Goal: Transaction & Acquisition: Subscribe to service/newsletter

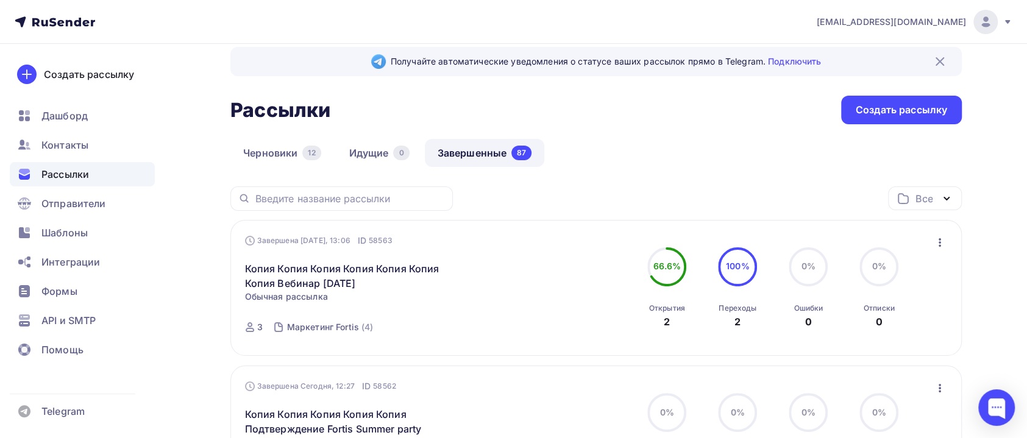
scroll to position [91, 0]
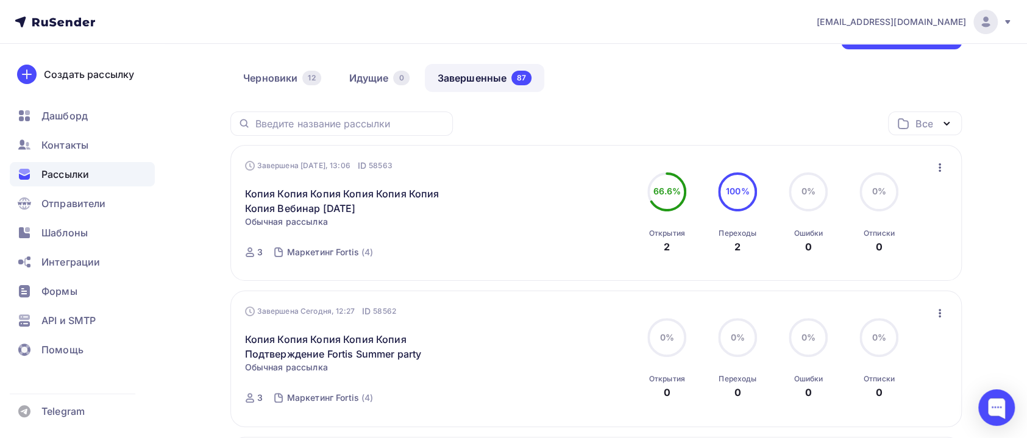
click at [940, 169] on icon "button" at bounding box center [940, 167] width 15 height 15
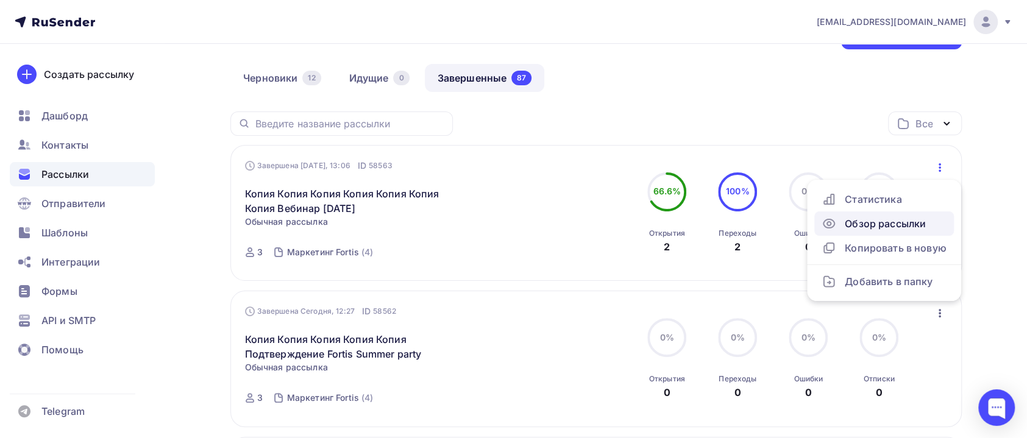
click at [858, 226] on div "Обзор рассылки" at bounding box center [884, 223] width 125 height 15
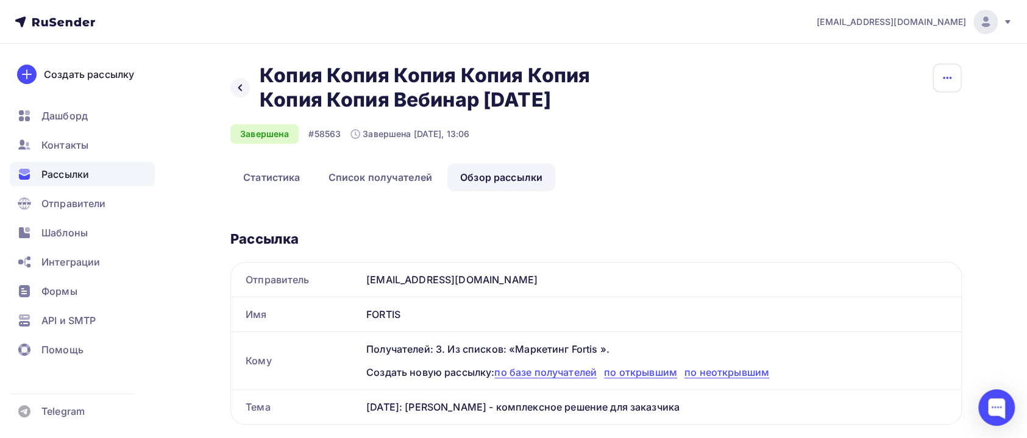
click at [948, 87] on button "button" at bounding box center [947, 77] width 29 height 29
click at [898, 120] on div "Копировать" at bounding box center [901, 116] width 117 height 15
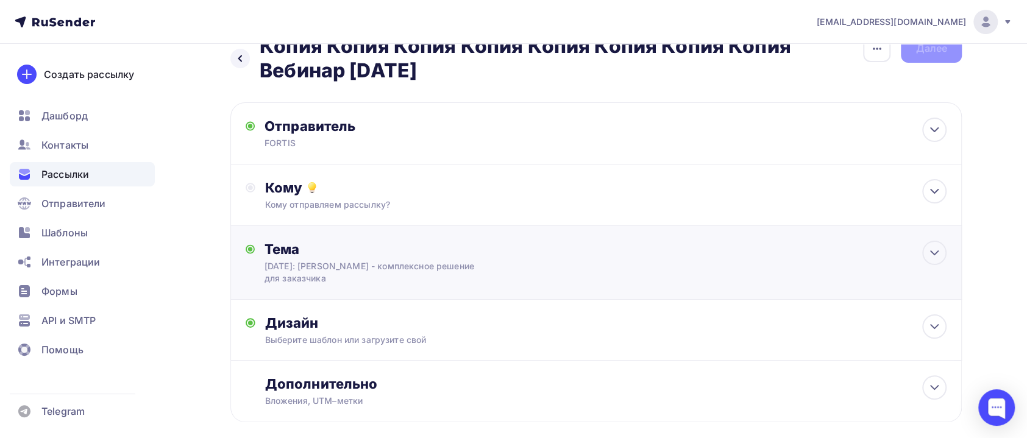
scroll to position [91, 0]
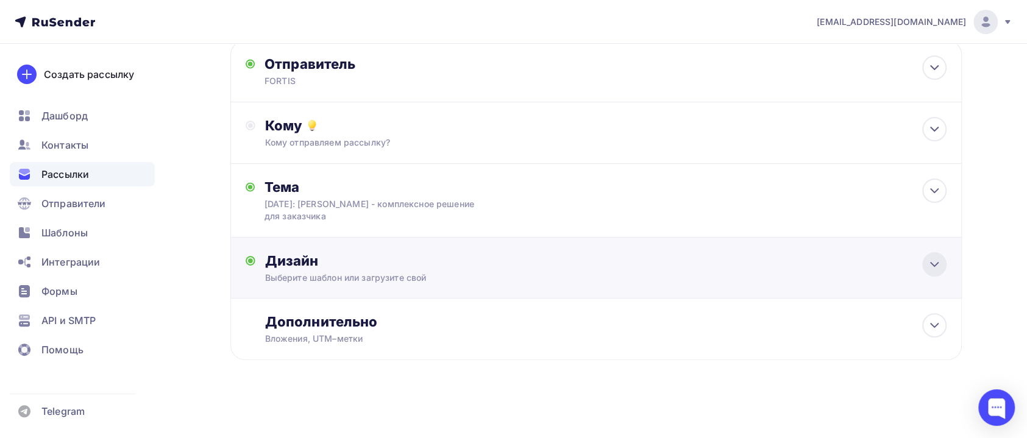
click at [936, 272] on icon at bounding box center [934, 264] width 15 height 15
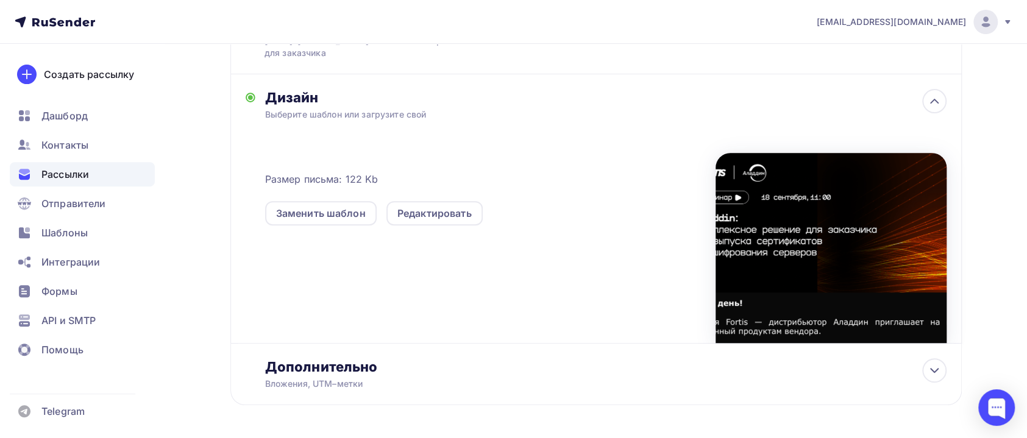
scroll to position [302, 0]
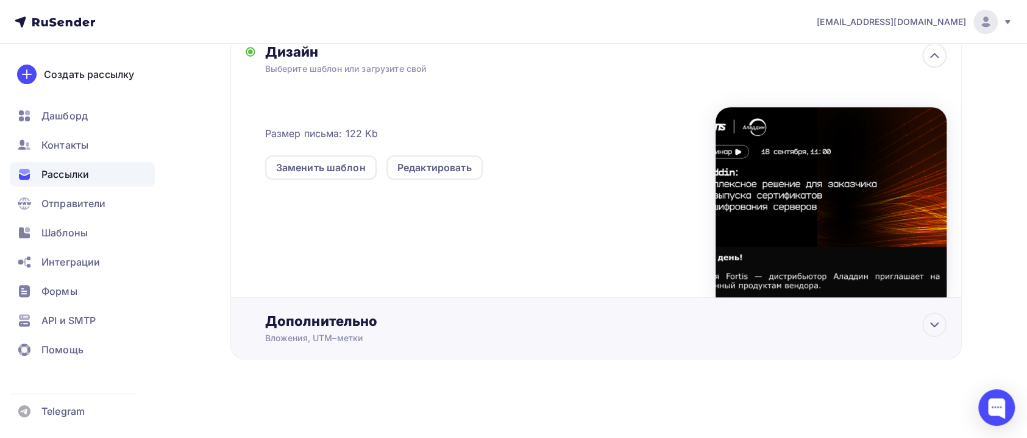
drag, startPoint x: 932, startPoint y: 327, endPoint x: 739, endPoint y: 333, distance: 192.8
click at [929, 332] on div at bounding box center [935, 325] width 24 height 24
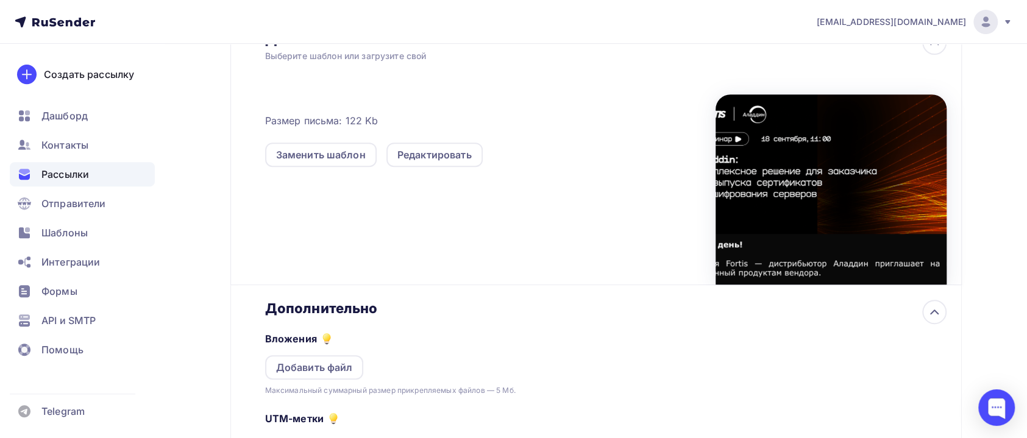
scroll to position [221, 0]
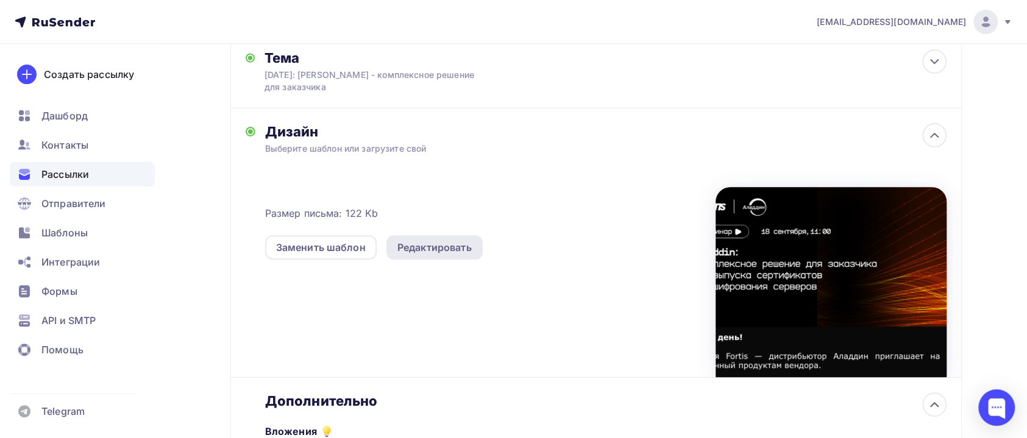
click at [413, 241] on div "Редактировать" at bounding box center [435, 247] width 74 height 15
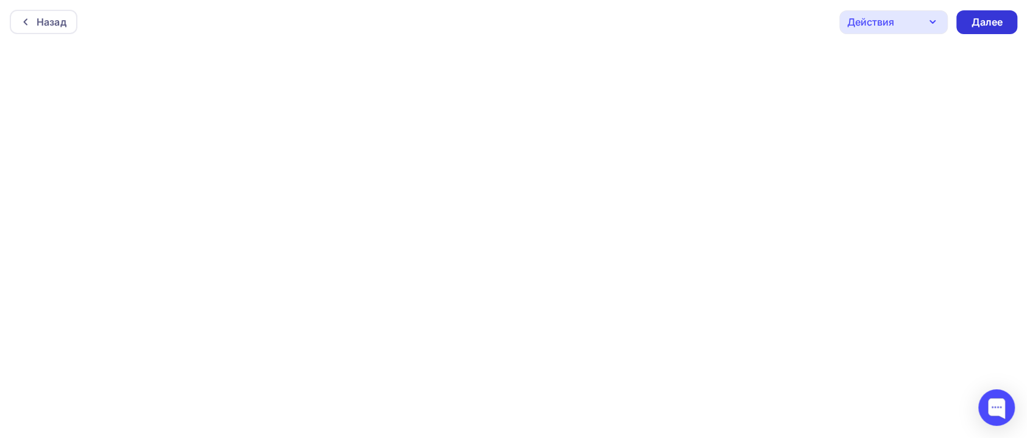
click at [969, 26] on div "Далее" at bounding box center [987, 22] width 61 height 24
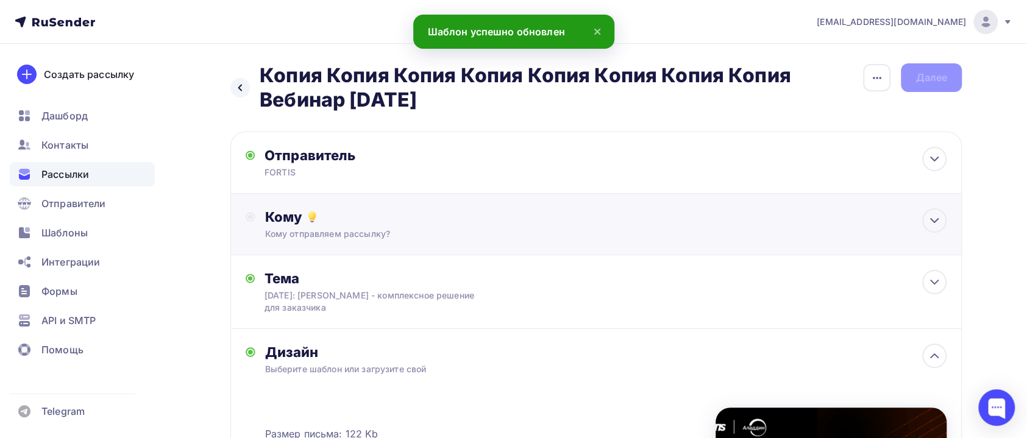
click at [301, 207] on div "Кому Кому отправляем рассылку? Списки получателей Выберите список Все списки id…" at bounding box center [596, 225] width 732 height 62
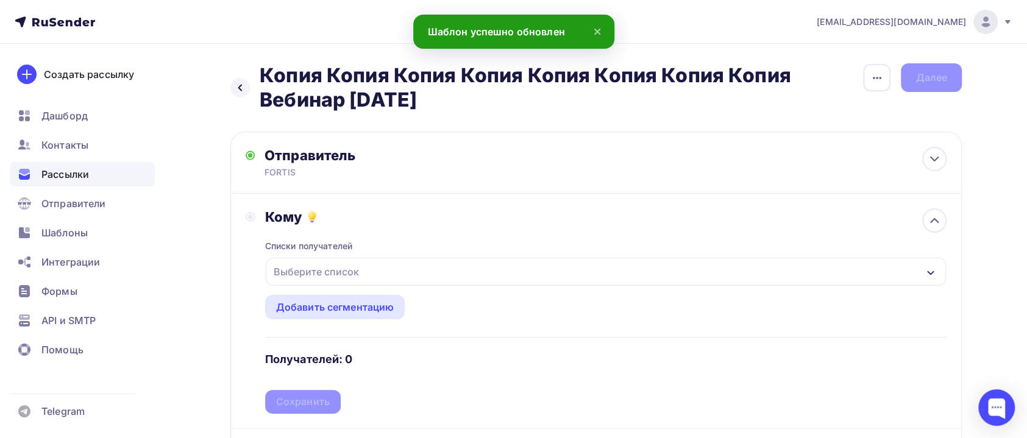
click at [316, 277] on div "Выберите список" at bounding box center [316, 272] width 95 height 22
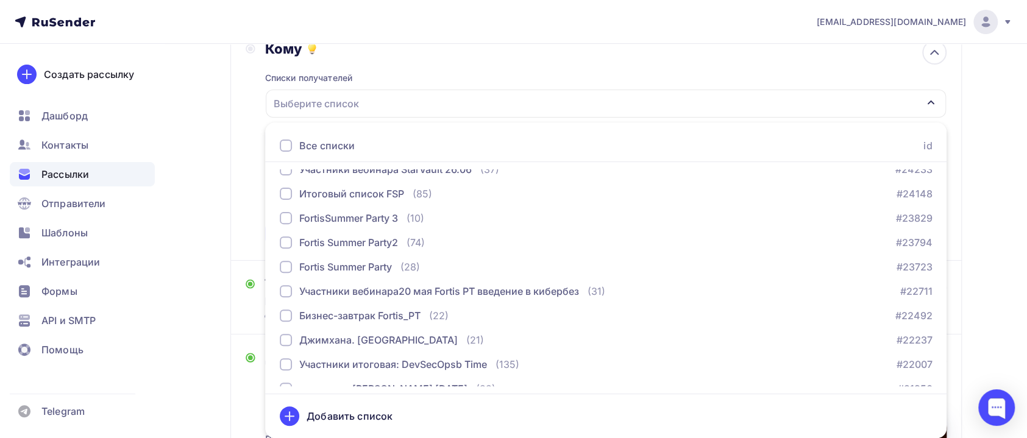
scroll to position [366, 0]
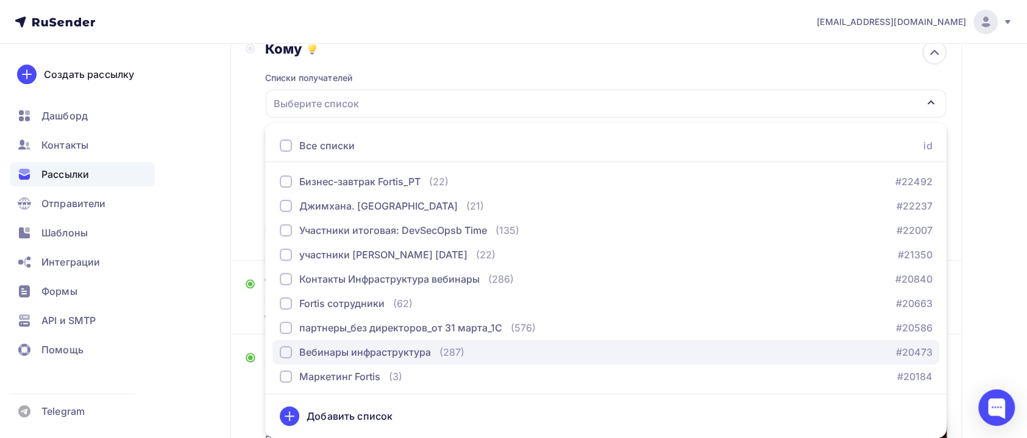
click at [386, 354] on div "Вебинары инфраструктура" at bounding box center [365, 352] width 132 height 15
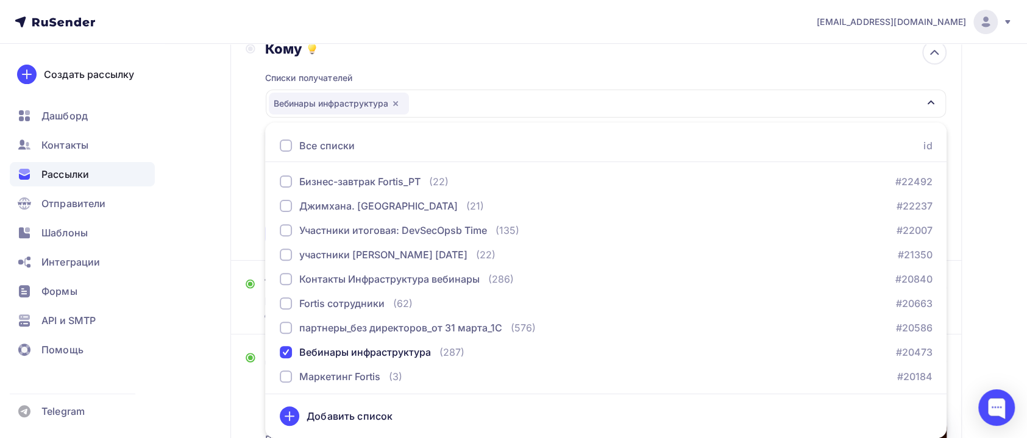
click at [196, 341] on div "Назад Копия Копия Копия Копия Копия Копия Копия Копия Вебинар 20 мая Копия Копи…" at bounding box center [513, 310] width 999 height 869
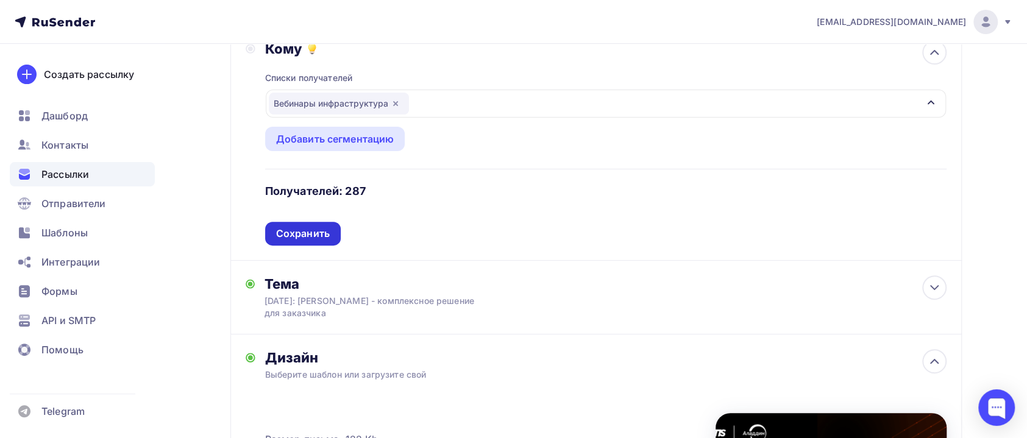
click at [318, 237] on div "Сохранить" at bounding box center [303, 234] width 54 height 14
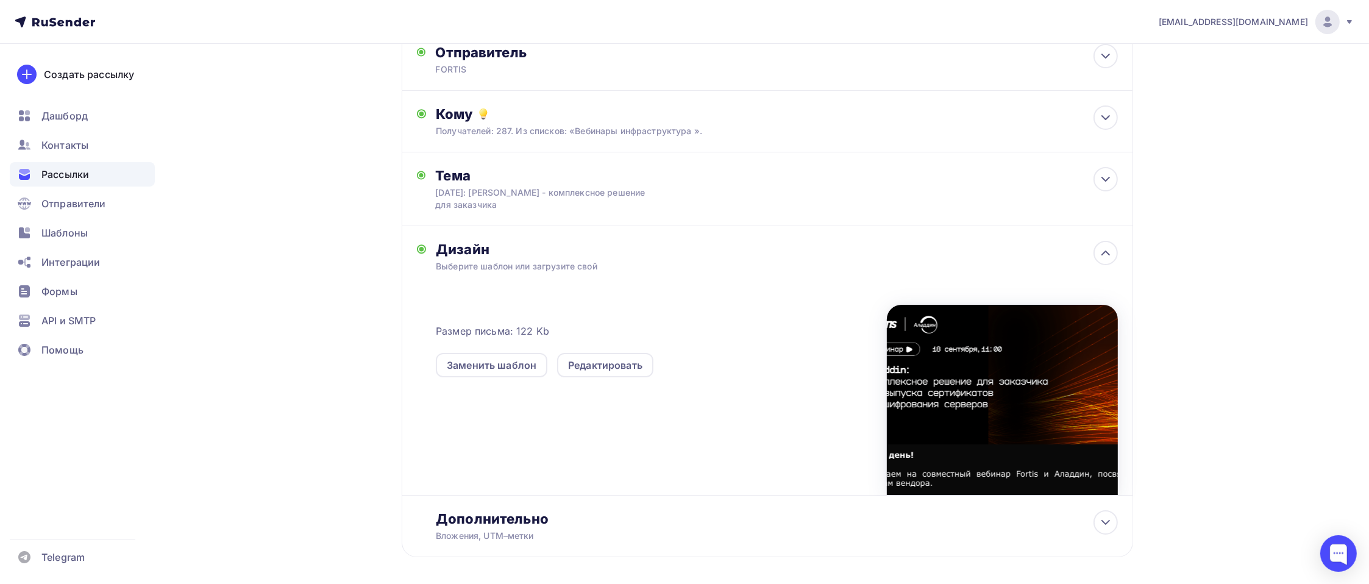
scroll to position [154, 0]
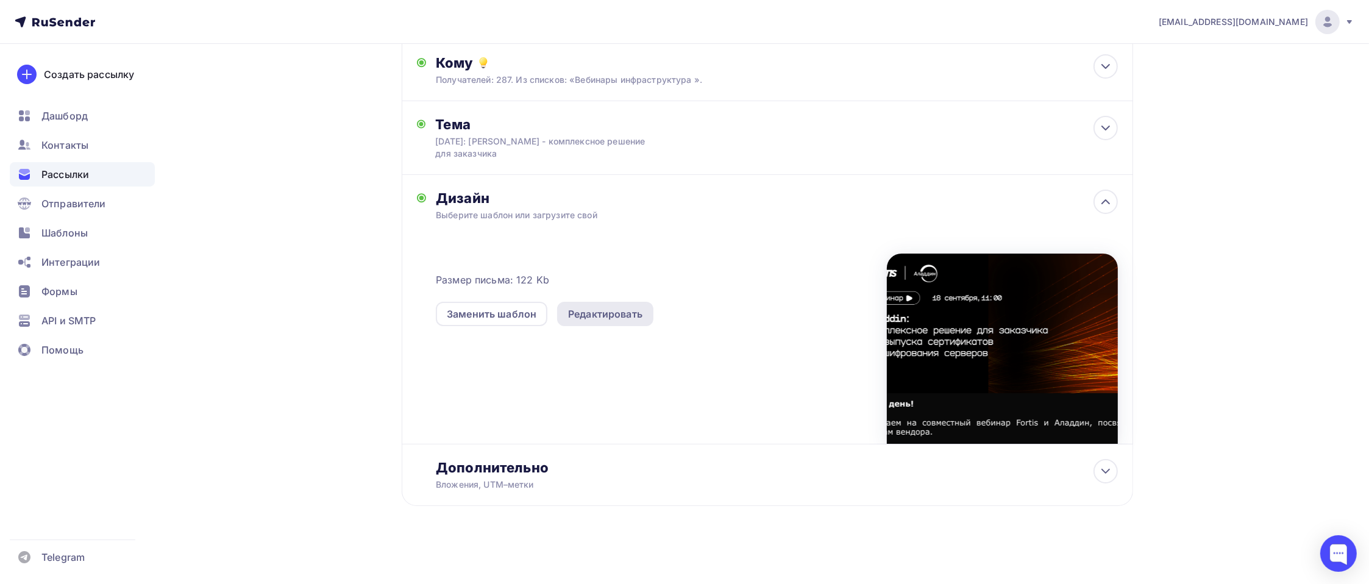
click at [604, 309] on div "Редактировать" at bounding box center [605, 314] width 74 height 15
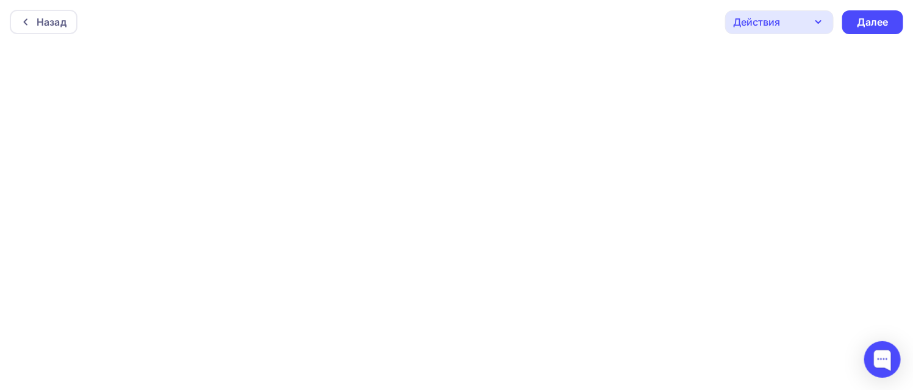
click at [820, 19] on icon "button" at bounding box center [818, 22] width 15 height 15
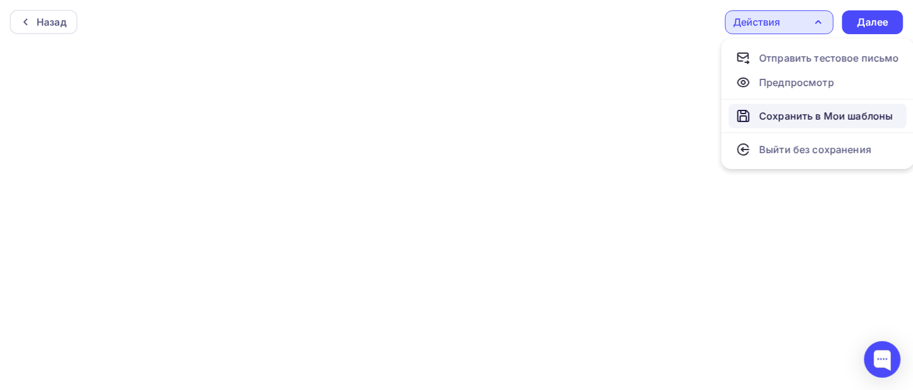
click at [783, 105] on link "Сохранить в Мои шаблоны" at bounding box center [818, 116] width 178 height 24
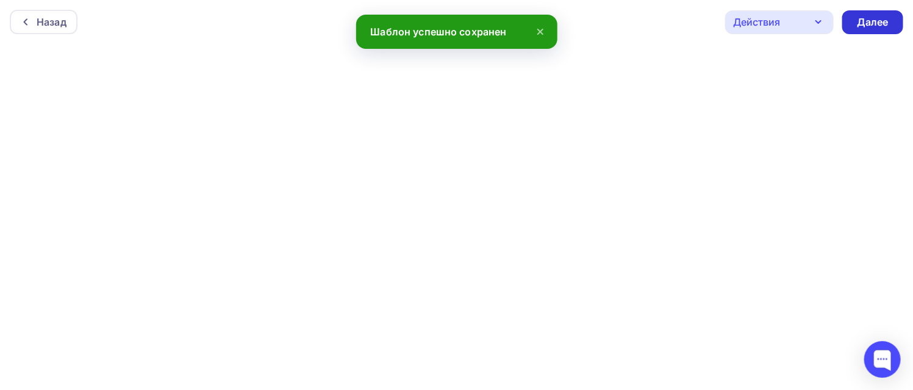
click at [882, 23] on div "Далее" at bounding box center [873, 22] width 32 height 14
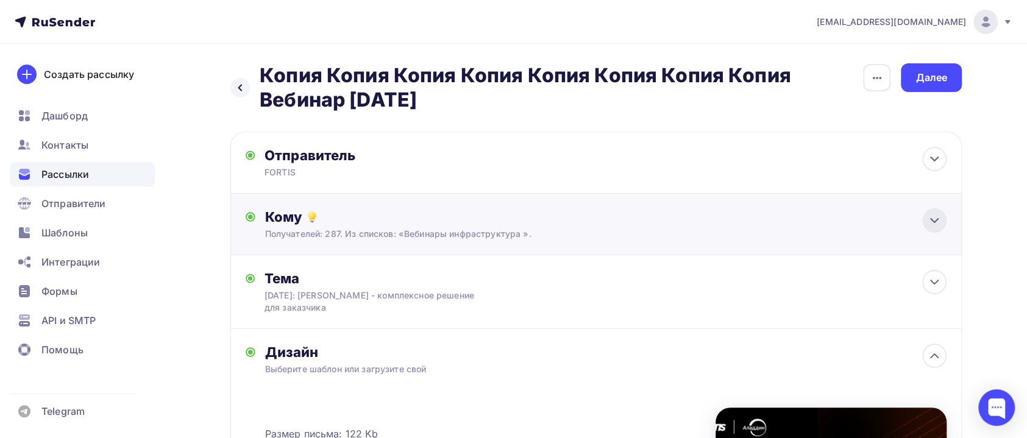
drag, startPoint x: 941, startPoint y: 219, endPoint x: 935, endPoint y: 222, distance: 6.8
click at [941, 218] on div at bounding box center [935, 221] width 24 height 24
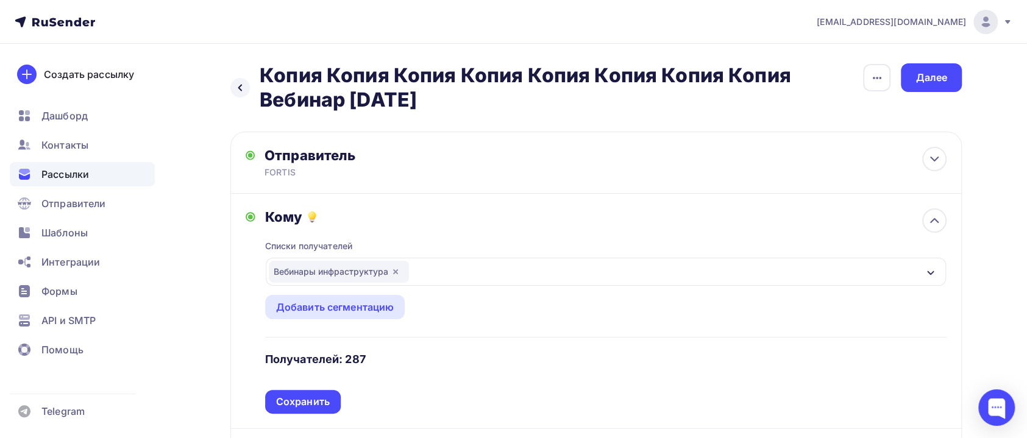
click at [395, 270] on icon "button" at bounding box center [396, 272] width 10 height 10
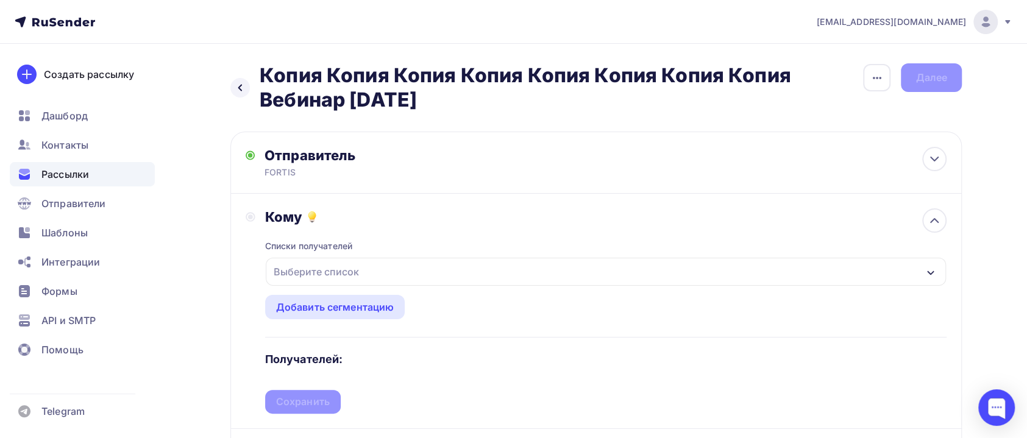
click at [376, 268] on div "Выберите список" at bounding box center [606, 272] width 680 height 28
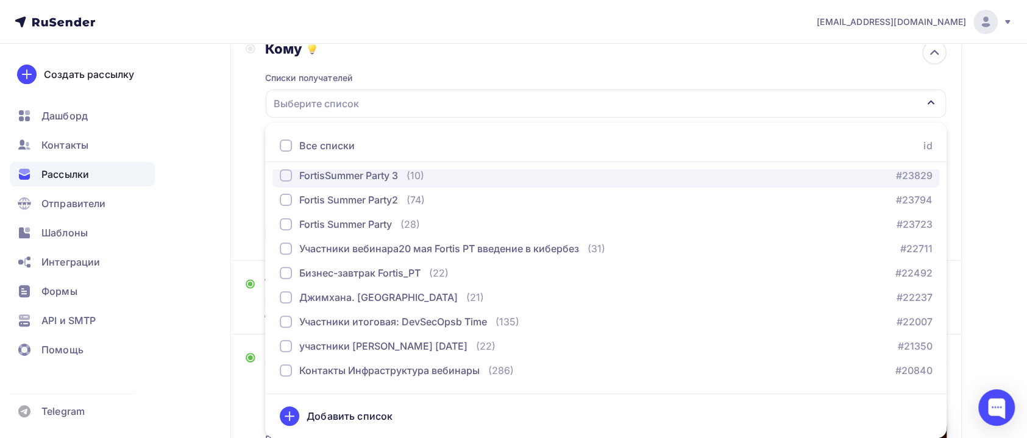
scroll to position [366, 0]
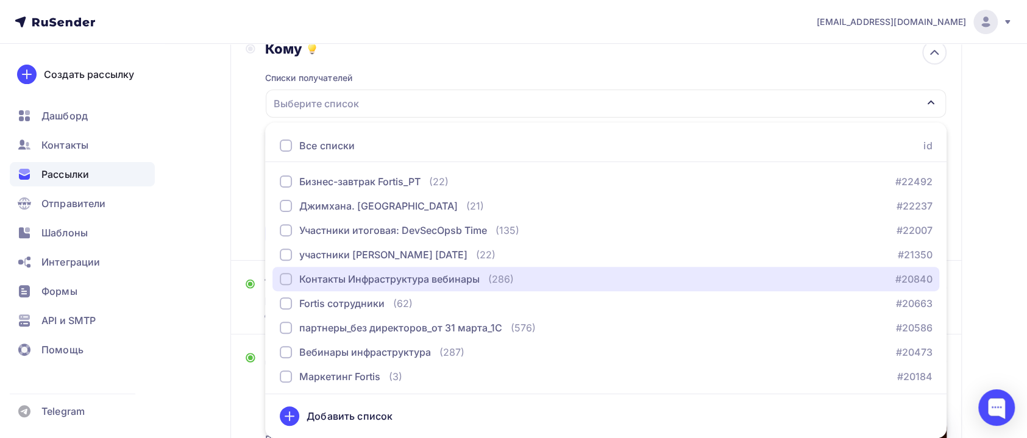
click at [371, 278] on div "Контакты Инфраструктура вебинары" at bounding box center [389, 279] width 180 height 15
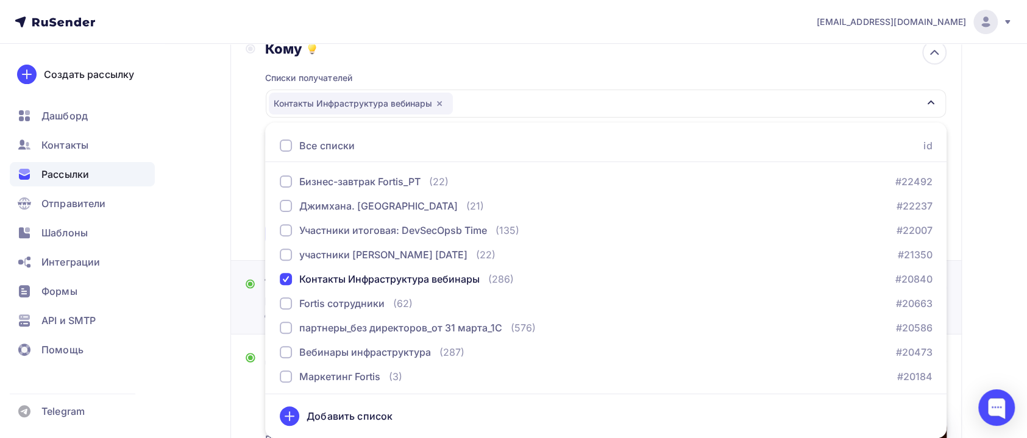
click at [247, 313] on div "Тема 18 сентября: Вебинар Aladdin - комплексное решение для заказчика Тема * 18…" at bounding box center [376, 298] width 260 height 44
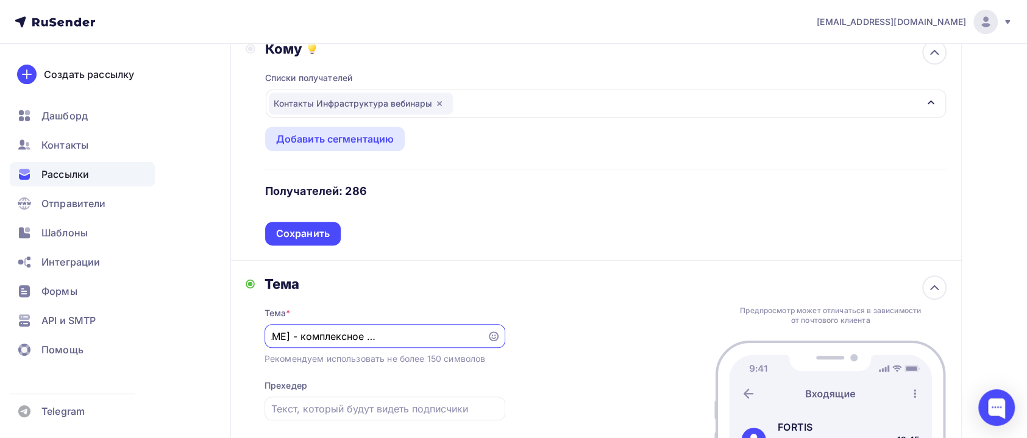
scroll to position [0, 0]
click at [305, 231] on div "Сохранить" at bounding box center [303, 234] width 54 height 14
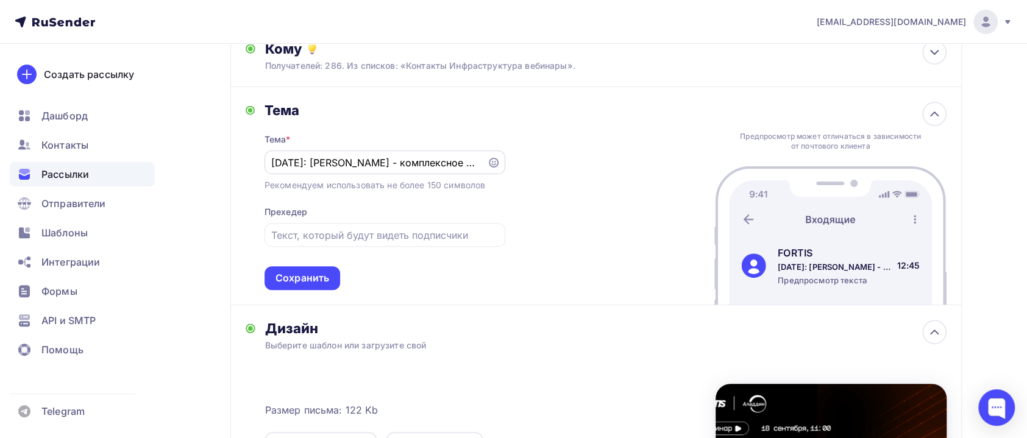
click at [335, 161] on input "18 сентября: Вебинар Aladdin - комплексное решение для заказчика" at bounding box center [375, 162] width 209 height 15
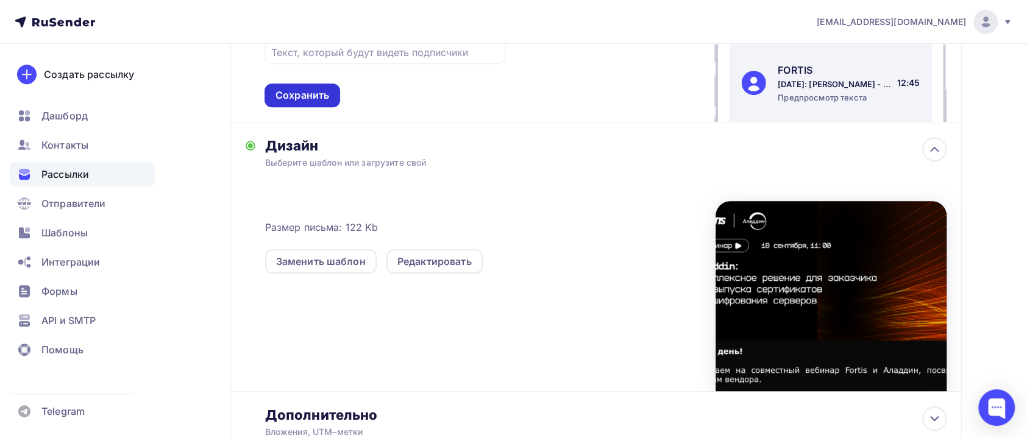
click at [293, 105] on div "Сохранить" at bounding box center [303, 96] width 76 height 24
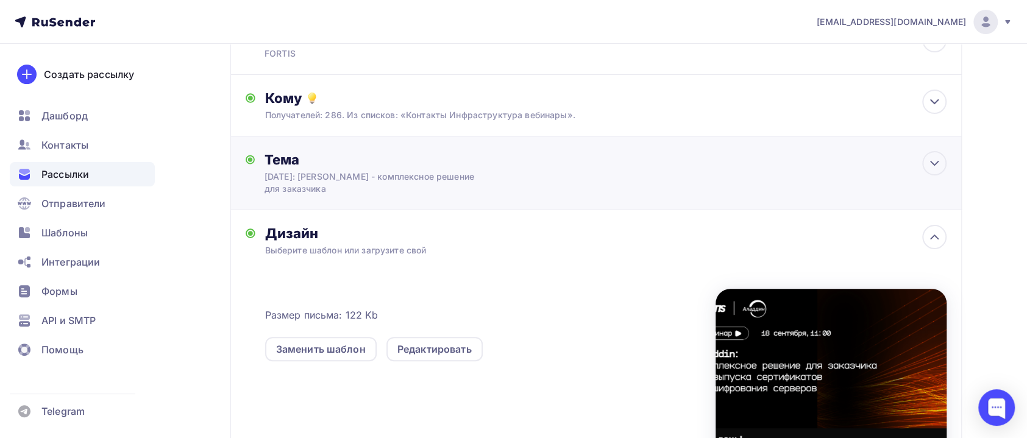
scroll to position [0, 0]
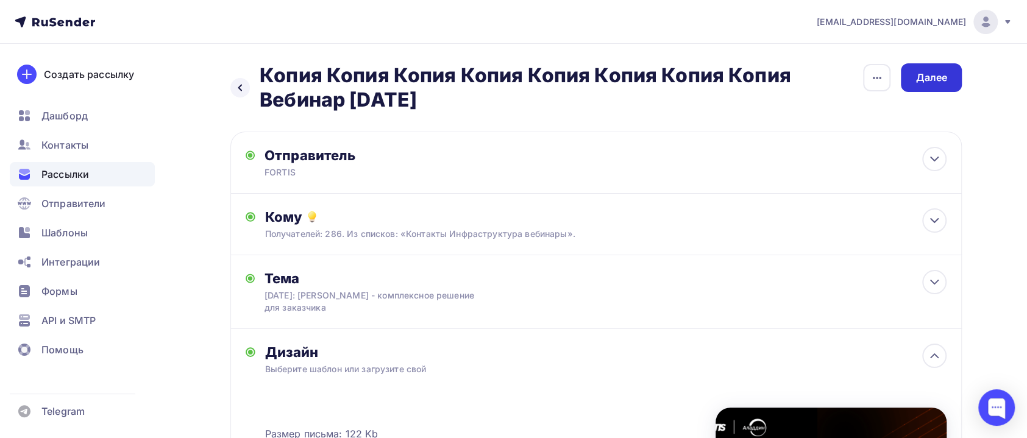
drag, startPoint x: 919, startPoint y: 79, endPoint x: 1034, endPoint y: 98, distance: 116.9
click at [921, 79] on div "Далее" at bounding box center [932, 78] width 32 height 14
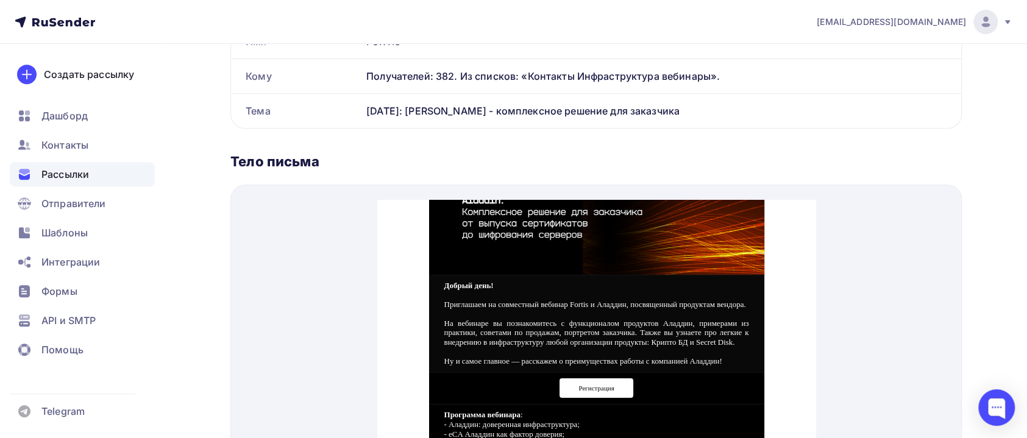
scroll to position [91, 0]
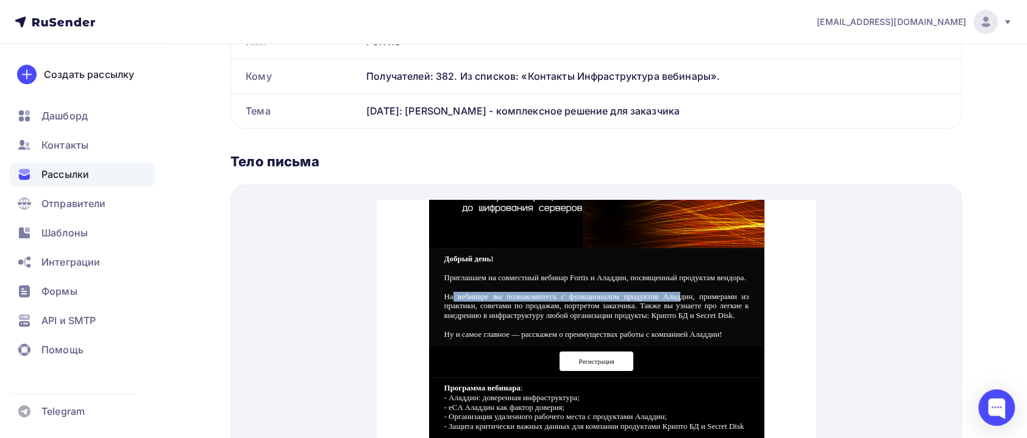
drag, startPoint x: 463, startPoint y: 294, endPoint x: 724, endPoint y: 293, distance: 261.0
click at [724, 293] on p "На вебинаре вы познакомитесь с функционалом продуктов Аладдин, примерами из пра…" at bounding box center [596, 287] width 305 height 38
drag, startPoint x: 556, startPoint y: 310, endPoint x: 475, endPoint y: 296, distance: 82.4
click at [551, 305] on p "На вебинаре вы познакомитесь с функционалом продуктов Аладдин, примерами из пра…" at bounding box center [596, 287] width 305 height 38
drag, startPoint x: 437, startPoint y: 292, endPoint x: 736, endPoint y: 295, distance: 299.4
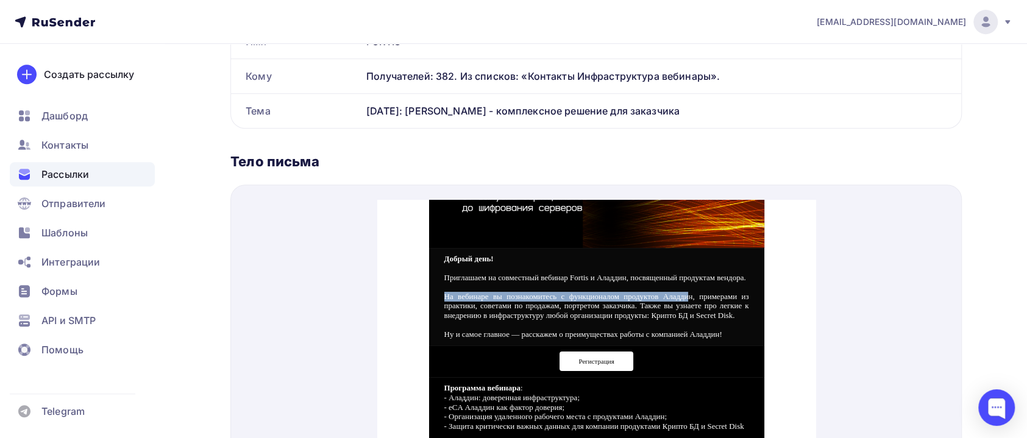
click at [736, 295] on p "На вебинаре вы познакомитесь с функционалом продуктов Аладдин, примерами из пра…" at bounding box center [596, 287] width 305 height 38
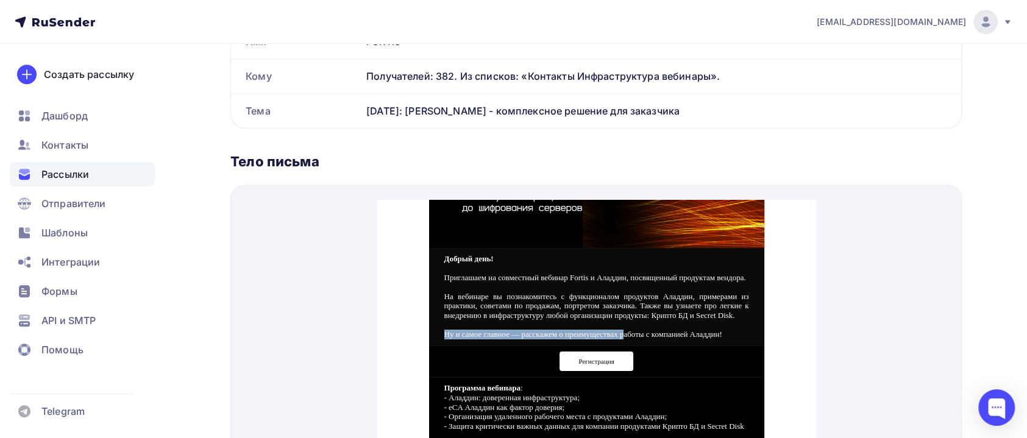
drag, startPoint x: 437, startPoint y: 338, endPoint x: 663, endPoint y: 341, distance: 226.2
click at [663, 325] on p "Ну и самое главное — расскажем о преимуществах работы с компанией Аладдин!" at bounding box center [596, 320] width 305 height 10
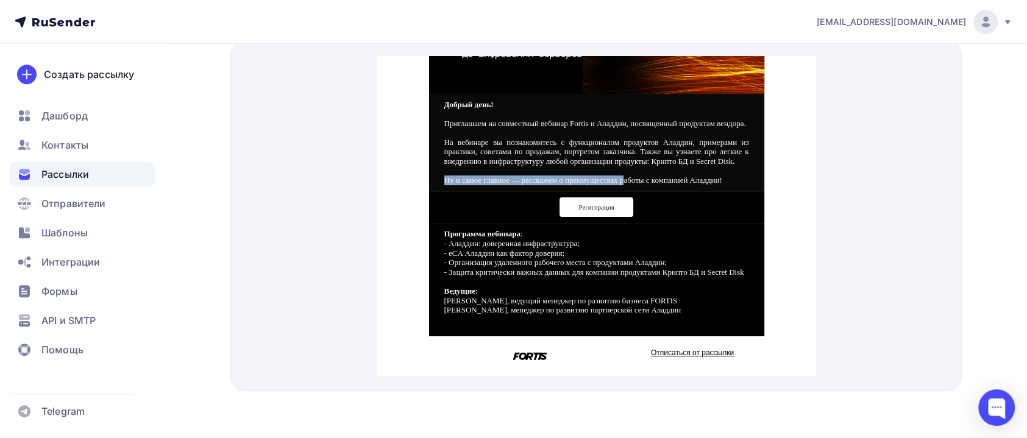
scroll to position [510, 0]
click at [610, 189] on span "Регистрация" at bounding box center [595, 192] width 35 height 7
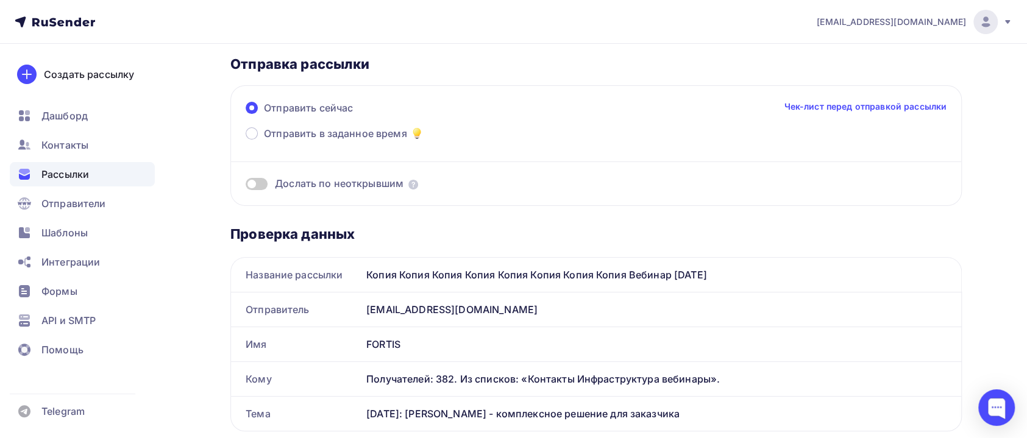
scroll to position [0, 0]
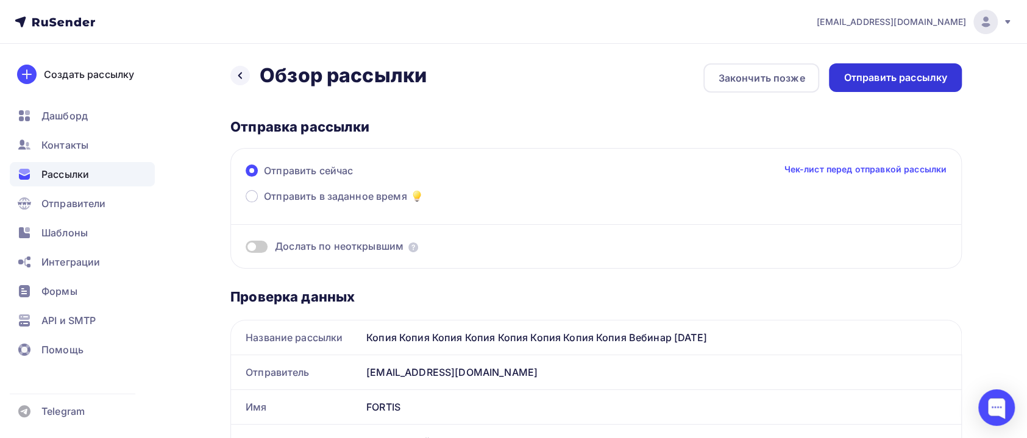
click at [877, 89] on div "Отправить рассылку" at bounding box center [895, 77] width 133 height 29
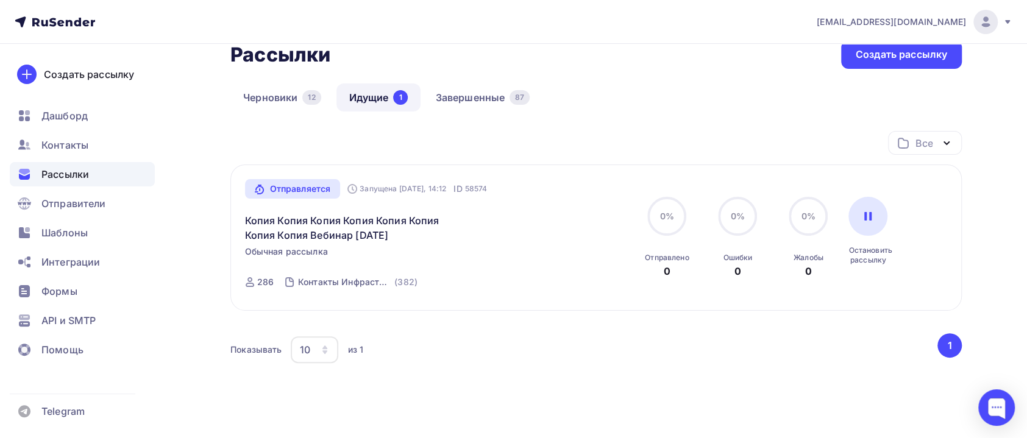
scroll to position [91, 0]
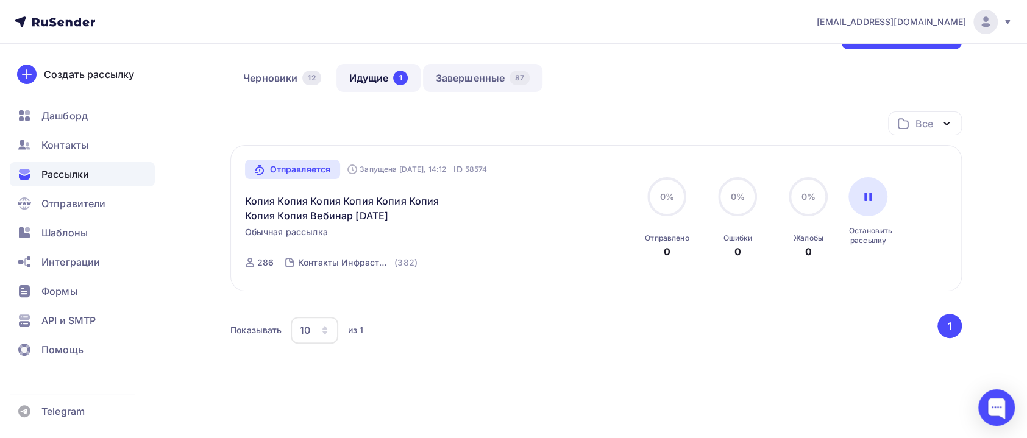
click at [443, 73] on link "Завершенные 87" at bounding box center [483, 78] width 120 height 28
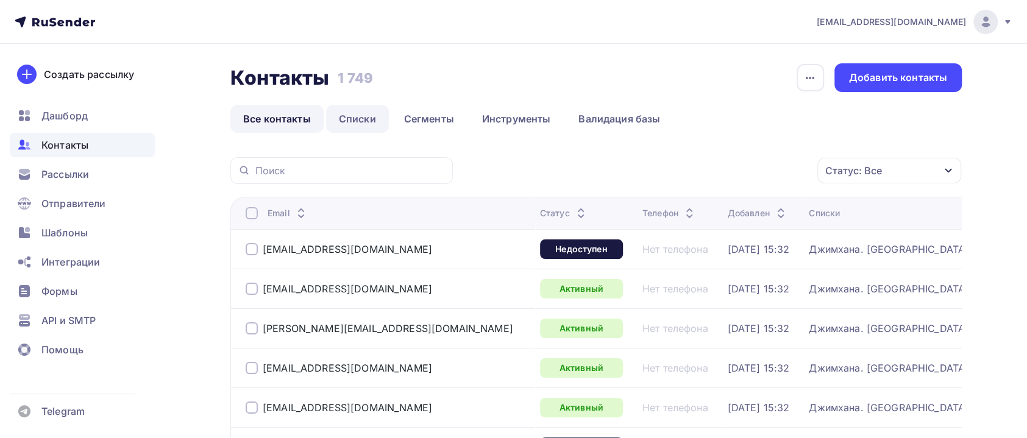
click at [351, 122] on link "Списки" at bounding box center [357, 119] width 63 height 28
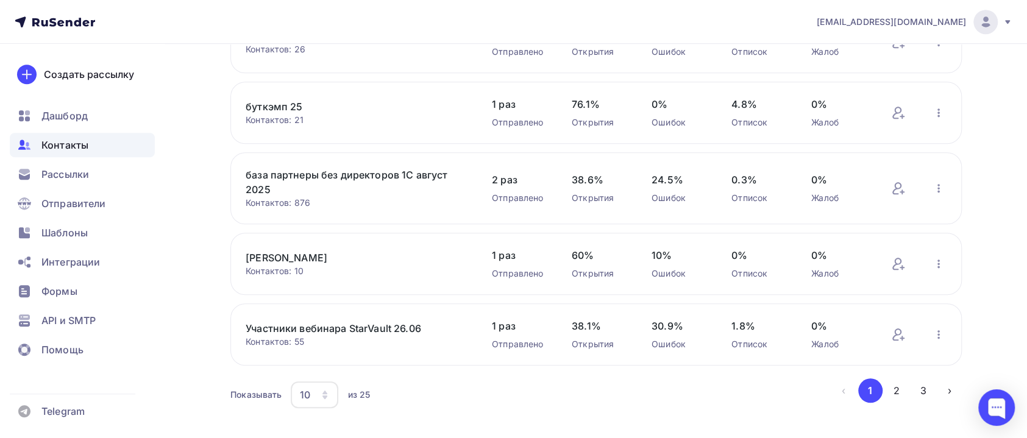
scroll to position [531, 0]
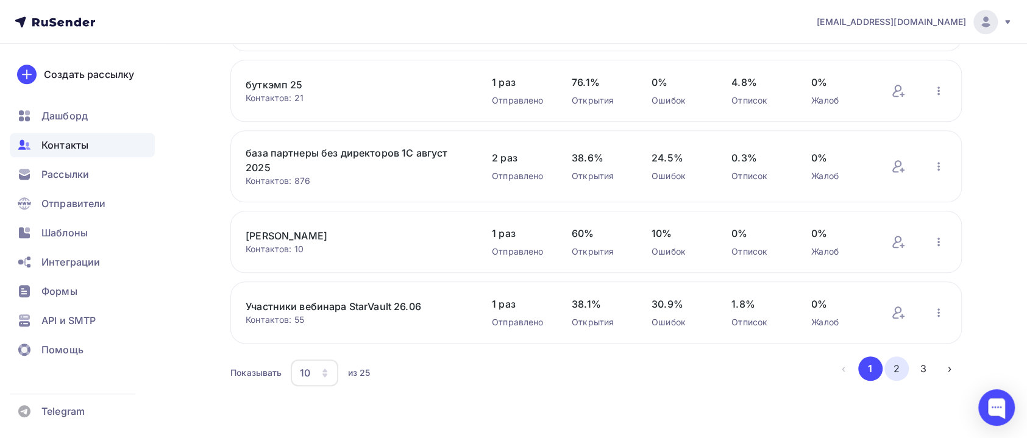
click at [896, 368] on button "2" at bounding box center [897, 369] width 24 height 24
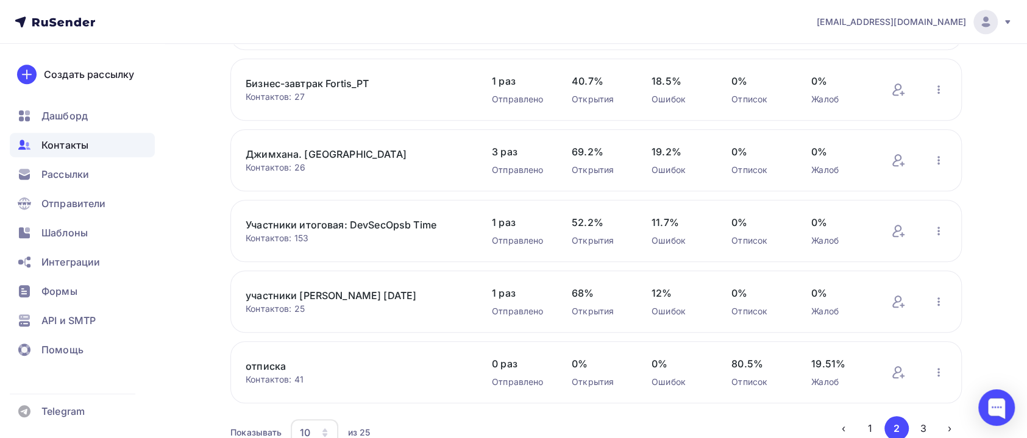
scroll to position [521, 0]
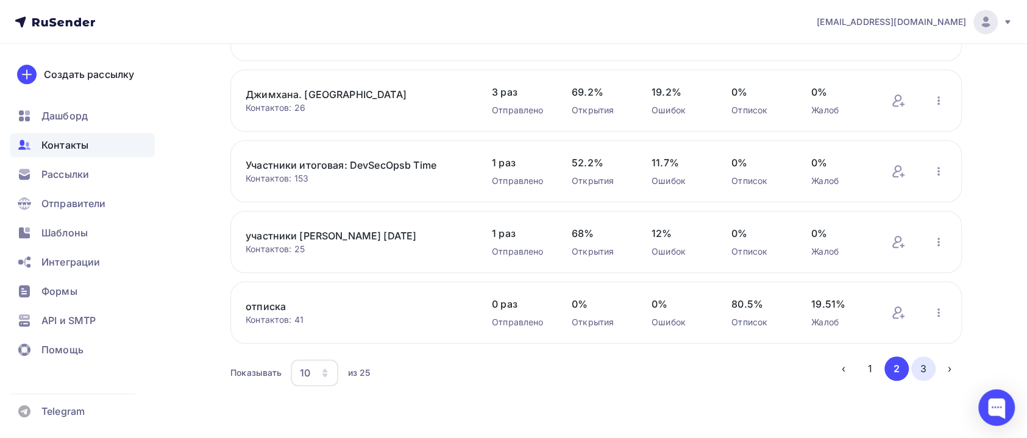
click at [924, 364] on button "3" at bounding box center [924, 369] width 24 height 24
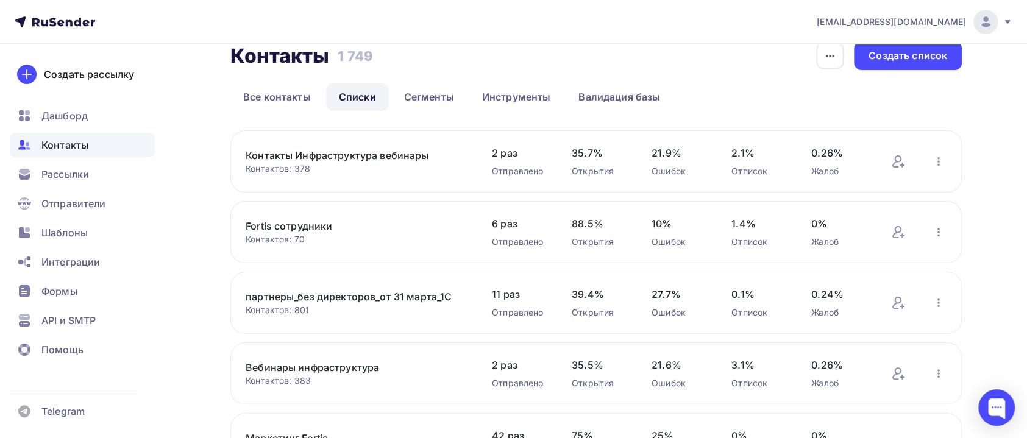
scroll to position [0, 0]
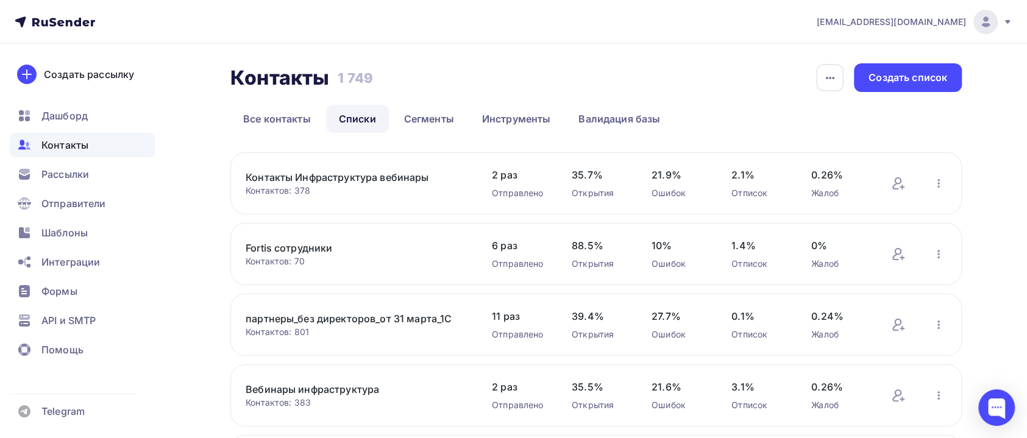
click at [356, 176] on link "Контакты Инфраструктура вебинары" at bounding box center [349, 177] width 207 height 15
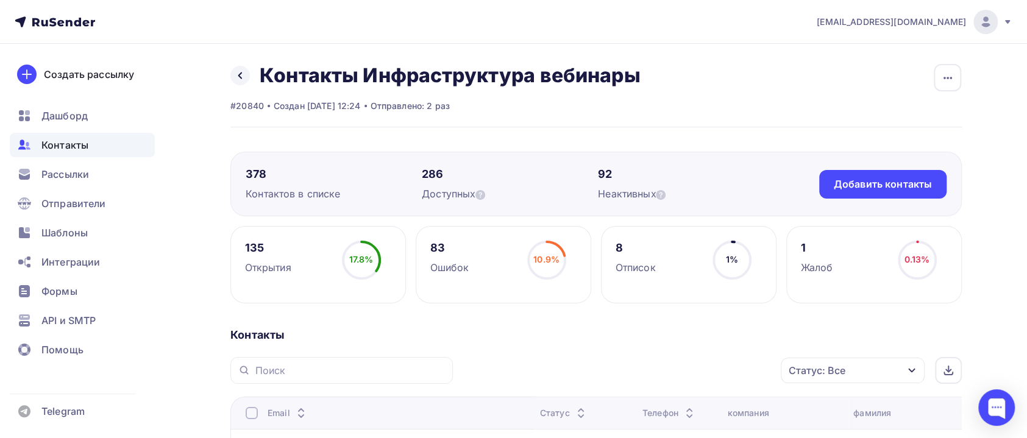
scroll to position [183, 0]
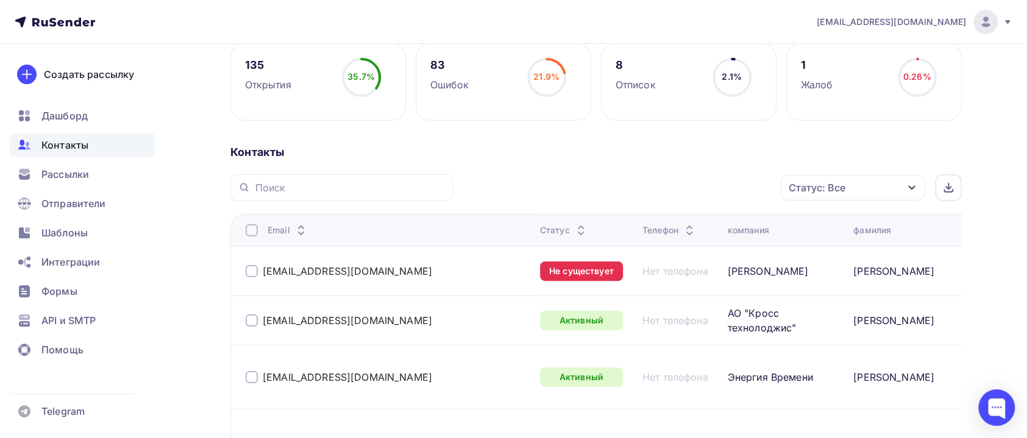
click at [915, 196] on div "Статус: Все" at bounding box center [853, 188] width 144 height 26
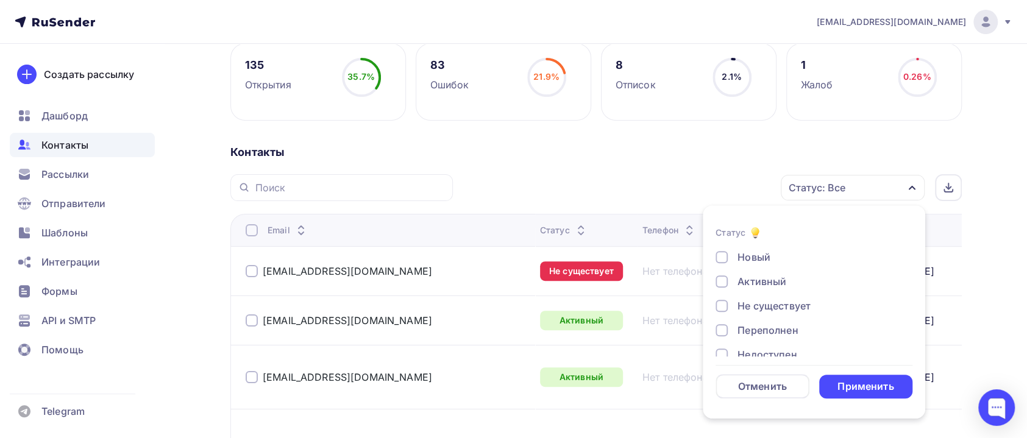
click at [770, 307] on div "Не существует" at bounding box center [774, 306] width 73 height 15
click at [771, 291] on div "Отписан" at bounding box center [759, 291] width 42 height 15
click at [770, 265] on div "Недоступен" at bounding box center [767, 267] width 59 height 15
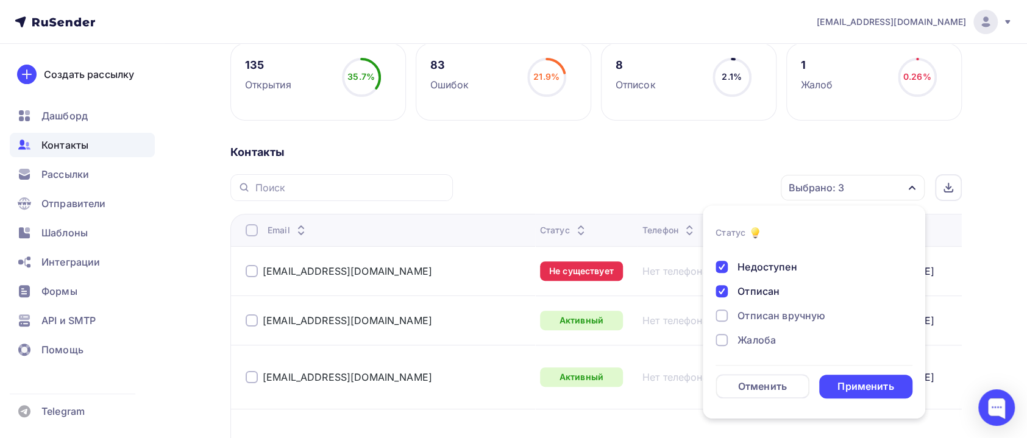
click at [750, 311] on div "Отписан вручную" at bounding box center [782, 316] width 88 height 15
click at [749, 329] on div "Новый Активный Не существует Переполнен Недоступен Отписан Отписан вручную Жало…" at bounding box center [814, 254] width 197 height 185
click at [748, 333] on div "Жалоба" at bounding box center [757, 340] width 38 height 15
click at [874, 390] on div "Применить" at bounding box center [866, 387] width 56 height 14
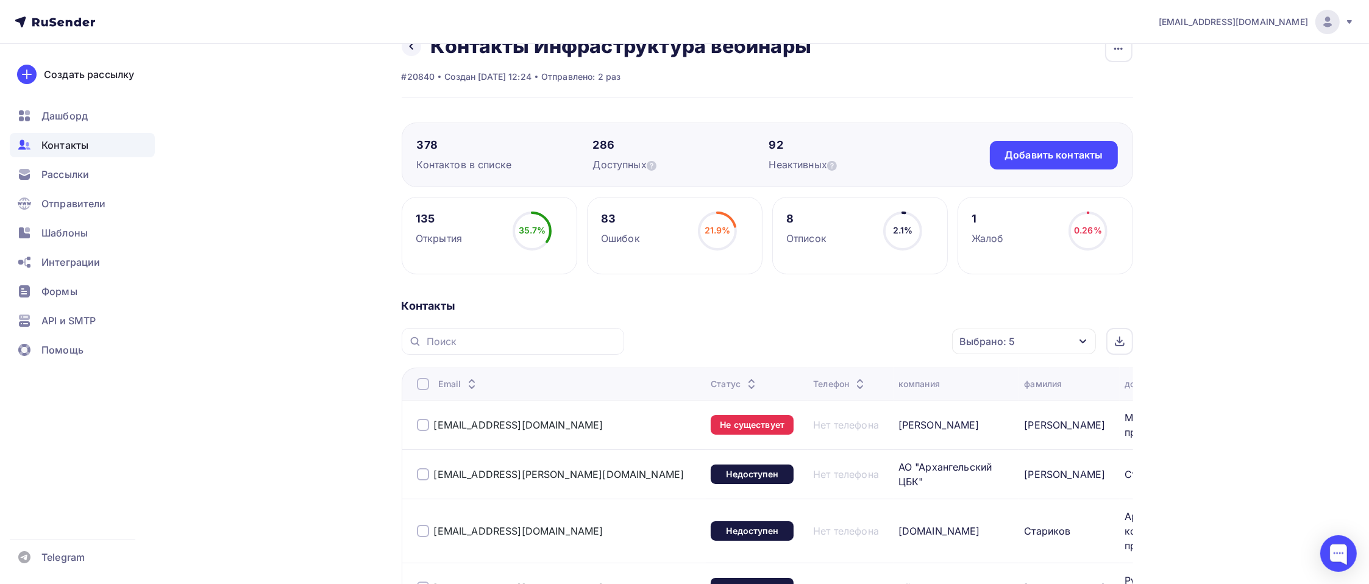
scroll to position [0, 0]
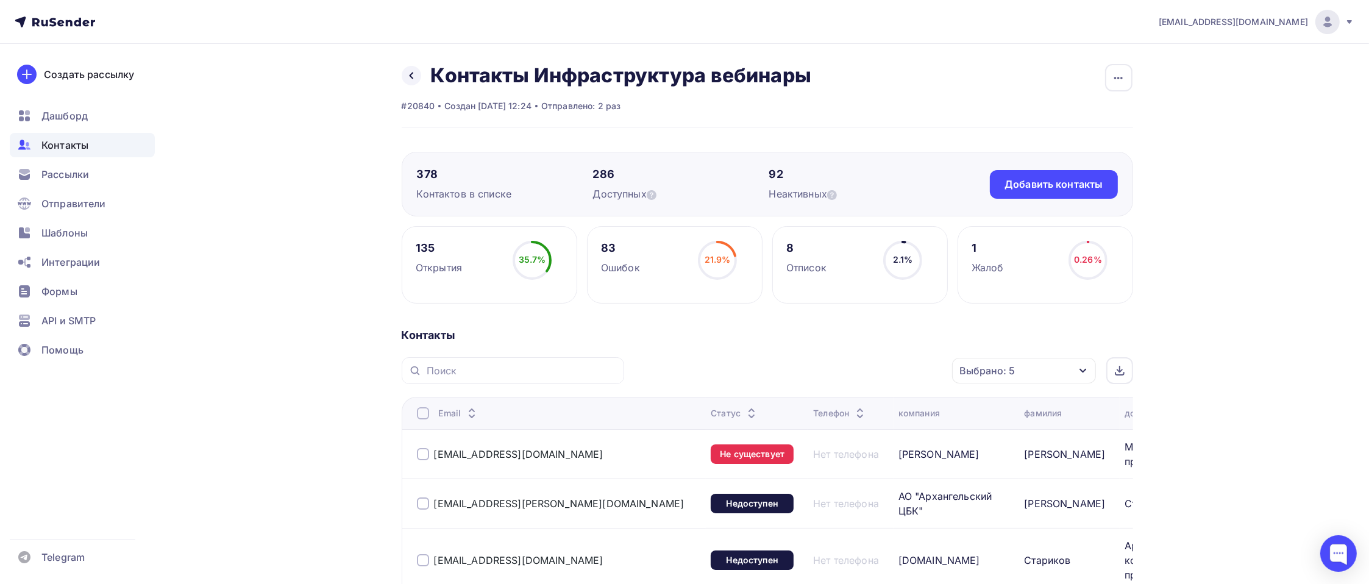
click at [420, 413] on div at bounding box center [423, 413] width 12 height 12
click at [922, 373] on icon "button" at bounding box center [927, 370] width 15 height 15
click at [878, 405] on div "Добавить в списки" at bounding box center [843, 406] width 94 height 15
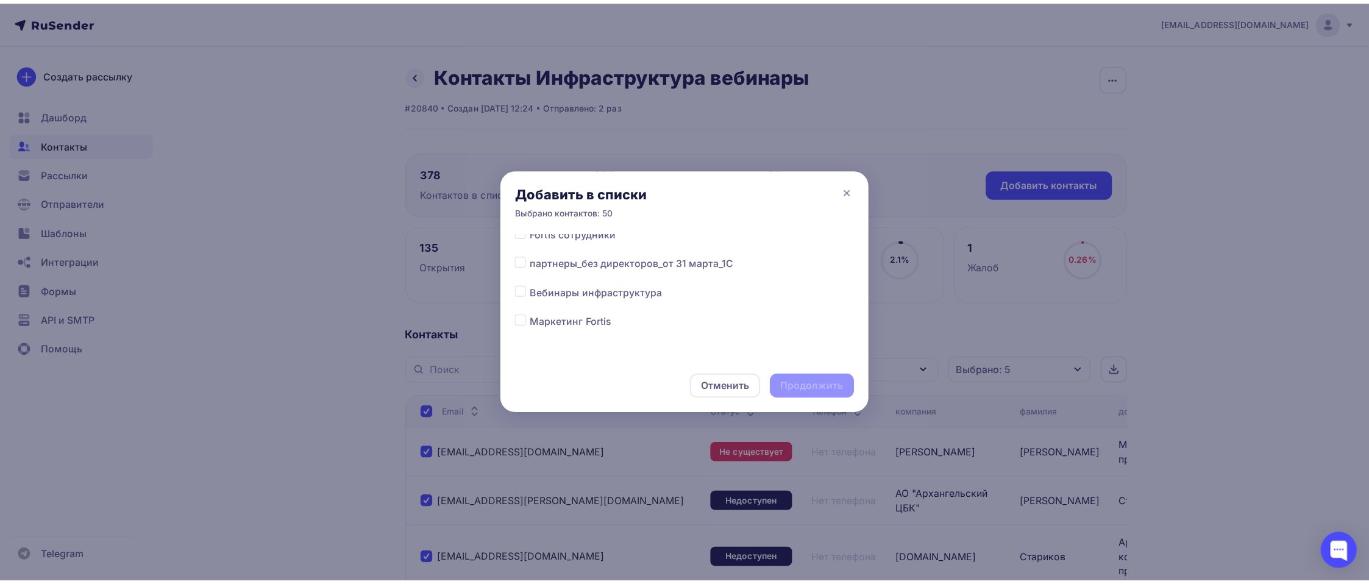
scroll to position [529, 0]
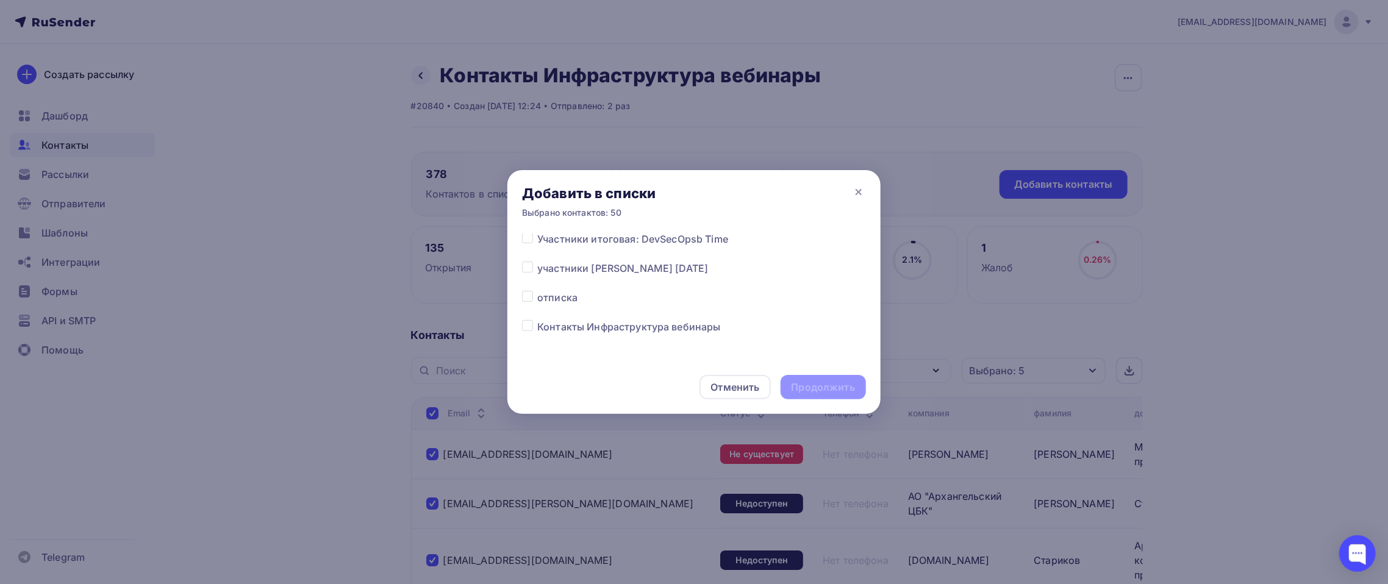
click at [566, 300] on span "отписка" at bounding box center [557, 297] width 40 height 15
click at [537, 290] on label at bounding box center [537, 290] width 0 height 0
click at [531, 298] on input "checkbox" at bounding box center [527, 295] width 11 height 11
checkbox input "true"
click at [810, 395] on div "Продолжить" at bounding box center [822, 387] width 85 height 24
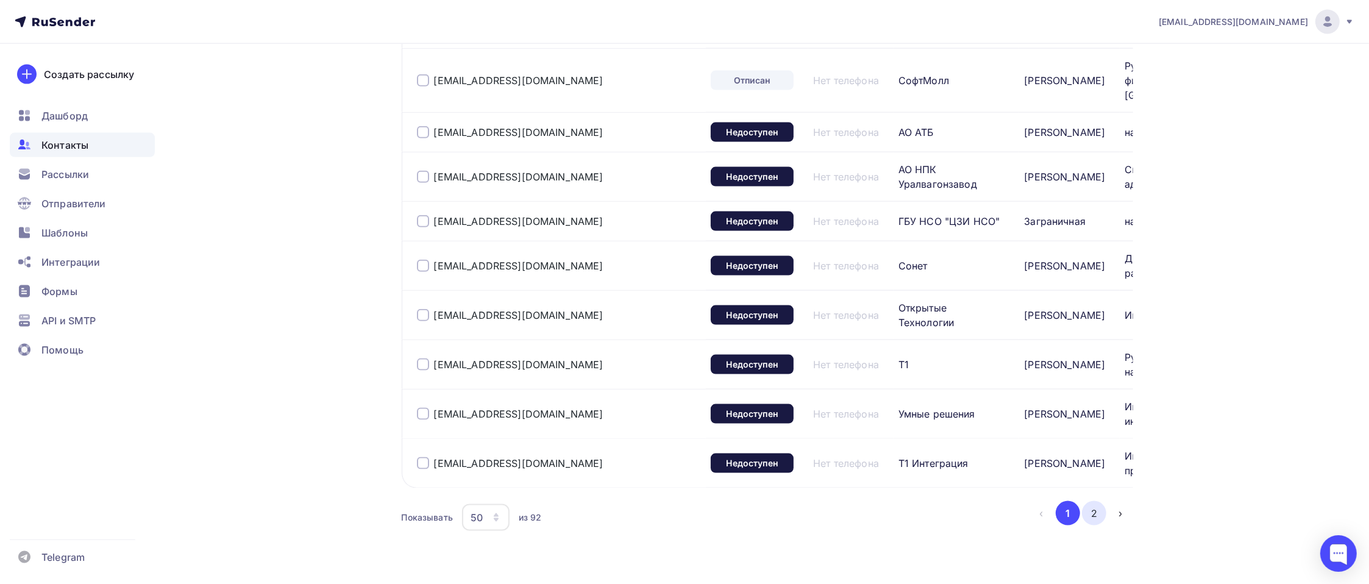
click at [1040, 438] on button "2" at bounding box center [1094, 513] width 24 height 24
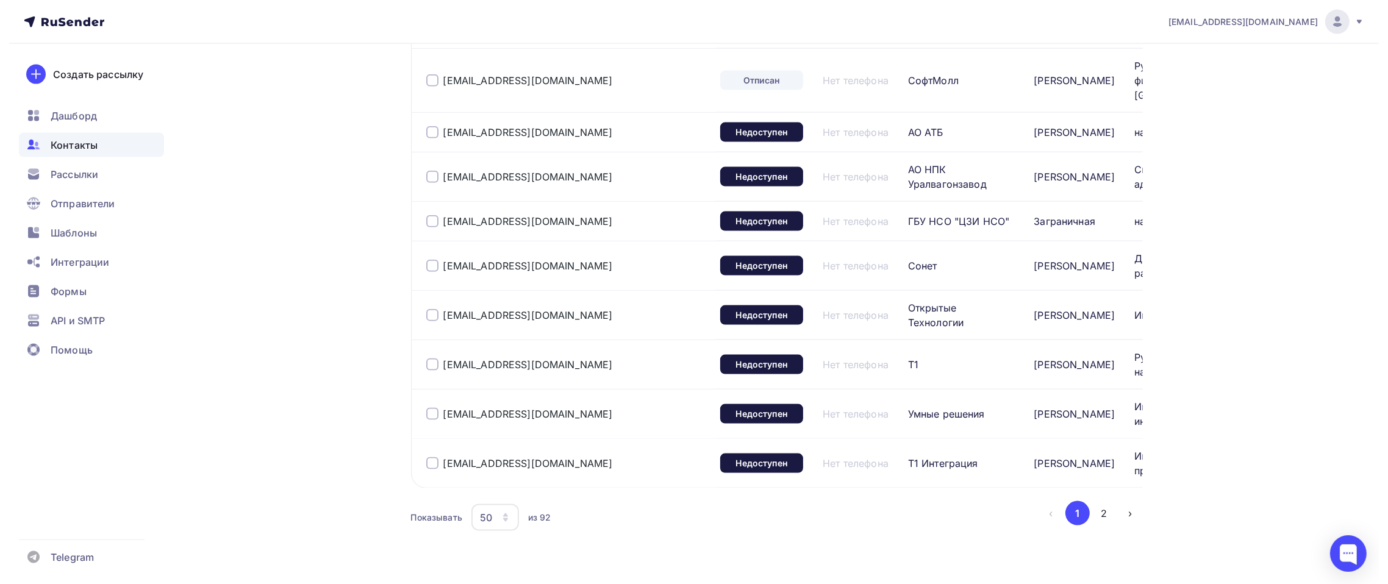
scroll to position [268, 0]
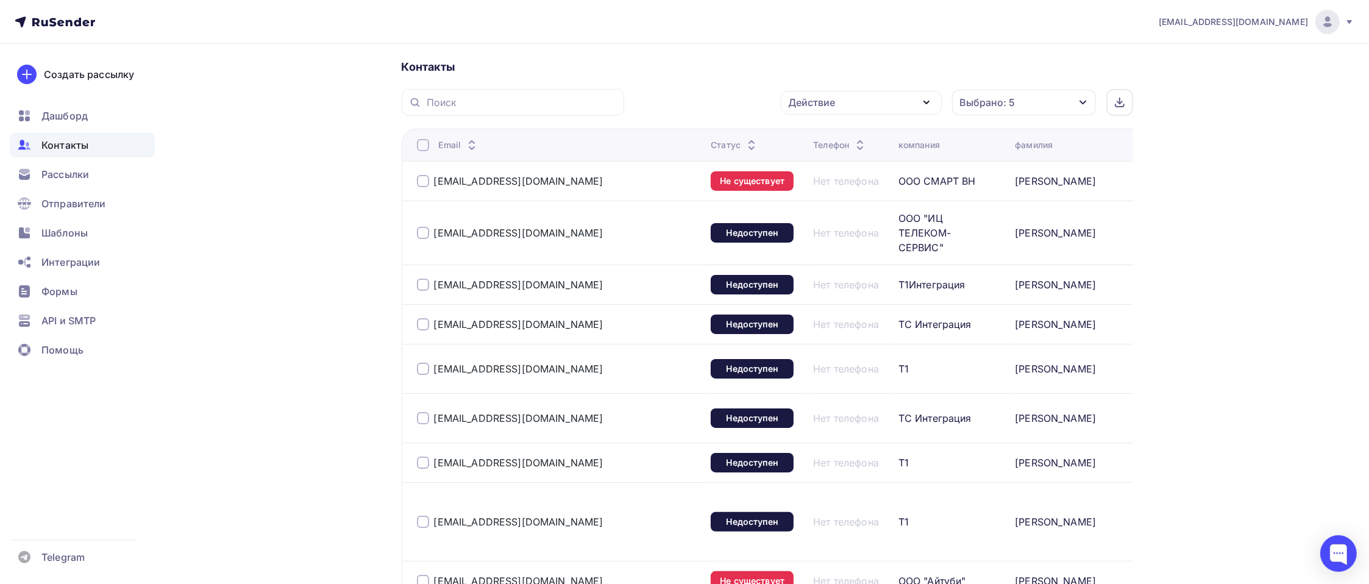
click at [421, 150] on div at bounding box center [423, 145] width 12 height 12
click at [423, 141] on div at bounding box center [423, 145] width 12 height 12
click at [924, 103] on icon "button" at bounding box center [927, 102] width 15 height 15
click at [835, 137] on div "Добавить в списки" at bounding box center [843, 138] width 94 height 15
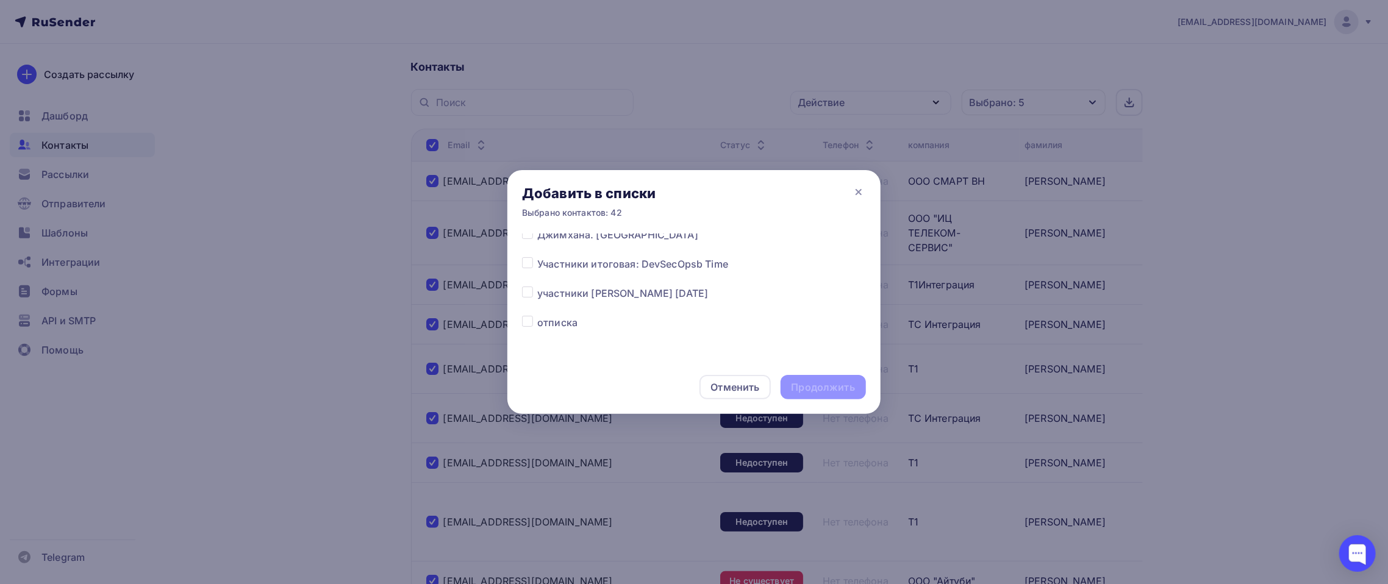
scroll to position [529, 0]
click at [554, 295] on span "отписка" at bounding box center [557, 297] width 40 height 15
click at [537, 290] on label at bounding box center [537, 290] width 0 height 0
click at [526, 296] on input "checkbox" at bounding box center [527, 295] width 11 height 11
checkbox input "true"
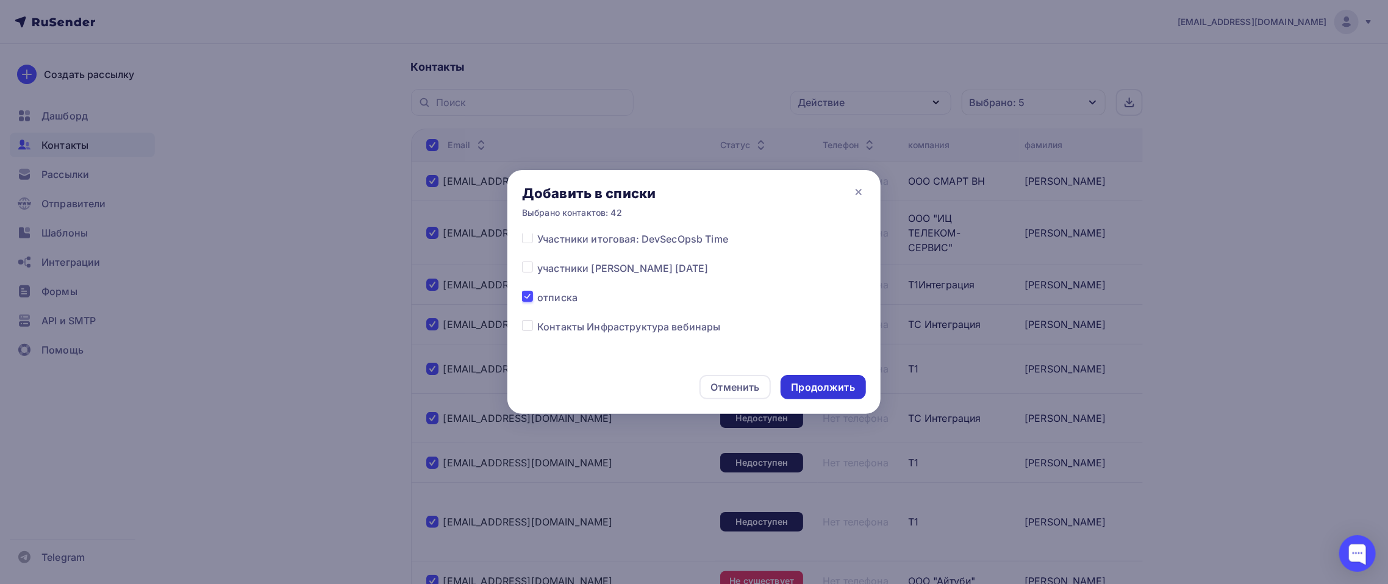
click at [810, 391] on div "Продолжить" at bounding box center [822, 387] width 63 height 14
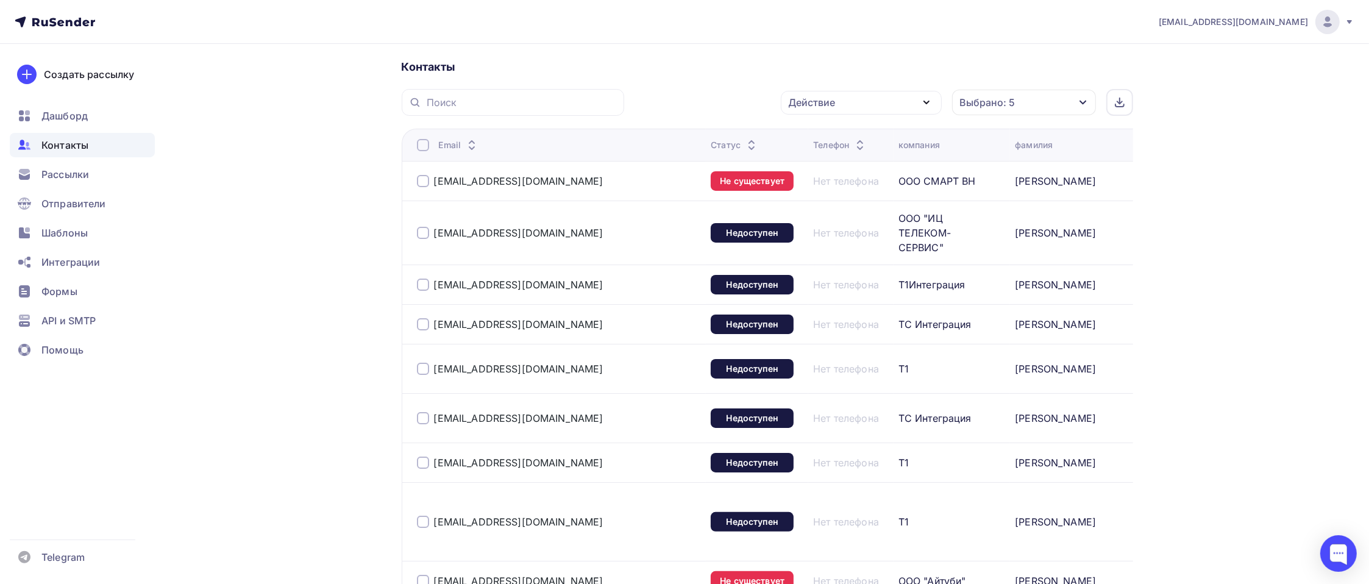
click at [424, 145] on div at bounding box center [423, 145] width 12 height 12
click at [422, 141] on div at bounding box center [423, 145] width 12 height 12
click at [931, 104] on icon "button" at bounding box center [927, 102] width 15 height 15
click at [850, 162] on div "Исключить из списка" at bounding box center [849, 162] width 106 height 15
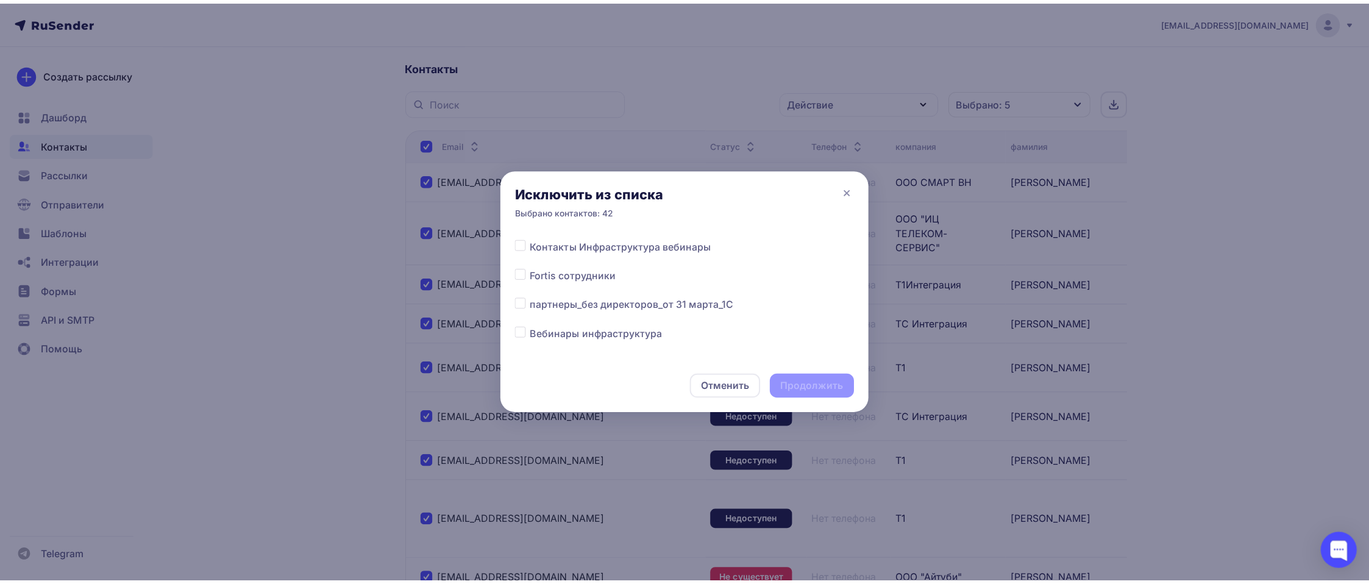
scroll to position [651, 0]
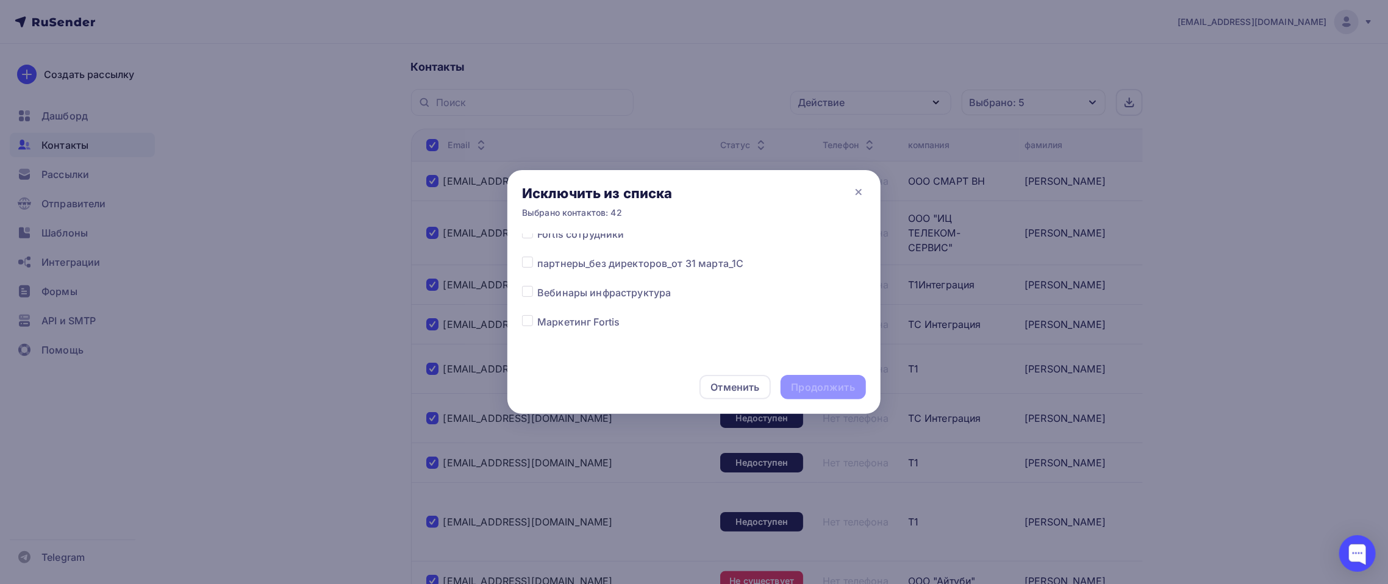
click at [644, 291] on span "Вебинары инфраструктура" at bounding box center [604, 292] width 134 height 15
click at [537, 285] on label at bounding box center [537, 285] width 0 height 0
click at [523, 290] on input "checkbox" at bounding box center [527, 290] width 11 height 11
checkbox input "true"
drag, startPoint x: 741, startPoint y: 386, endPoint x: 790, endPoint y: 357, distance: 56.9
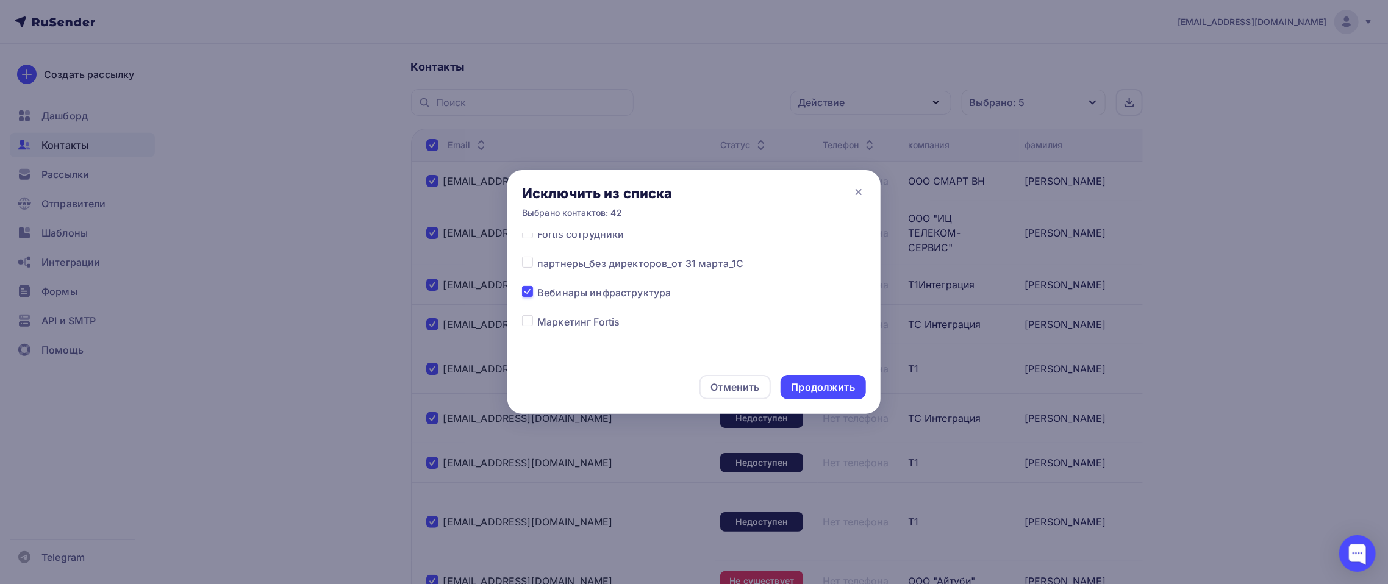
click at [741, 386] on div "Отменить" at bounding box center [734, 387] width 49 height 15
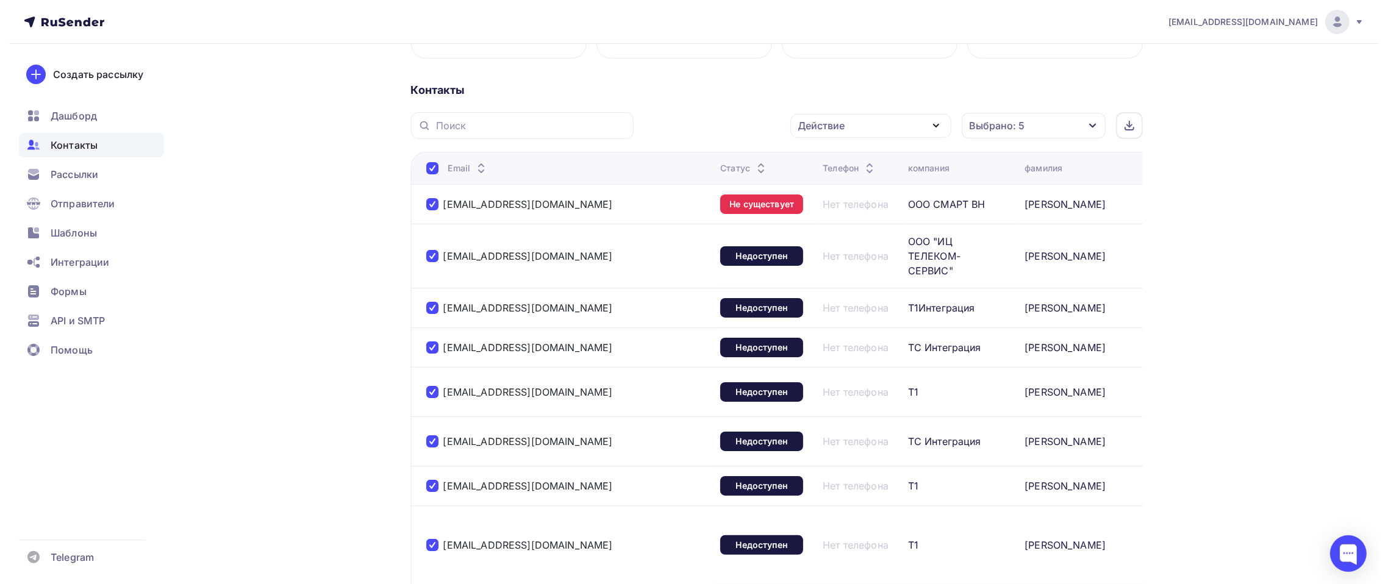
scroll to position [0, 0]
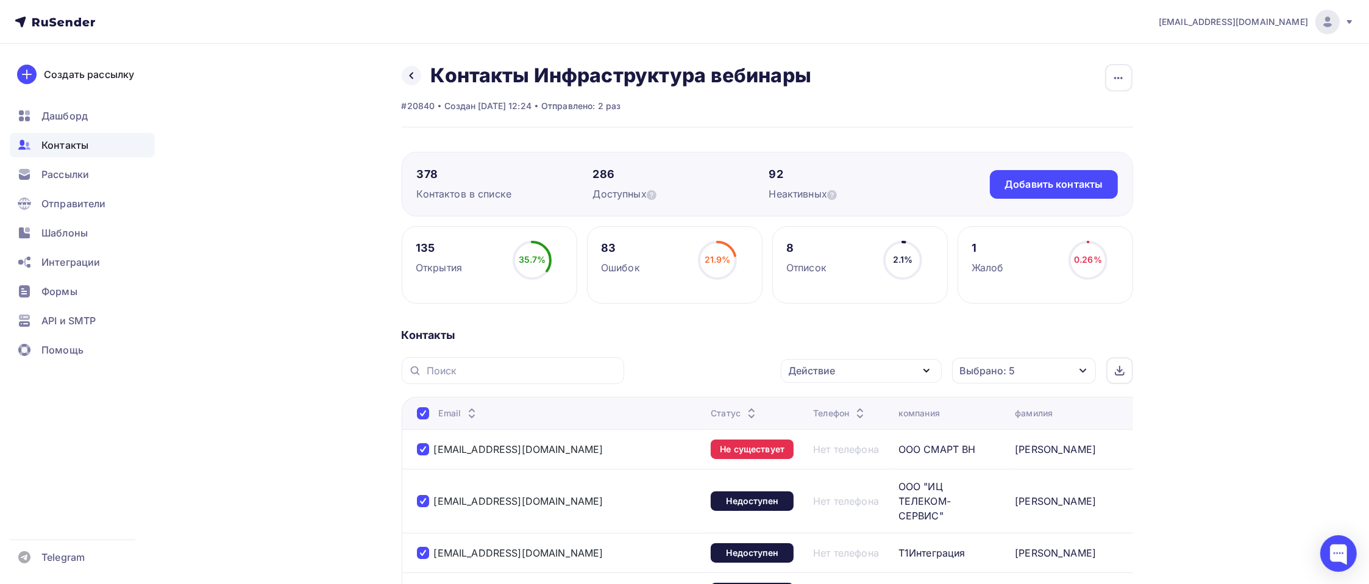
click at [934, 371] on div "Действие" at bounding box center [861, 371] width 161 height 24
click at [870, 428] on div "Исключить из списка" at bounding box center [849, 431] width 106 height 15
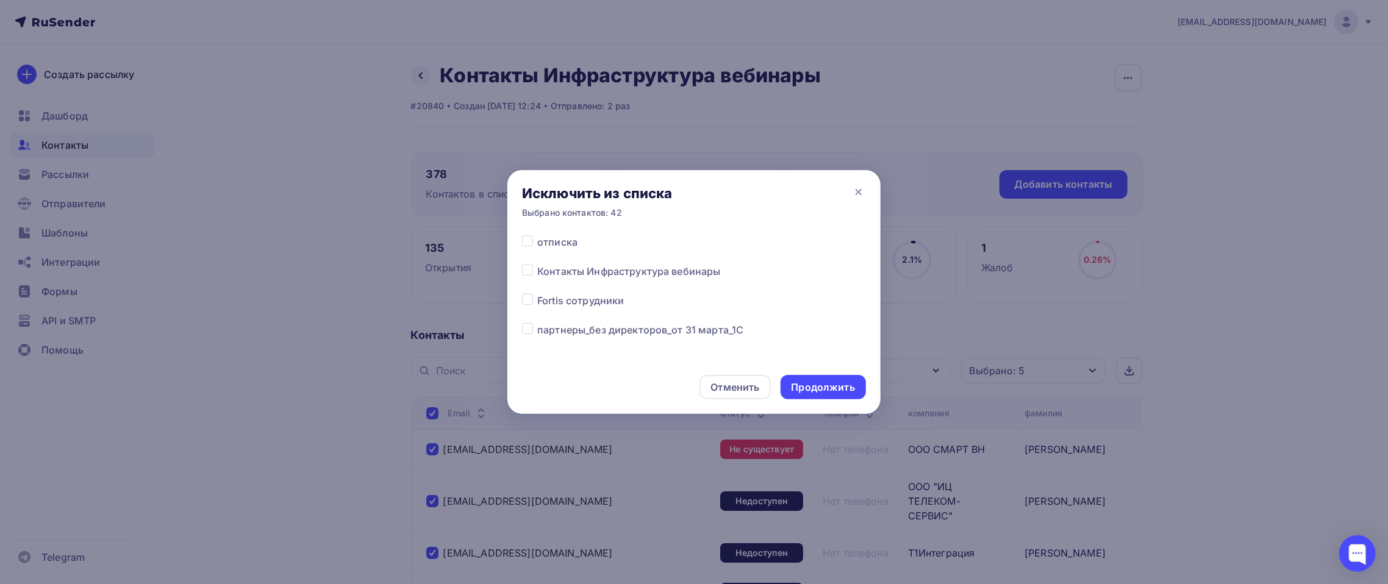
scroll to position [610, 0]
click at [537, 327] on label at bounding box center [537, 327] width 0 height 0
click at [529, 332] on input "checkbox" at bounding box center [527, 332] width 11 height 11
checkbox input "false"
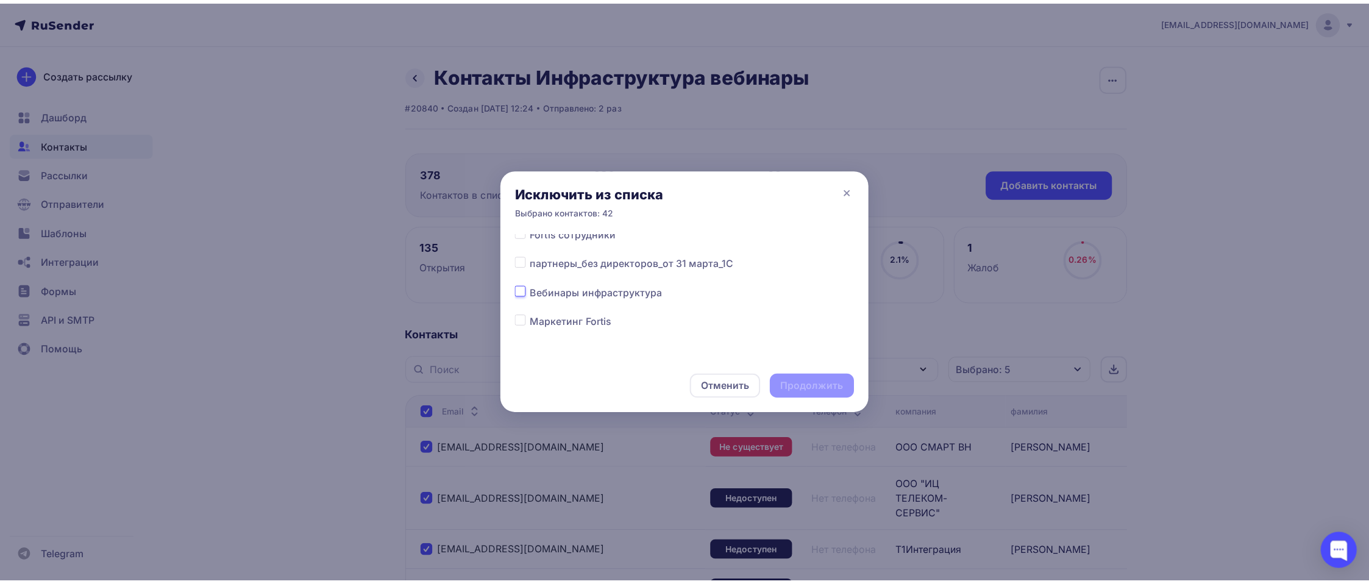
scroll to position [529, 0]
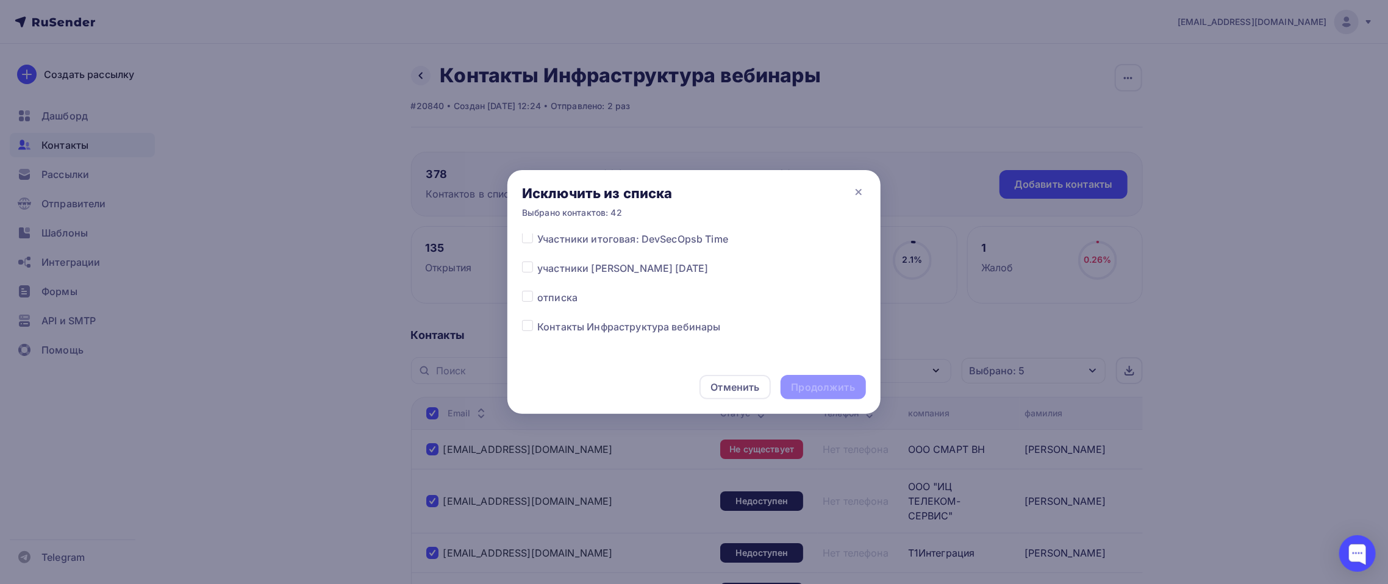
click at [611, 327] on span "Контакты Инфраструктура вебинары" at bounding box center [628, 327] width 183 height 15
click at [537, 320] on label at bounding box center [537, 320] width 0 height 0
click at [526, 320] on input "checkbox" at bounding box center [527, 325] width 11 height 11
checkbox input "true"
click at [818, 391] on div "Продолжить" at bounding box center [822, 387] width 63 height 14
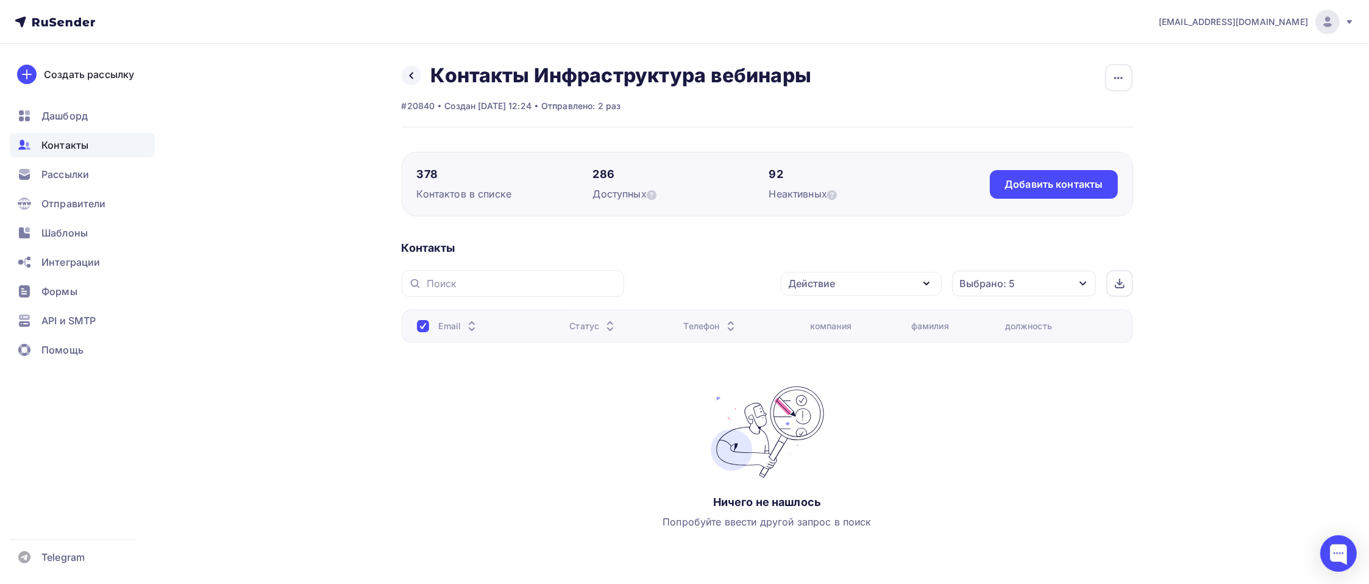
click at [78, 145] on span "Контакты" at bounding box center [64, 145] width 47 height 15
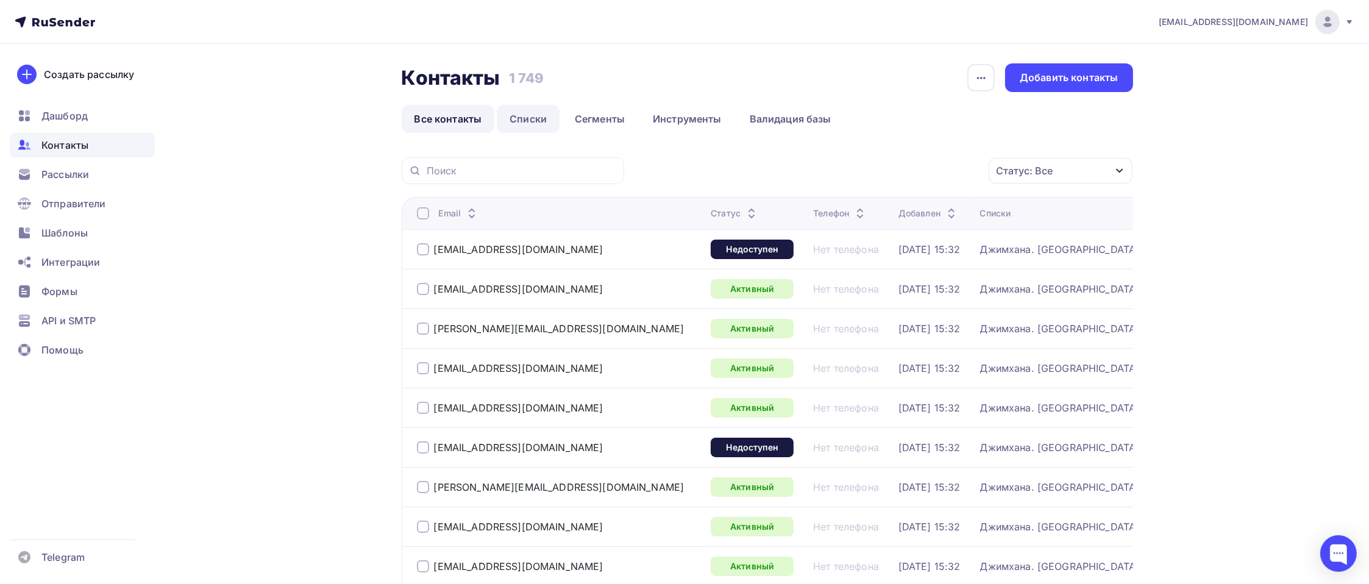
click at [530, 119] on link "Списки" at bounding box center [528, 119] width 63 height 28
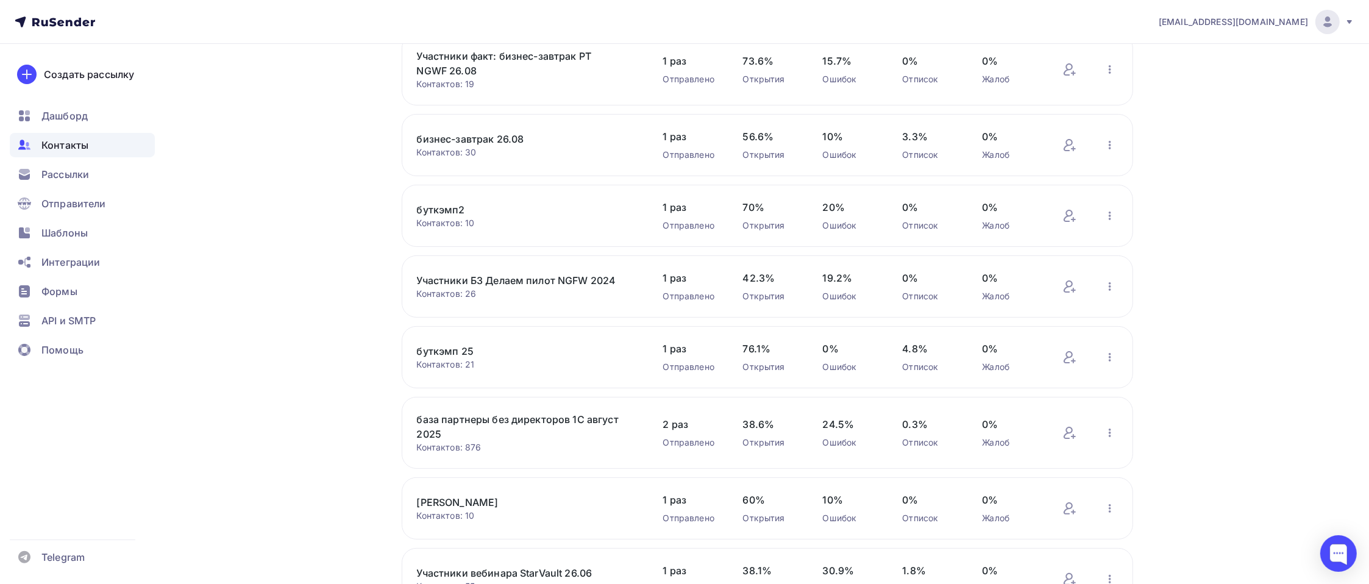
scroll to position [379, 0]
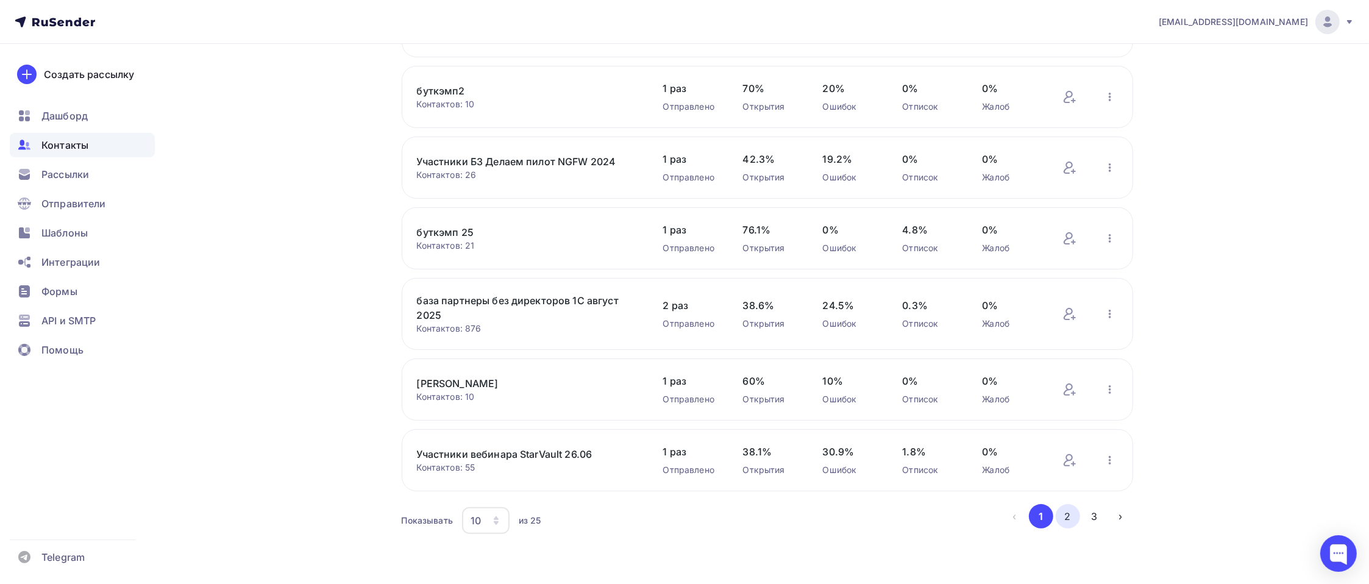
click at [1040, 438] on button "2" at bounding box center [1068, 516] width 24 height 24
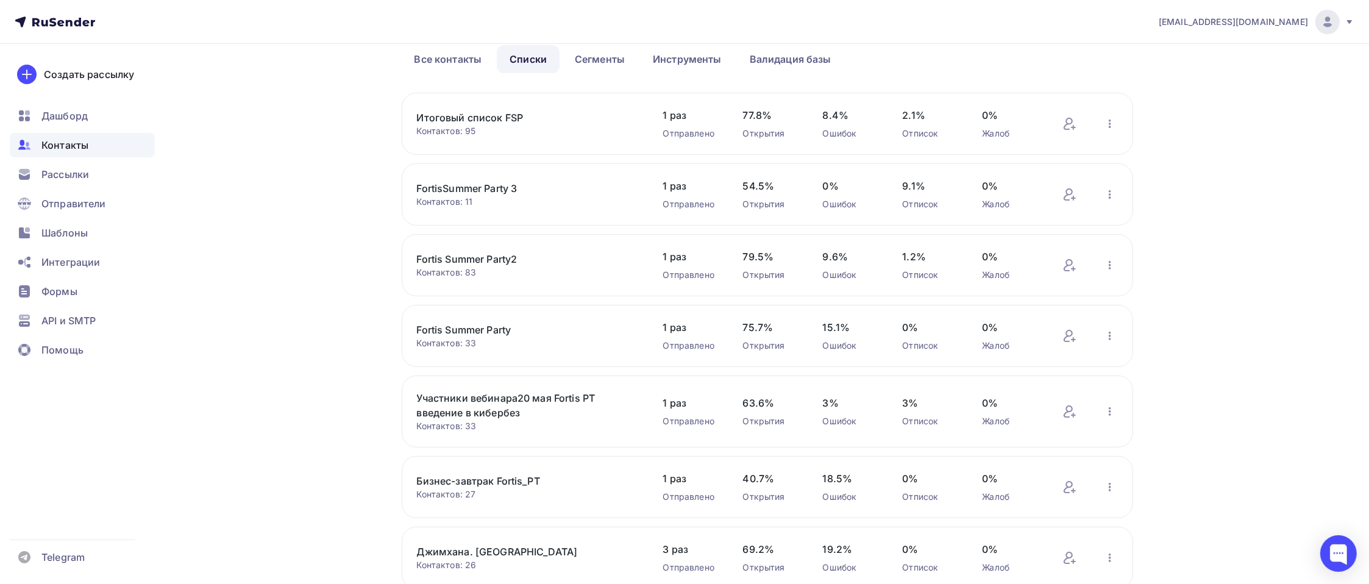
scroll to position [370, 0]
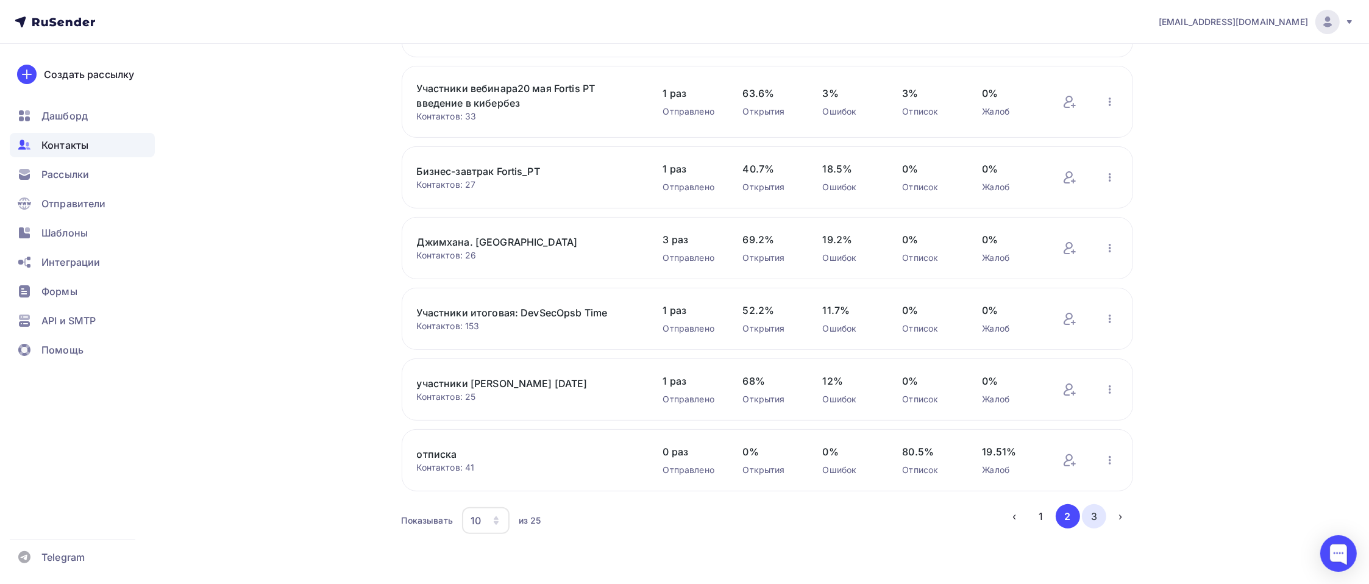
click at [1040, 438] on button "3" at bounding box center [1094, 516] width 24 height 24
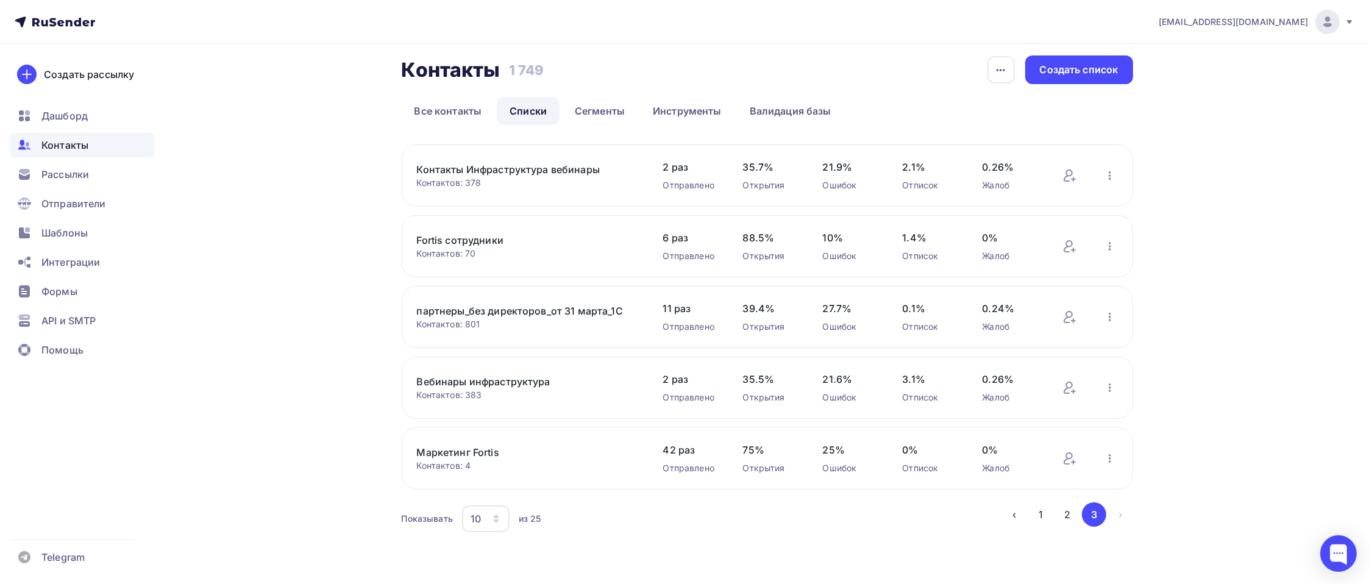
scroll to position [7, 0]
click at [558, 166] on link "Контакты Инфраструктура вебинары" at bounding box center [520, 170] width 207 height 15
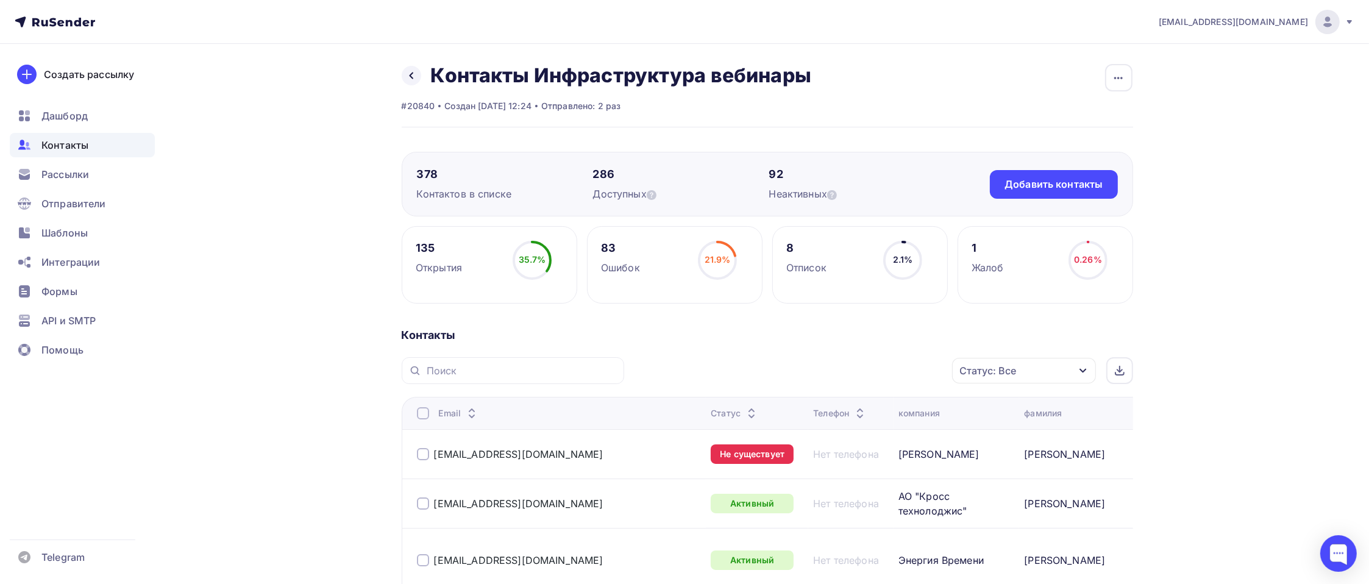
click at [1038, 368] on div "Статус: Все" at bounding box center [1024, 371] width 144 height 26
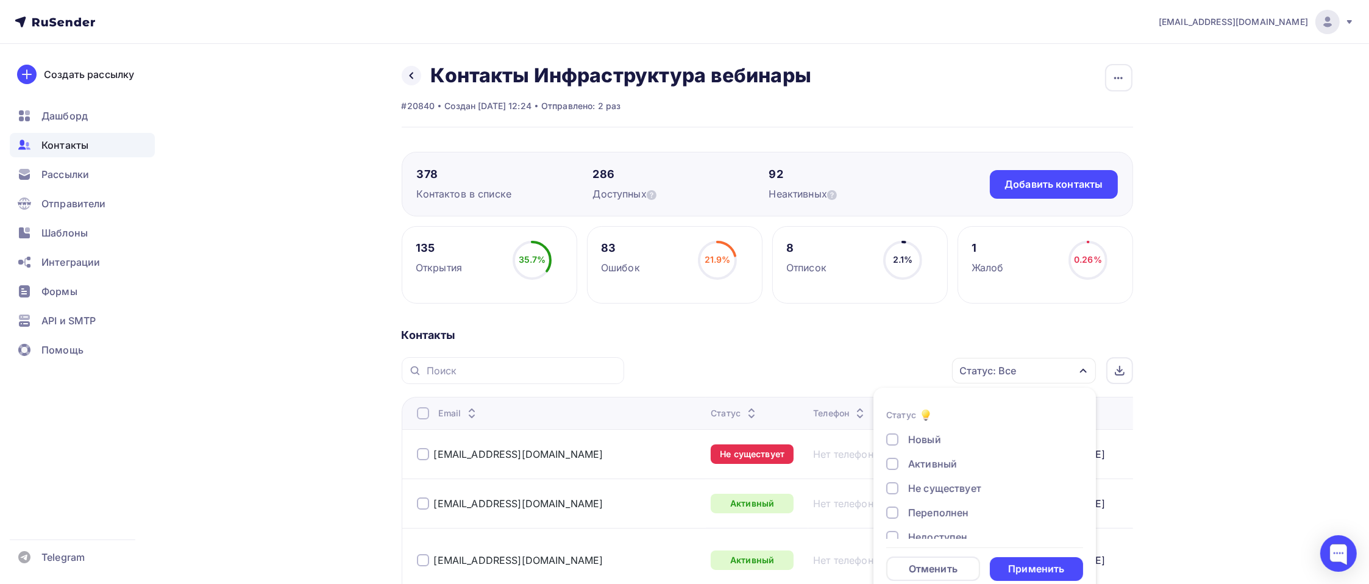
scroll to position [16, 0]
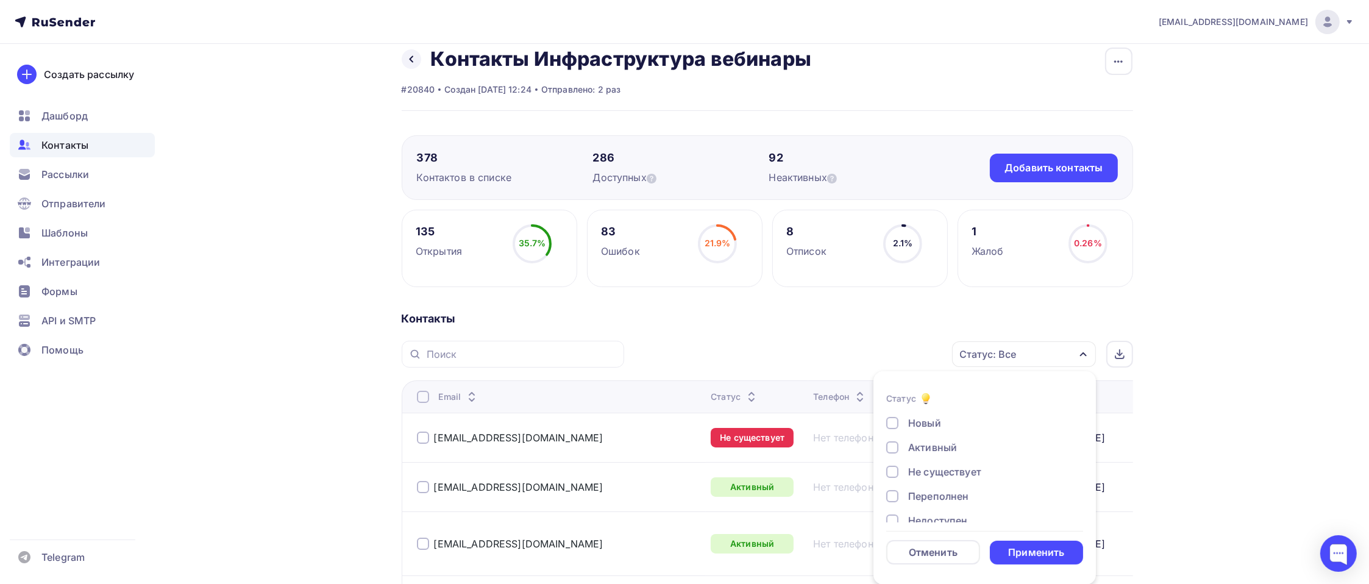
click at [938, 438] on div "Не существует" at bounding box center [945, 472] width 73 height 15
click at [942, 437] on div "Недоступен" at bounding box center [938, 433] width 59 height 15
click at [938, 438] on div "Отписан" at bounding box center [930, 457] width 42 height 15
click at [940, 438] on div "Отписан вручную" at bounding box center [953, 481] width 88 height 15
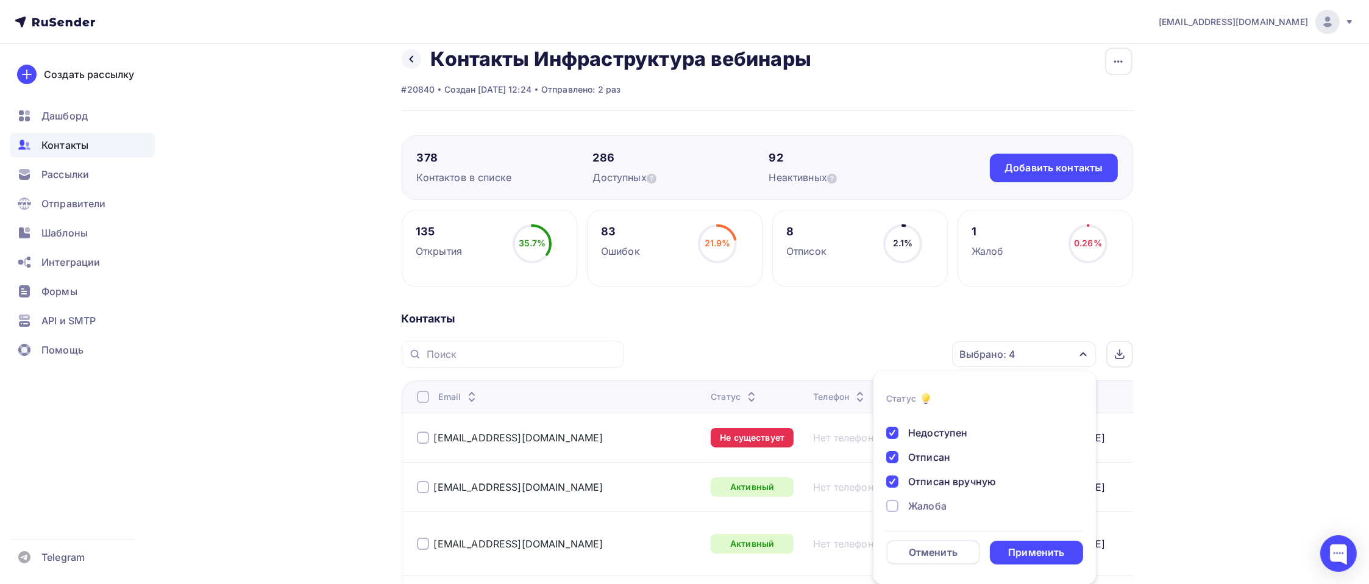
click at [927, 438] on div "Жалоба" at bounding box center [928, 506] width 38 height 15
click at [1035, 438] on div "Применить" at bounding box center [1037, 553] width 56 height 14
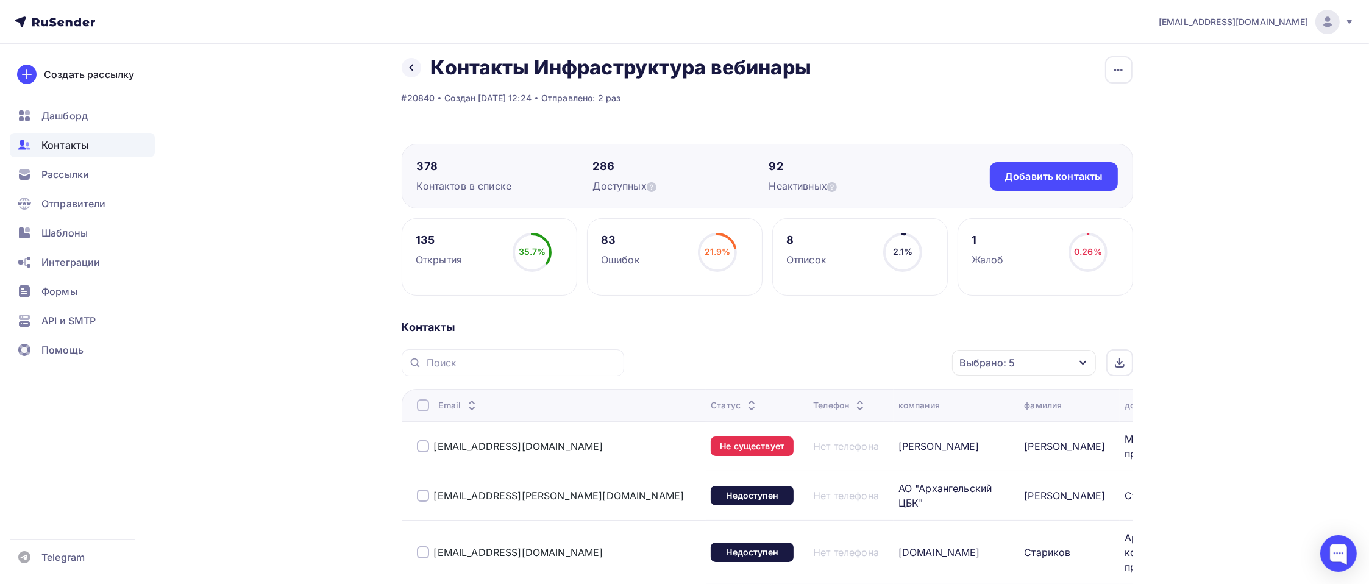
scroll to position [0, 0]
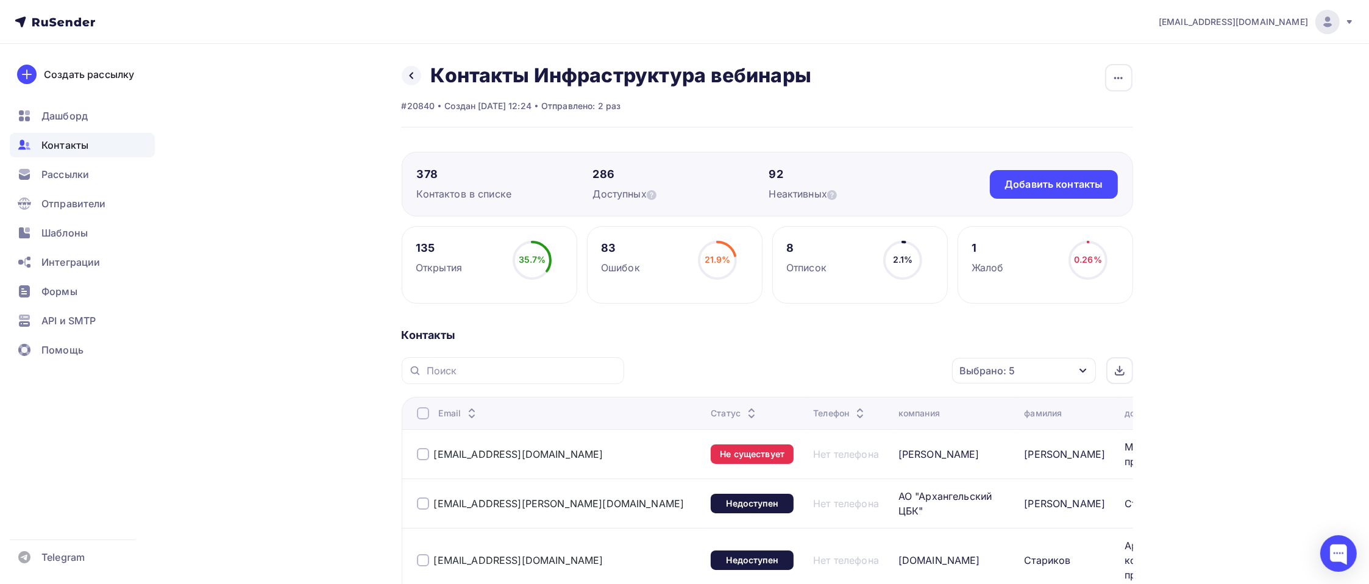
click at [419, 415] on div at bounding box center [423, 413] width 12 height 12
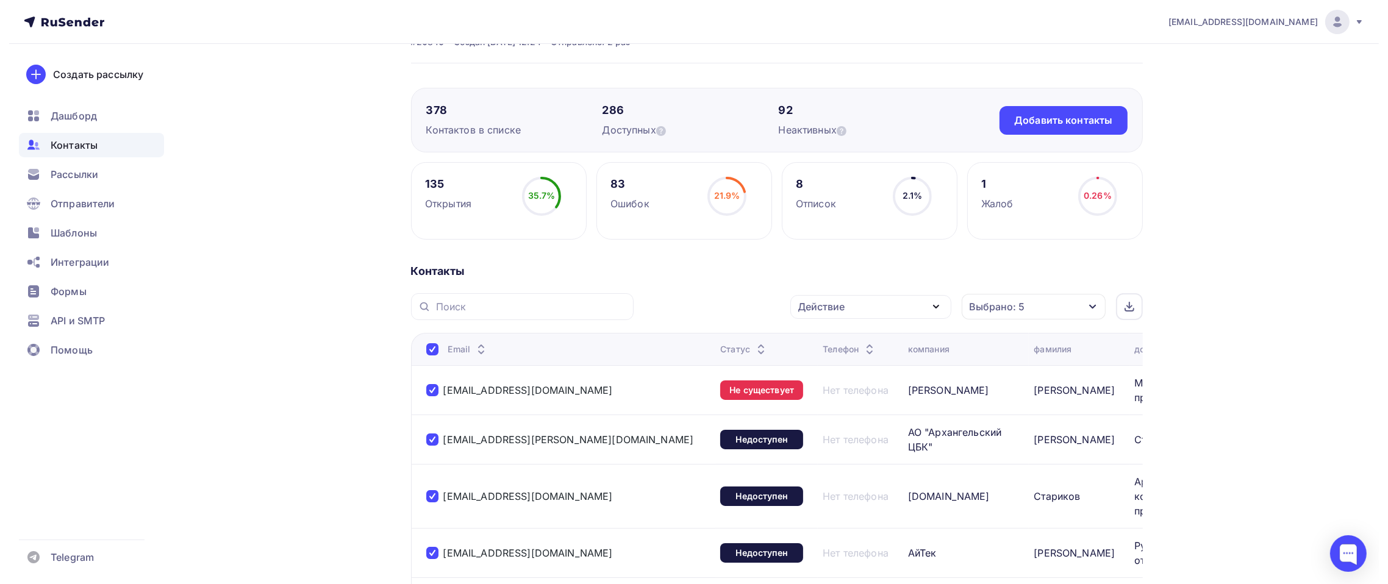
scroll to position [60, 0]
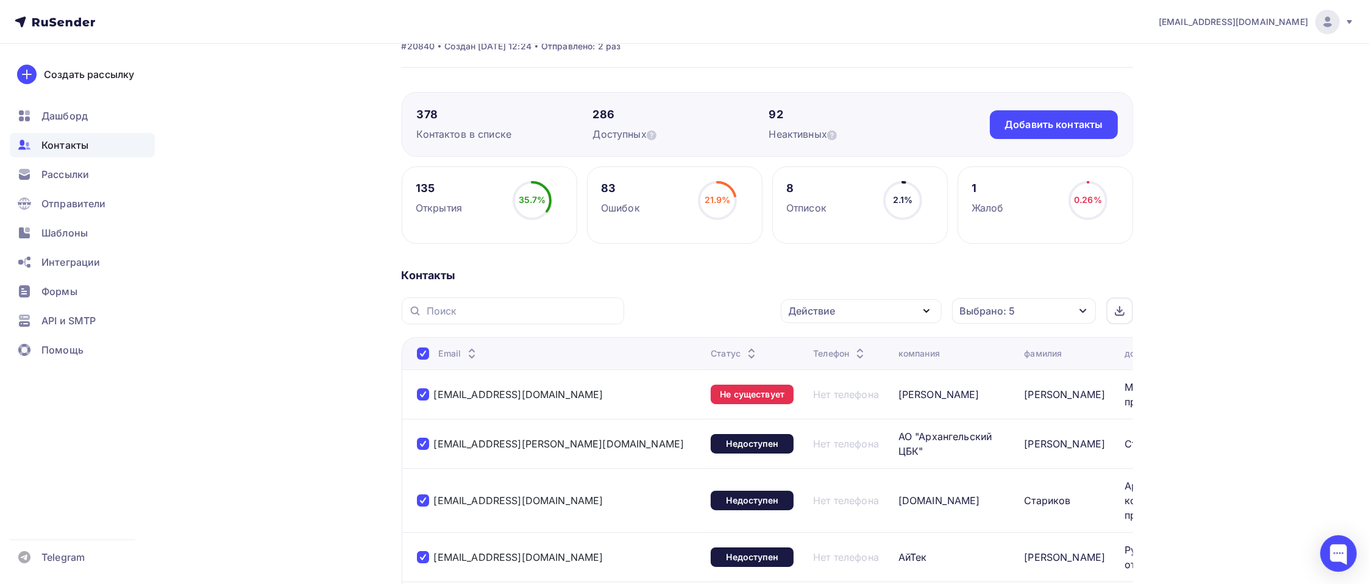
click at [927, 310] on icon "button" at bounding box center [926, 311] width 5 height 2
click at [879, 345] on div "Добавить в списки" at bounding box center [843, 347] width 94 height 15
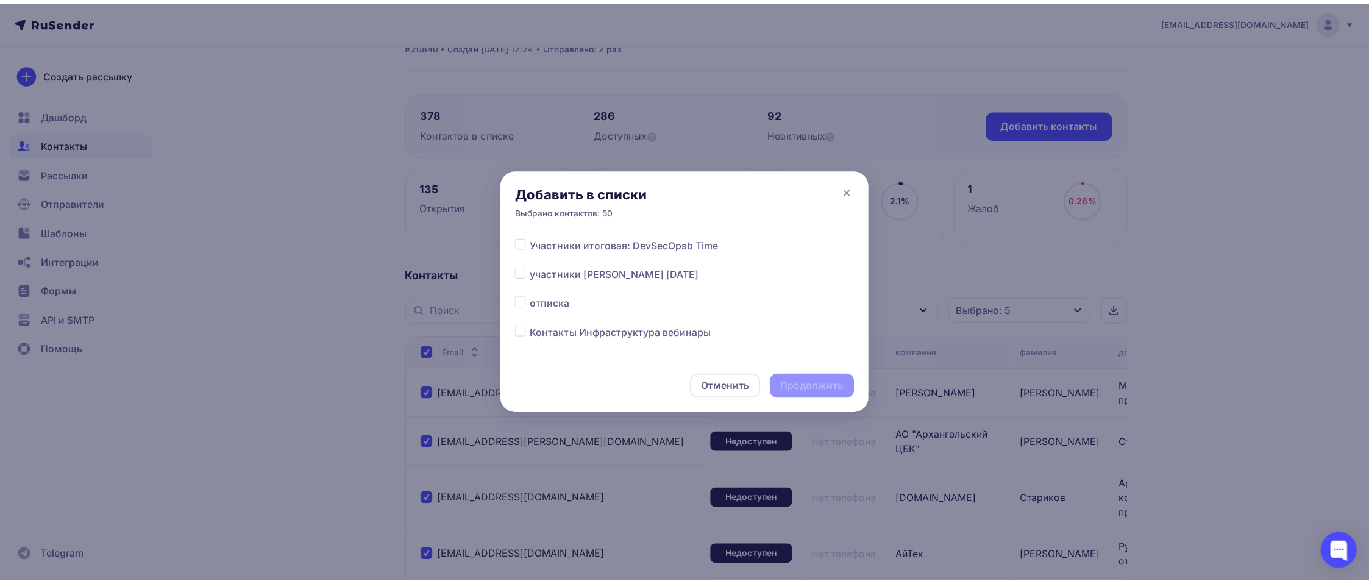
scroll to position [488, 0]
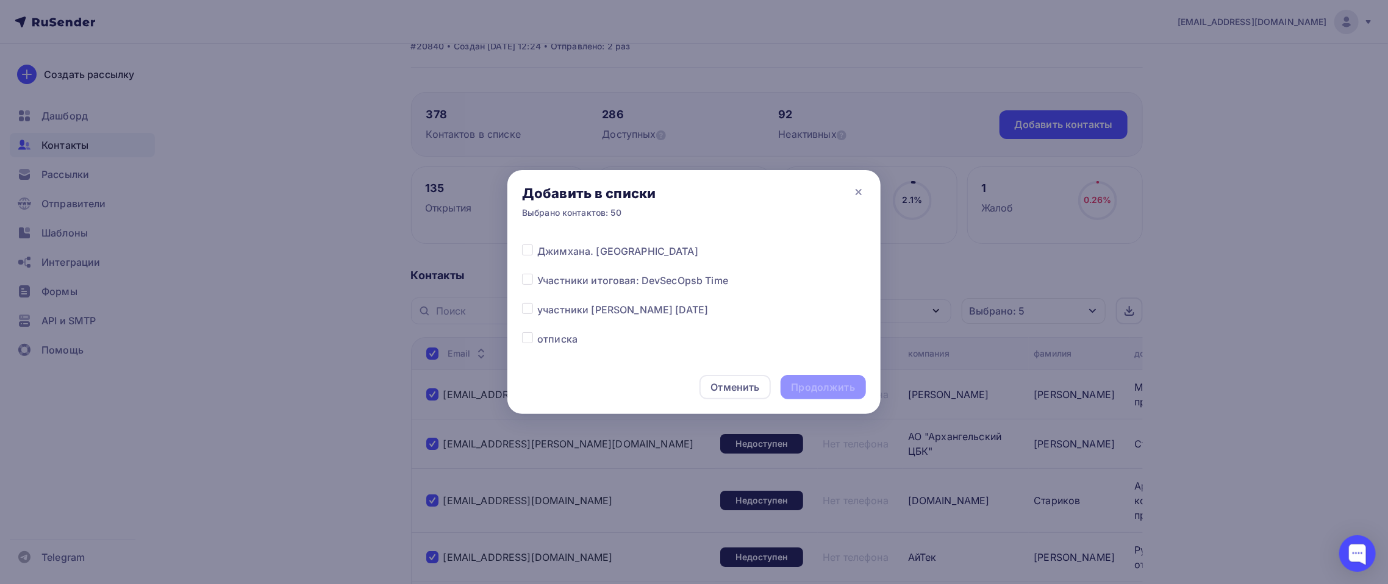
click at [537, 332] on label at bounding box center [537, 332] width 0 height 0
click at [524, 337] on input "checkbox" at bounding box center [527, 337] width 11 height 11
checkbox input "true"
click at [821, 387] on div "Продолжить" at bounding box center [822, 387] width 63 height 14
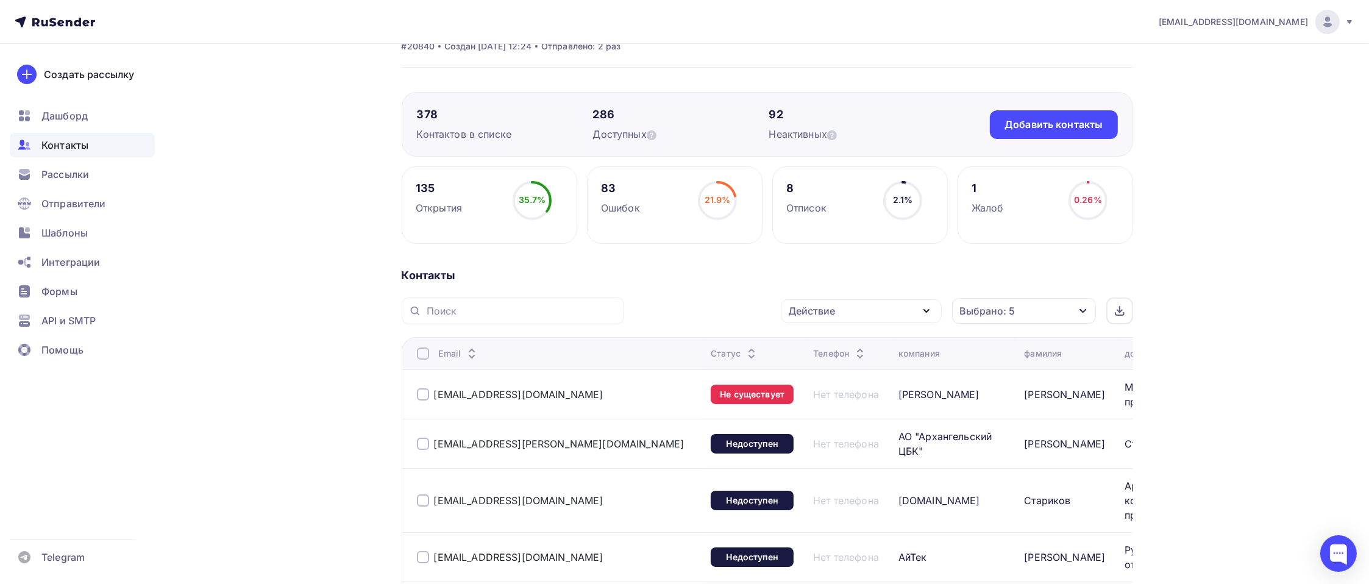
click at [424, 351] on div at bounding box center [423, 354] width 12 height 12
click at [415, 350] on th "Email" at bounding box center [554, 353] width 305 height 32
click at [424, 354] on div at bounding box center [423, 354] width 12 height 12
click at [922, 305] on icon "button" at bounding box center [927, 311] width 15 height 15
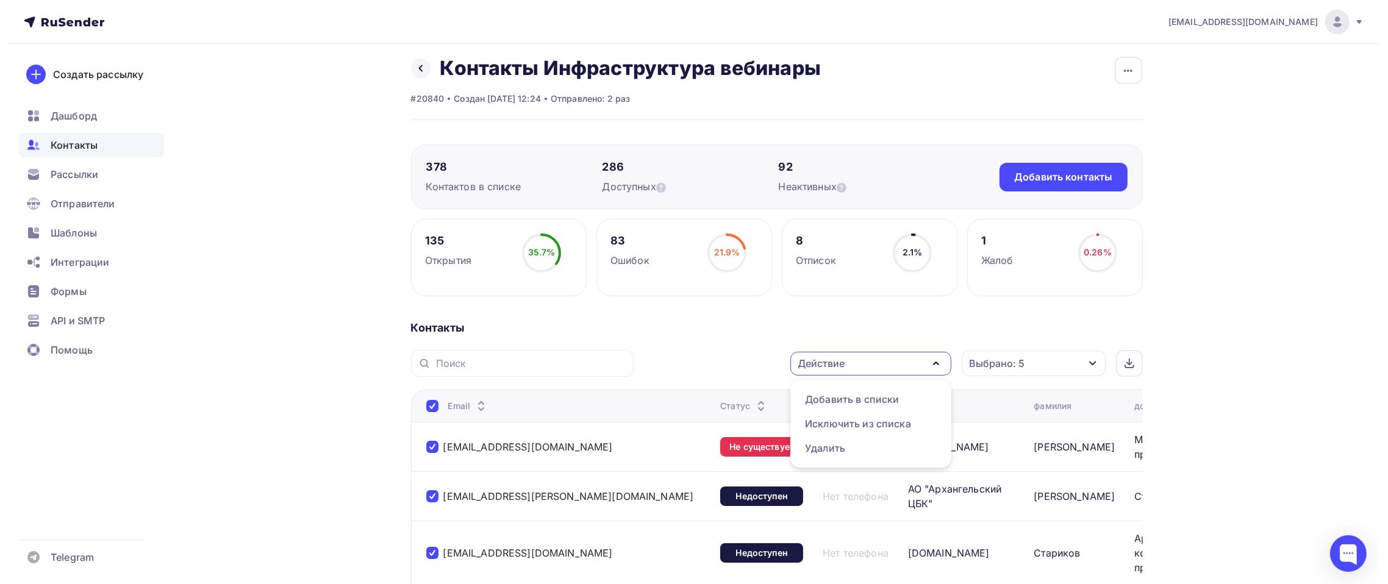
scroll to position [0, 0]
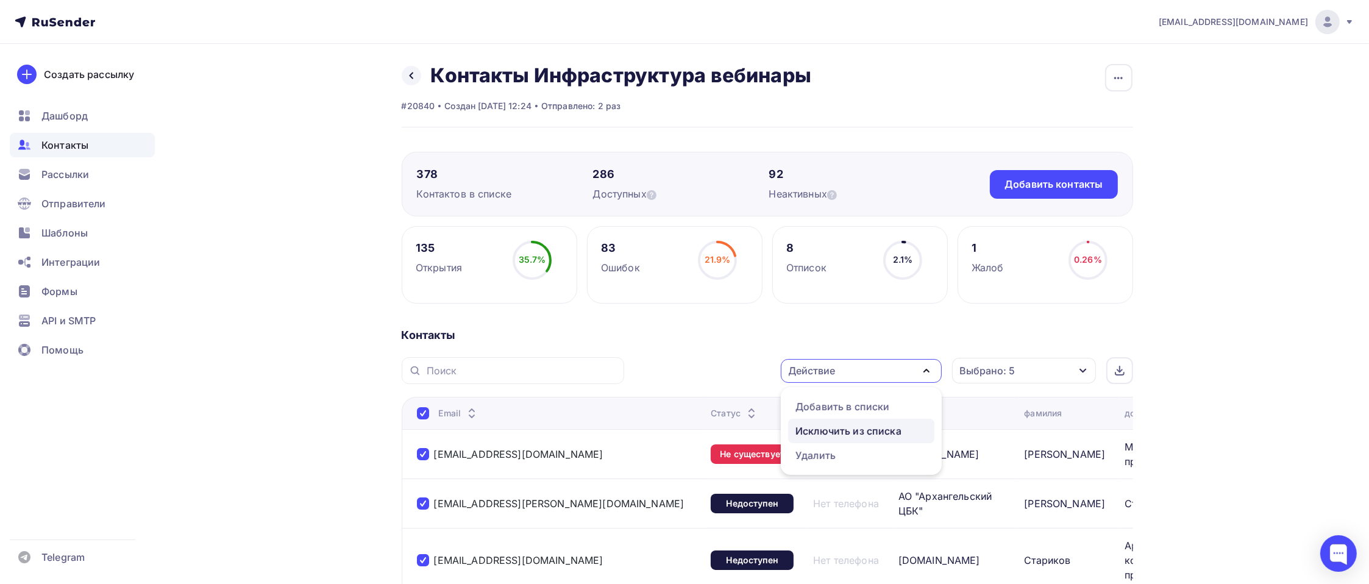
click at [863, 432] on div "Исключить из списка" at bounding box center [849, 431] width 106 height 15
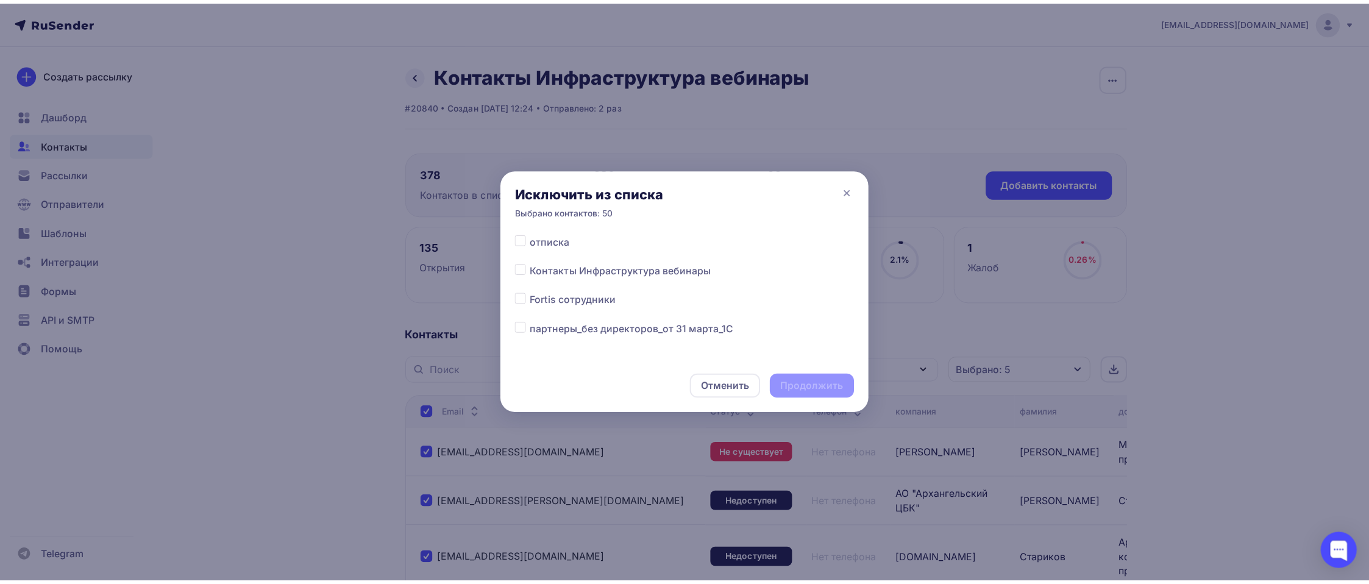
scroll to position [610, 0]
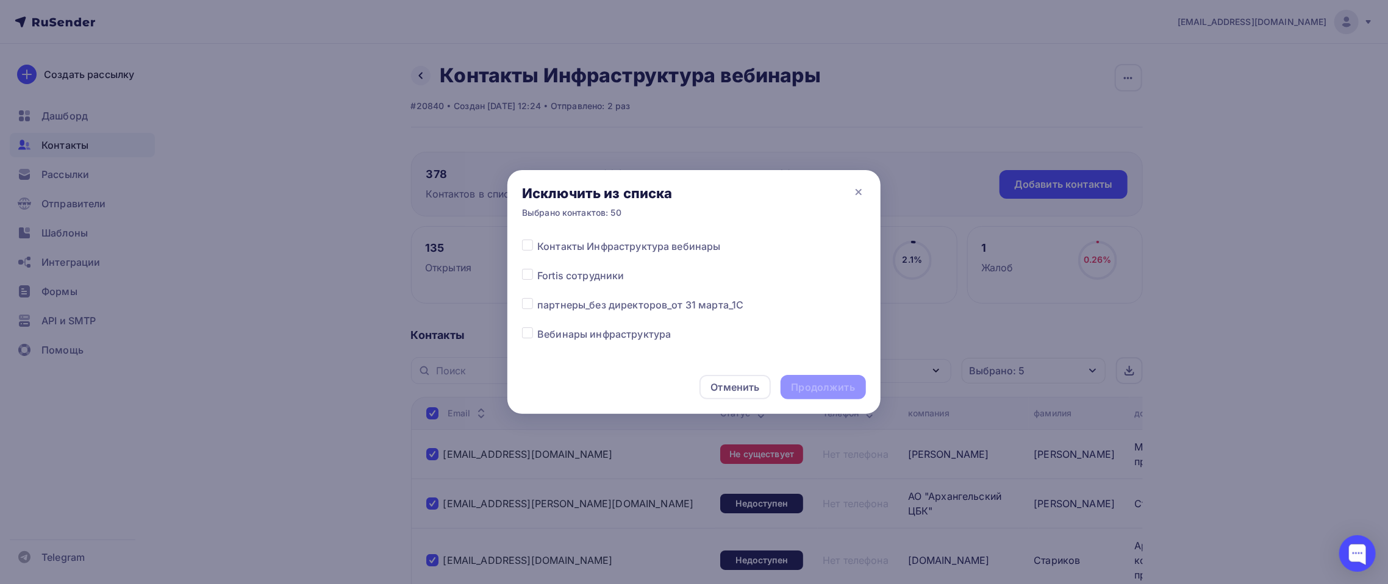
click at [586, 240] on span "Контакты Инфраструктура вебинары" at bounding box center [628, 246] width 183 height 15
click at [537, 239] on label at bounding box center [537, 239] width 0 height 0
click at [526, 242] on input "checkbox" at bounding box center [527, 244] width 11 height 11
checkbox input "true"
click at [795, 385] on div "Продолжить" at bounding box center [822, 387] width 63 height 14
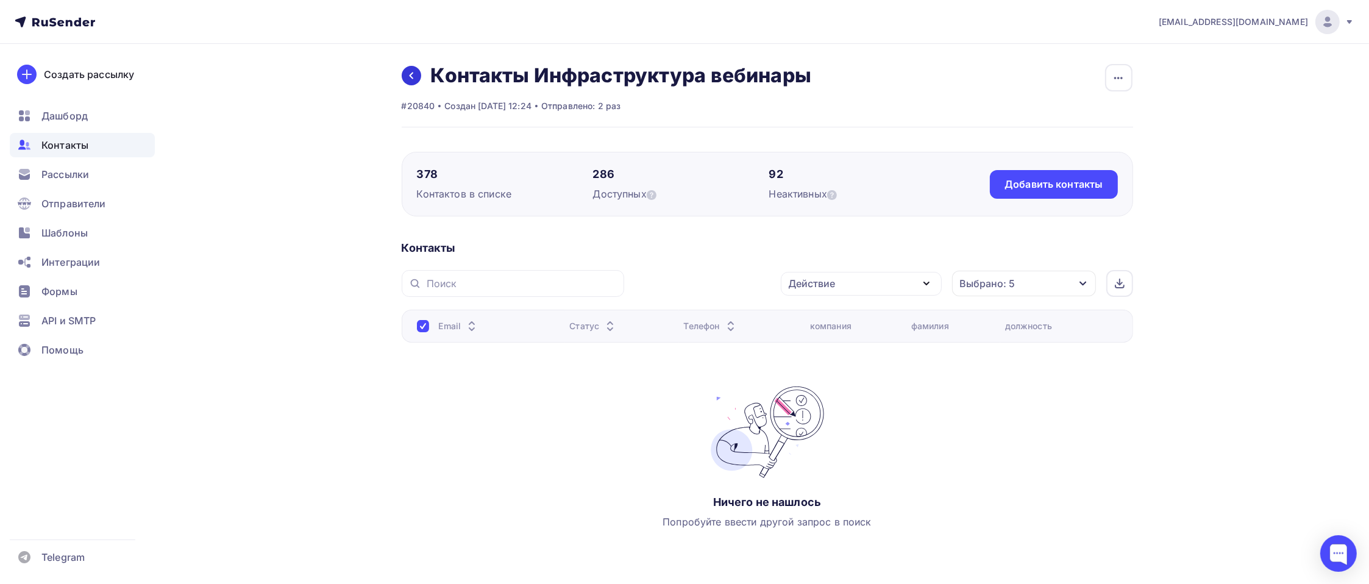
click at [410, 79] on icon at bounding box center [412, 76] width 10 height 10
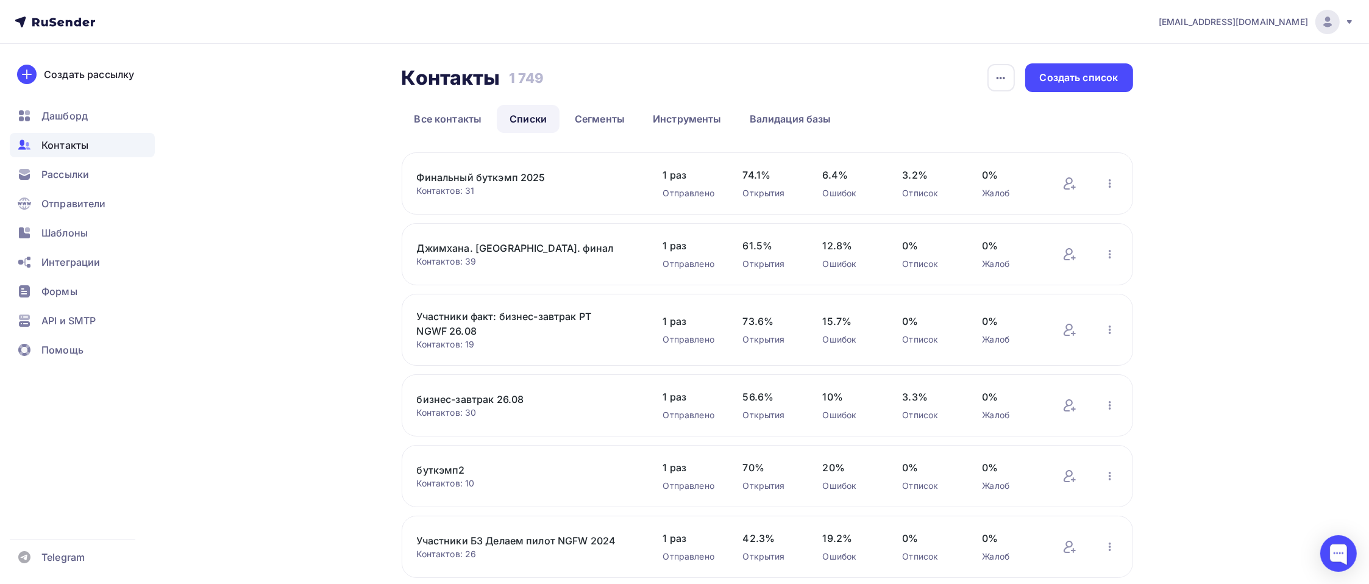
scroll to position [122, 0]
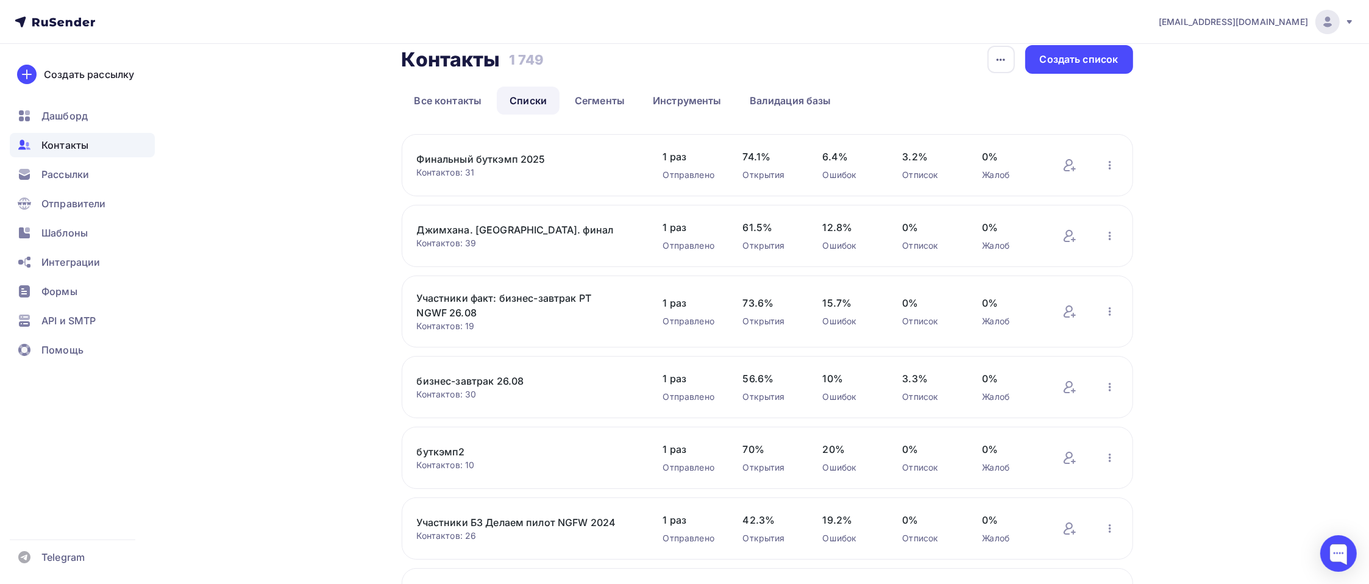
scroll to position [379, 0]
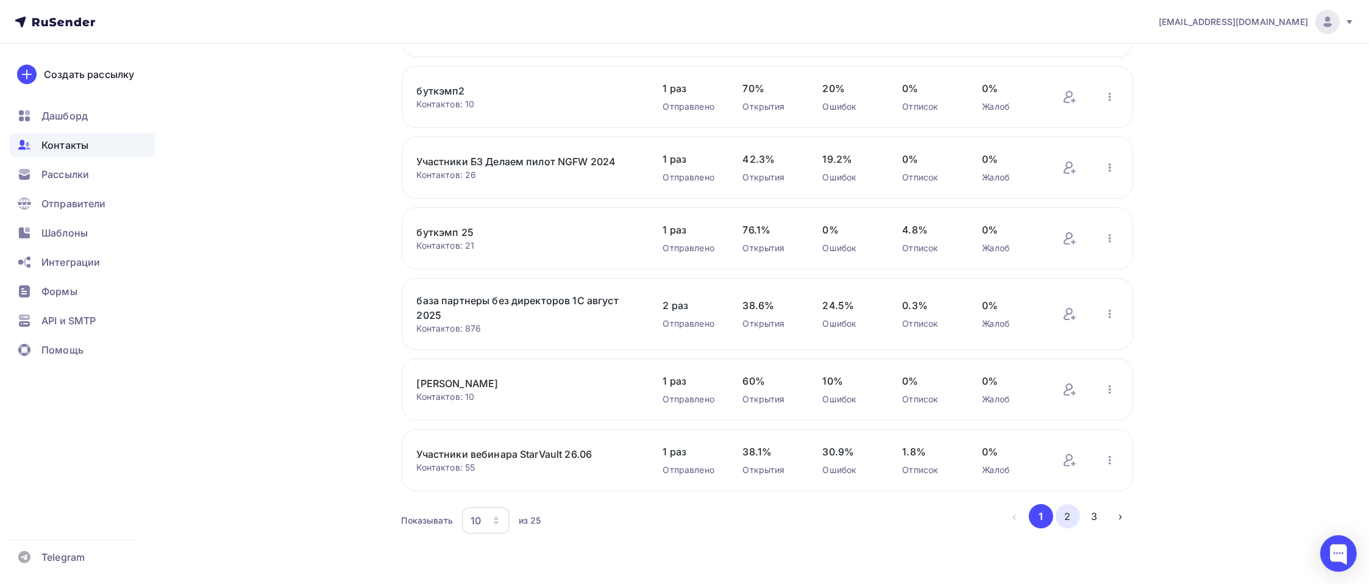
click at [1064, 519] on button "2" at bounding box center [1068, 516] width 24 height 24
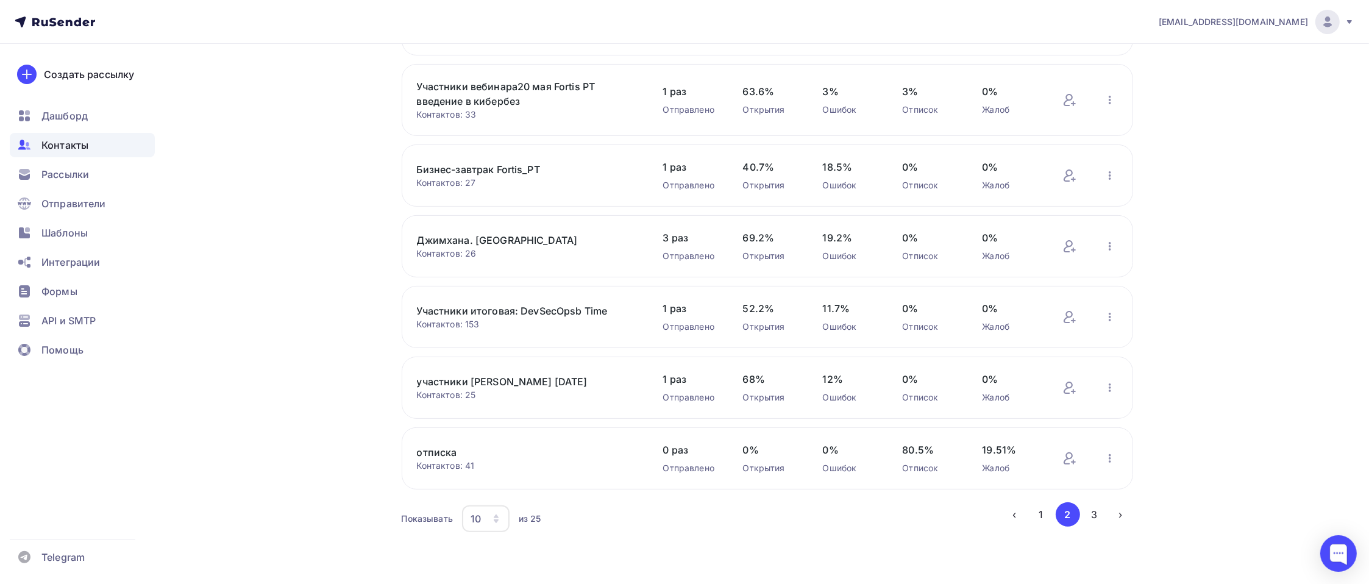
scroll to position [370, 0]
click at [1091, 515] on button "3" at bounding box center [1094, 516] width 24 height 24
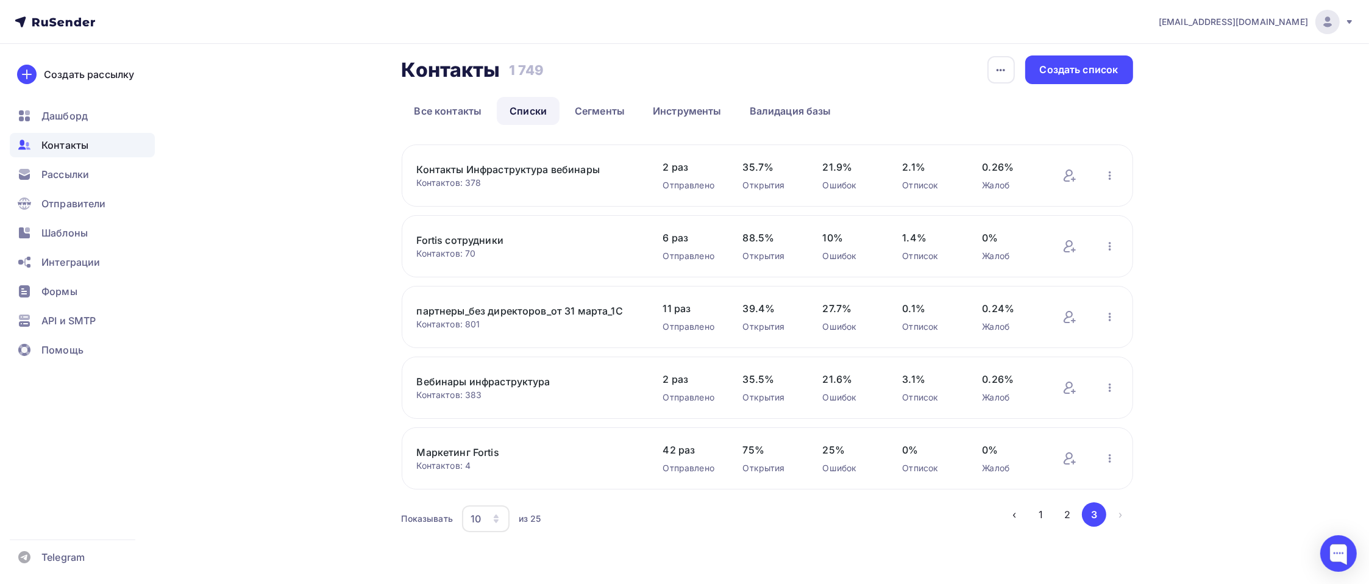
scroll to position [7, 0]
click at [450, 159] on div "Контакты Инфраструктура вебинары Контактов: 378 Добавить контакты Переименовать…" at bounding box center [768, 177] width 732 height 62
click at [449, 177] on link "Контакты Инфраструктура вебинары" at bounding box center [520, 170] width 207 height 15
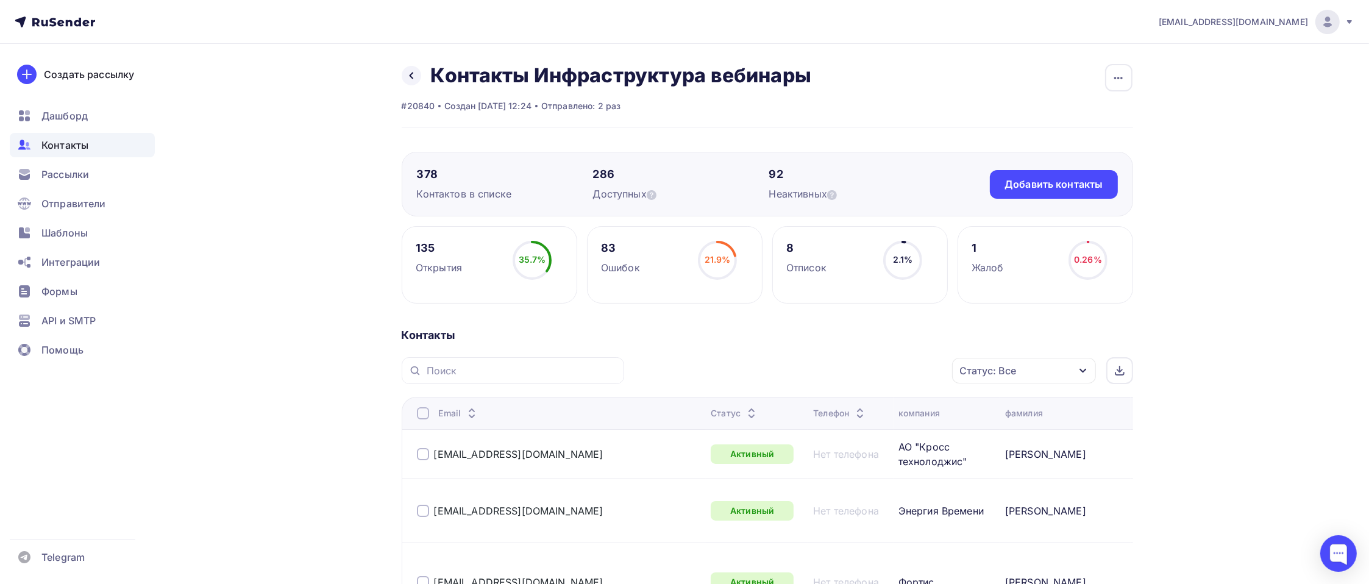
click at [1010, 377] on div "Статус: Все" at bounding box center [988, 370] width 57 height 15
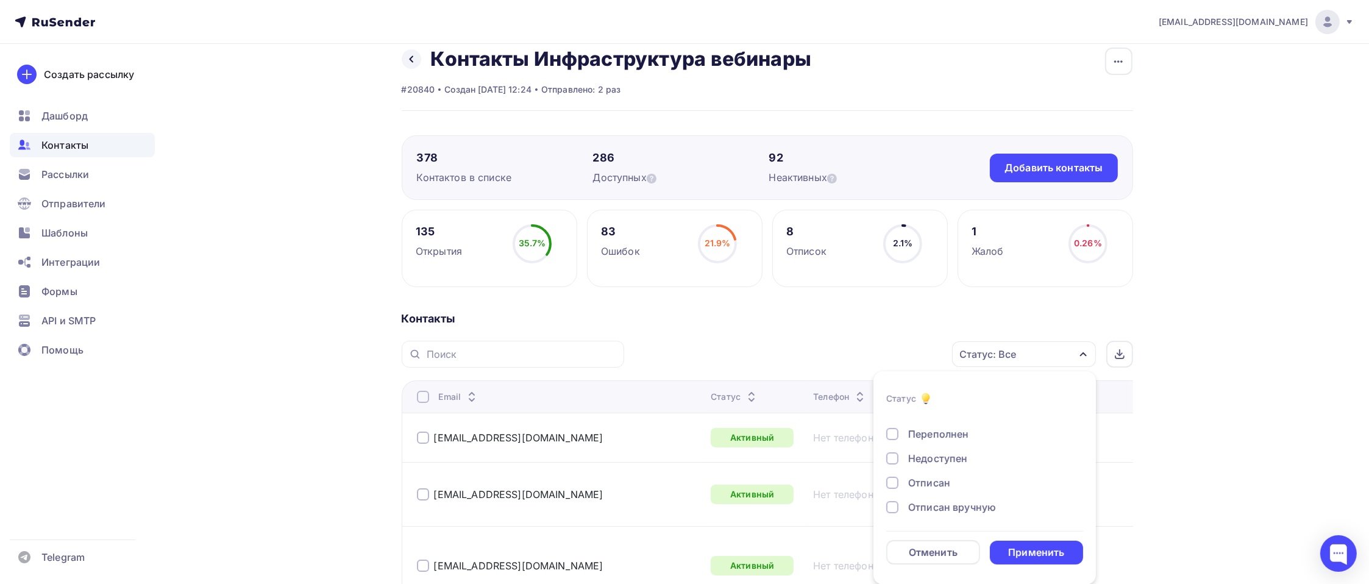
scroll to position [88, 0]
click at [935, 457] on div "Отписан" at bounding box center [930, 457] width 42 height 15
click at [948, 430] on div "Недоступен" at bounding box center [938, 433] width 59 height 15
click at [1044, 550] on div "Применить" at bounding box center [1037, 553] width 56 height 14
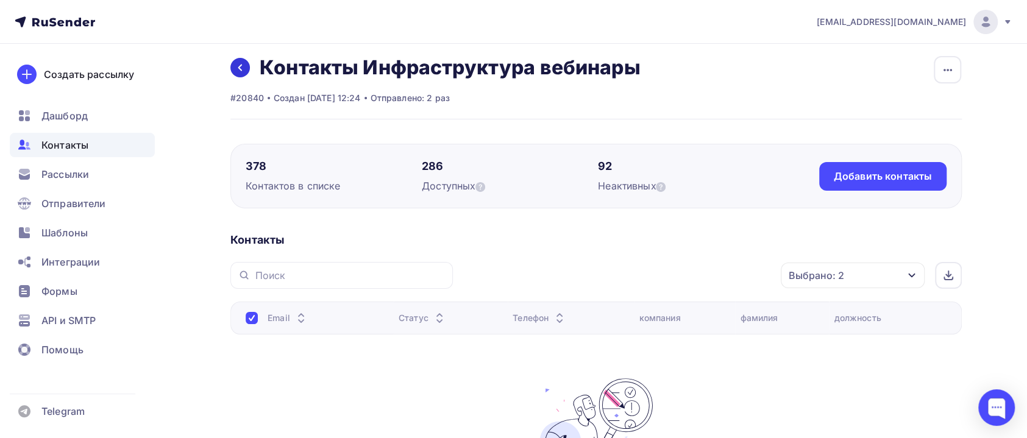
scroll to position [0, 0]
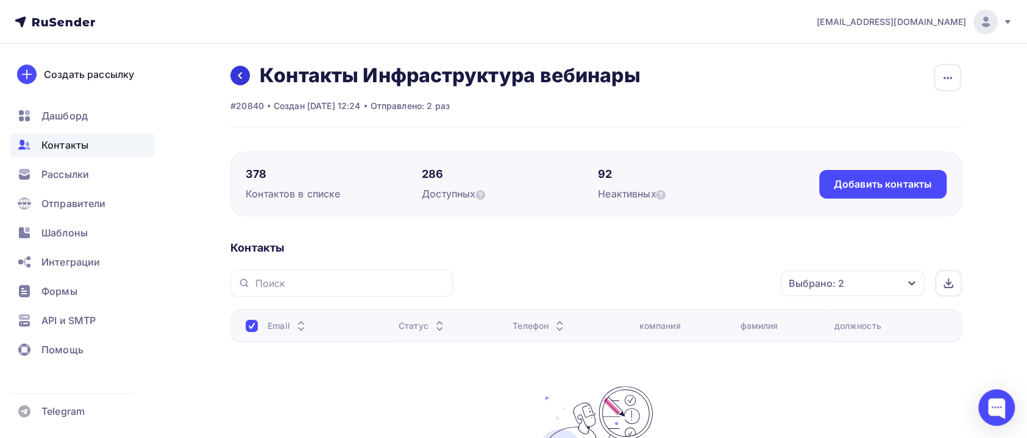
click at [241, 70] on link at bounding box center [240, 76] width 20 height 20
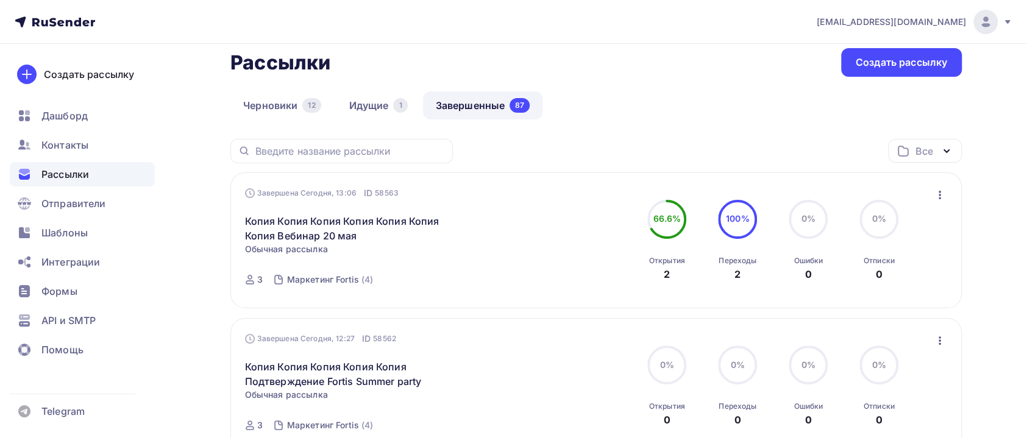
scroll to position [91, 0]
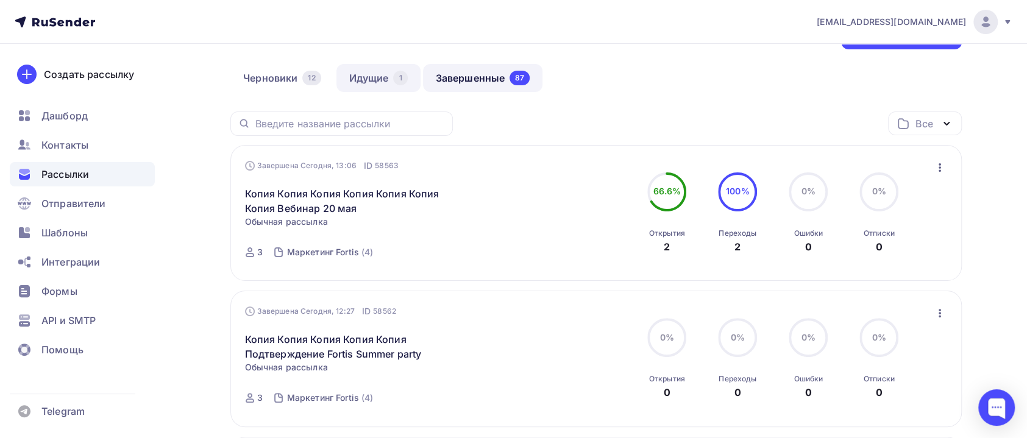
click at [365, 79] on link "Идущие 1" at bounding box center [379, 78] width 84 height 28
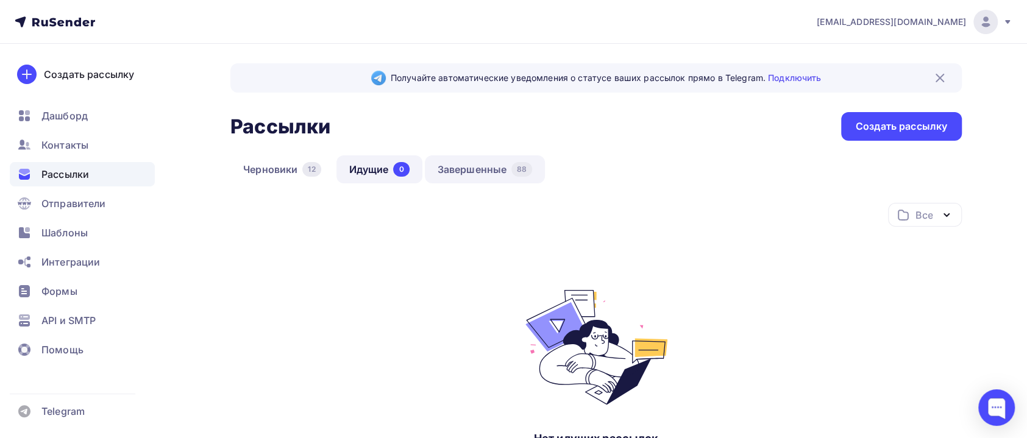
drag, startPoint x: 463, startPoint y: 159, endPoint x: 452, endPoint y: 162, distance: 10.8
click at [462, 160] on link "Завершенные 88" at bounding box center [485, 169] width 121 height 28
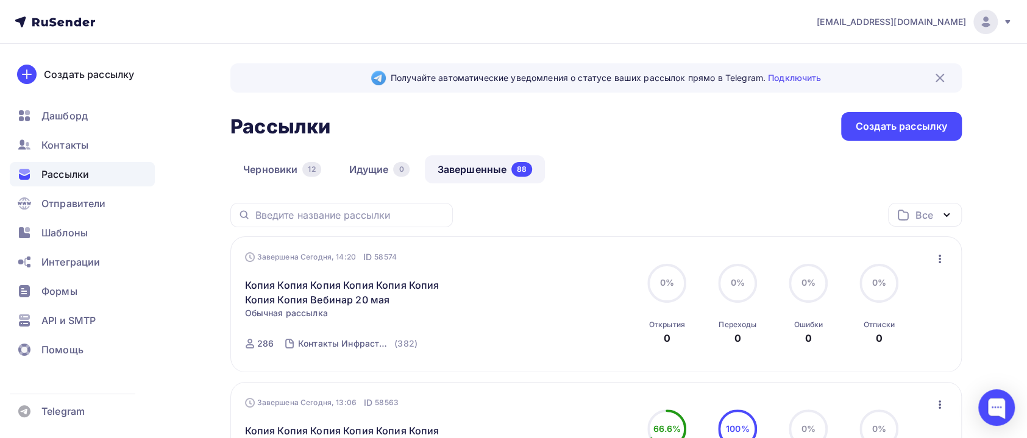
click at [940, 254] on icon "button" at bounding box center [940, 259] width 15 height 15
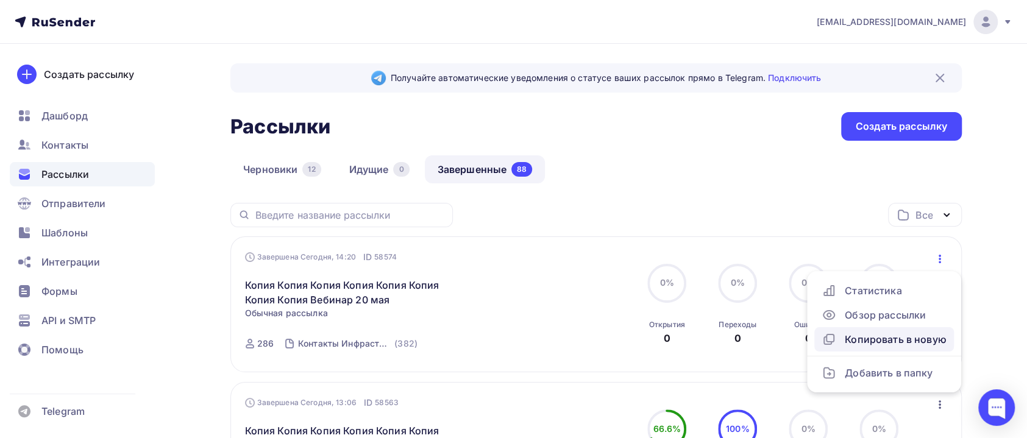
click at [879, 334] on div "Копировать в новую" at bounding box center [884, 339] width 125 height 15
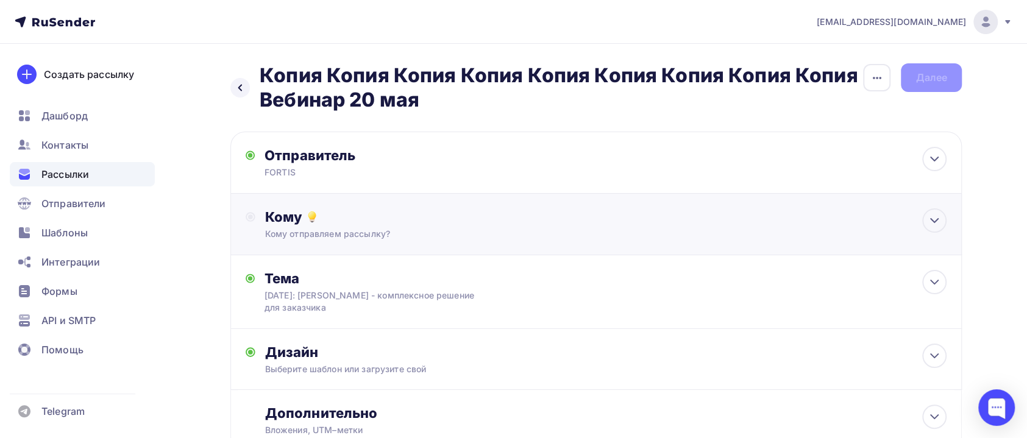
click at [288, 214] on div "Кому" at bounding box center [606, 217] width 682 height 17
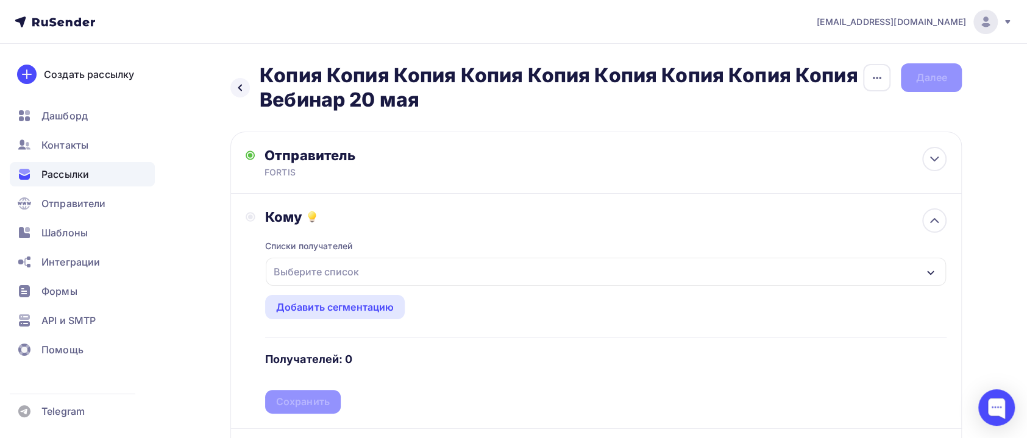
click at [352, 276] on div "Выберите список" at bounding box center [316, 272] width 95 height 22
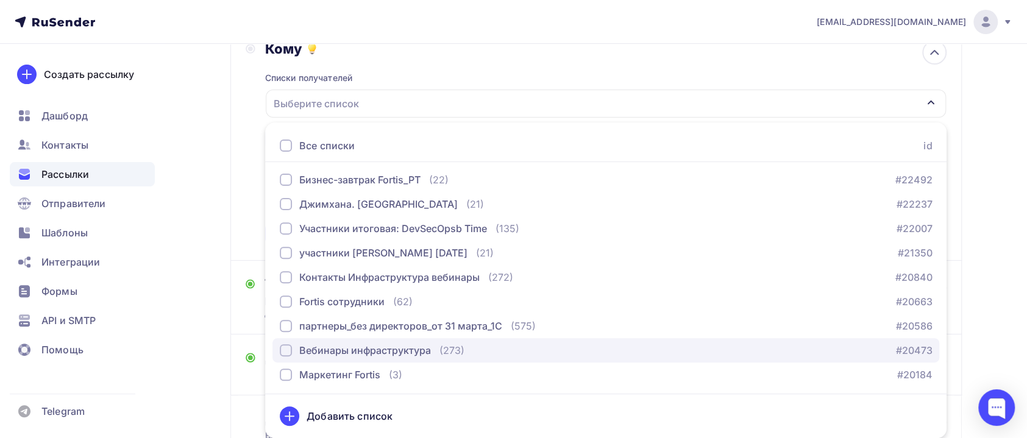
scroll to position [368, 0]
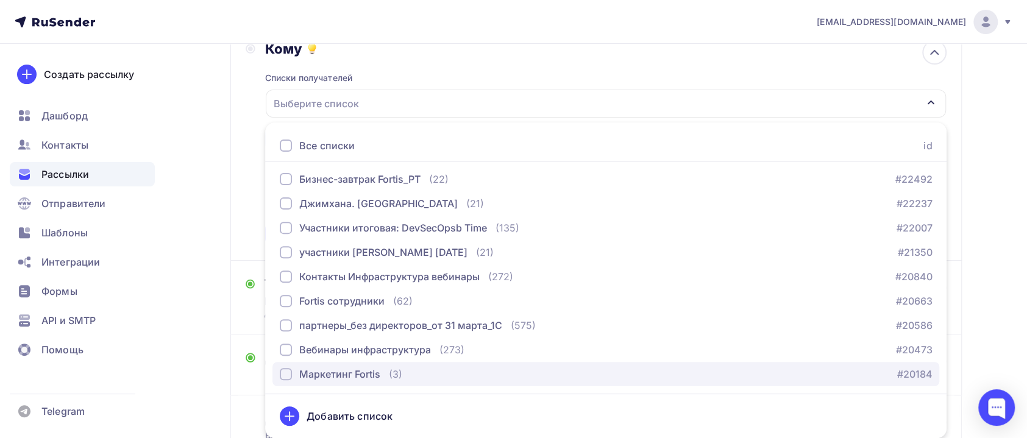
click at [341, 367] on div "Маркетинг Fortis" at bounding box center [339, 374] width 81 height 15
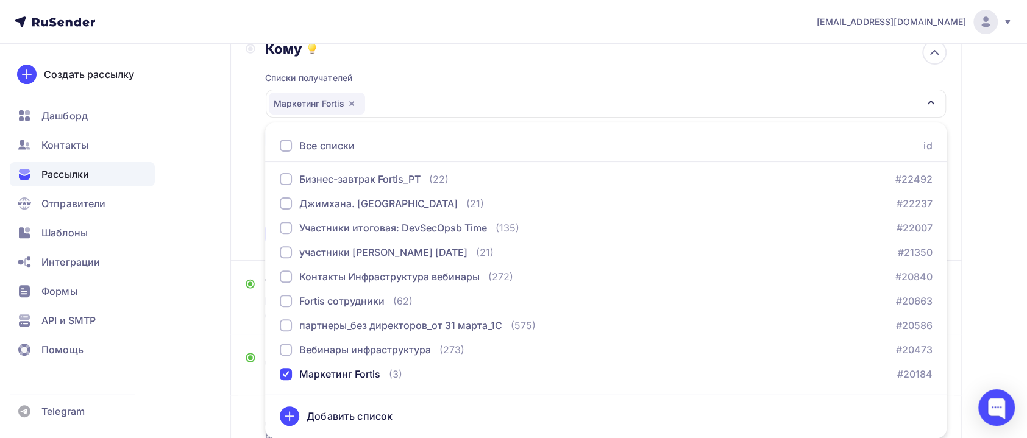
click at [207, 355] on div "Назад Копия Копия Копия Копия Копия Копия Копия Копия Копия Вебинар 20 мая Копи…" at bounding box center [513, 206] width 999 height 660
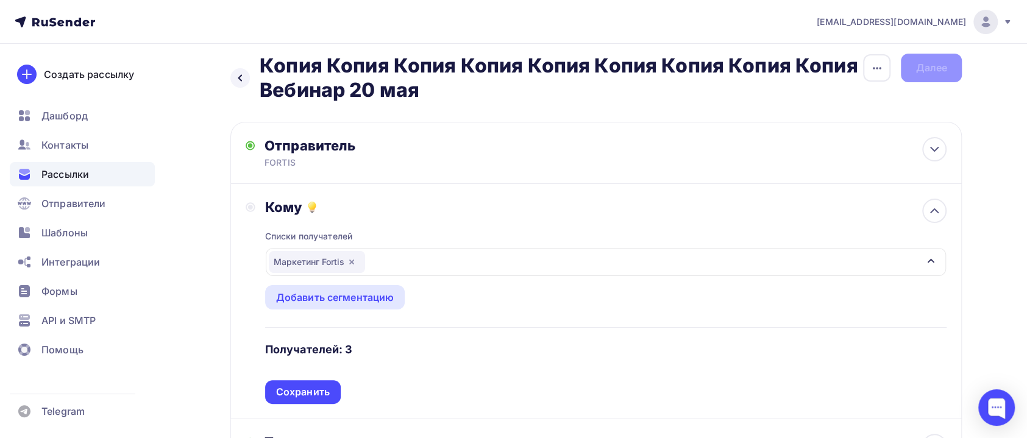
scroll to position [0, 0]
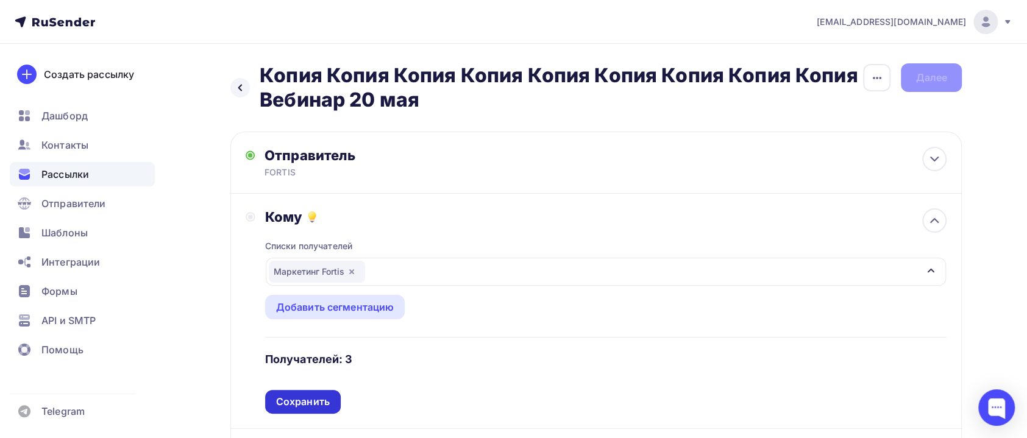
click at [295, 404] on div "Сохранить" at bounding box center [303, 402] width 54 height 14
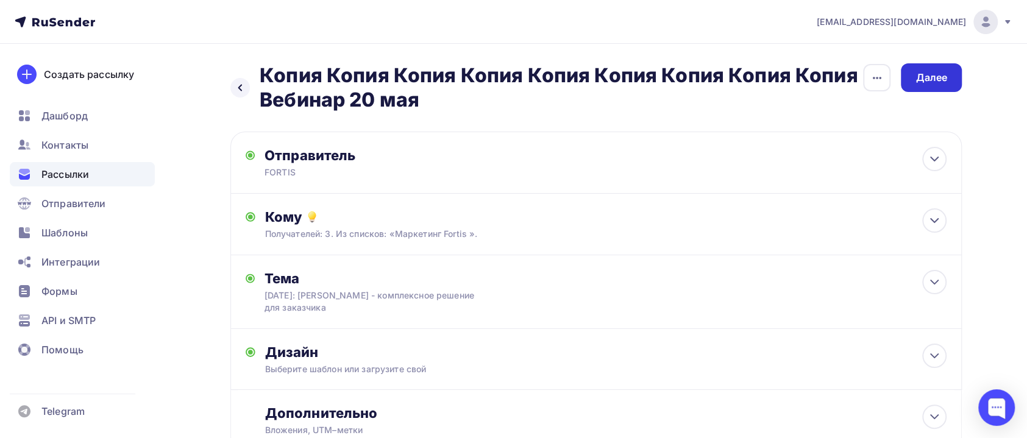
click at [930, 84] on div "Далее" at bounding box center [932, 78] width 32 height 14
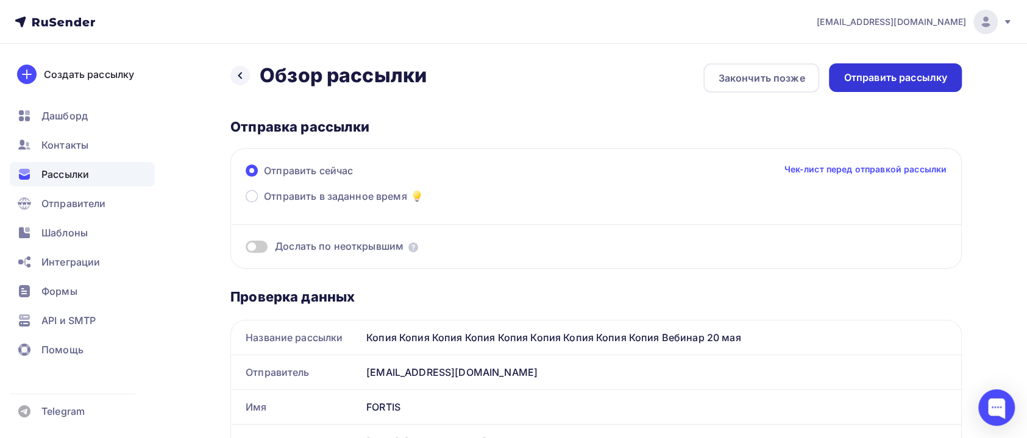
click at [905, 79] on div "Отправить рассылку" at bounding box center [896, 78] width 104 height 14
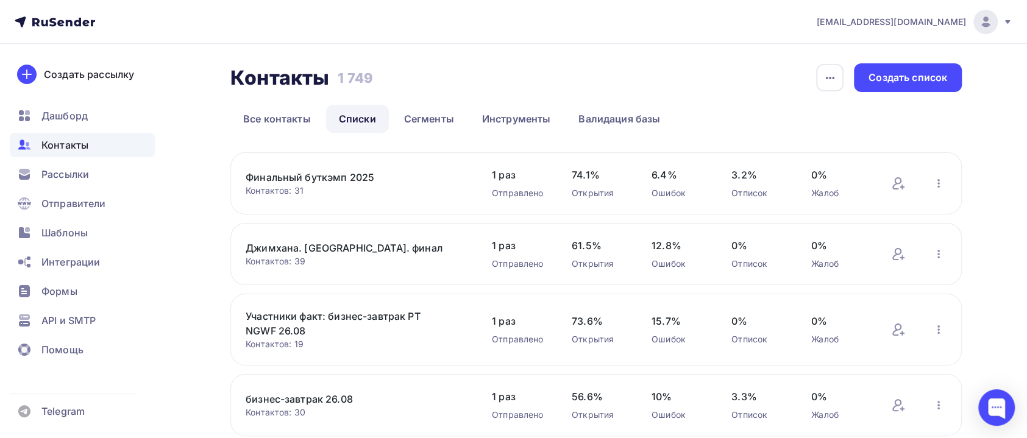
click at [794, 266] on div "Джимхана. [GEOGRAPHIC_DATA]. финал Контактов: 39 Добавить контакты Переименоват…" at bounding box center [596, 254] width 732 height 62
click at [798, 276] on div "Джимхана. [GEOGRAPHIC_DATA]. финал Контактов: 39 Добавить контакты Переименоват…" at bounding box center [596, 254] width 732 height 62
click at [682, 85] on div "Контакты Контакты 1 749 1 749 История импорта Создать список" at bounding box center [596, 77] width 732 height 29
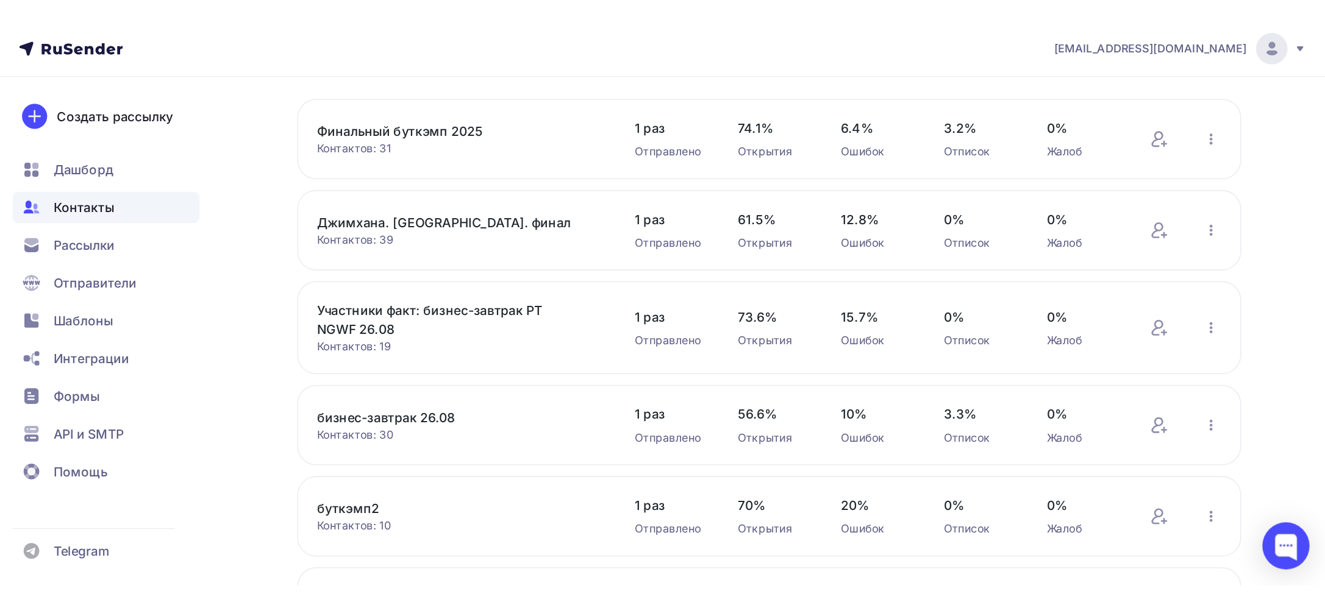
scroll to position [91, 0]
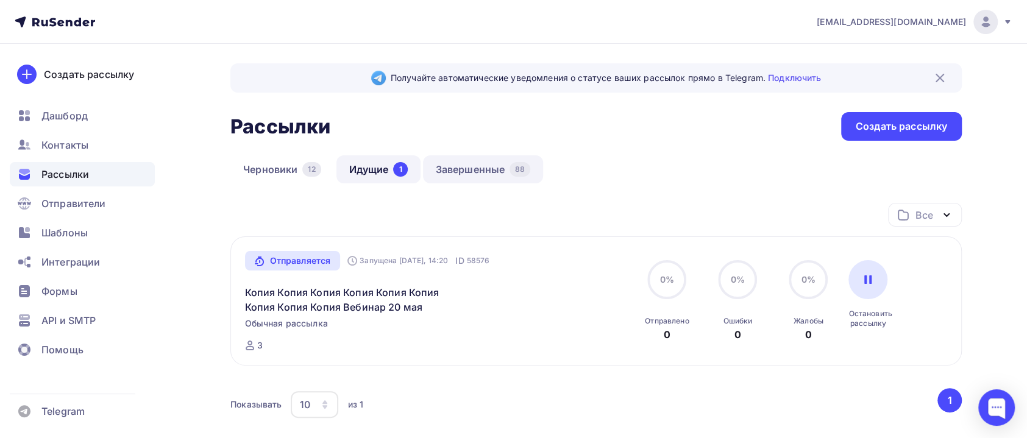
click at [478, 166] on link "Завершенные 88" at bounding box center [483, 169] width 121 height 28
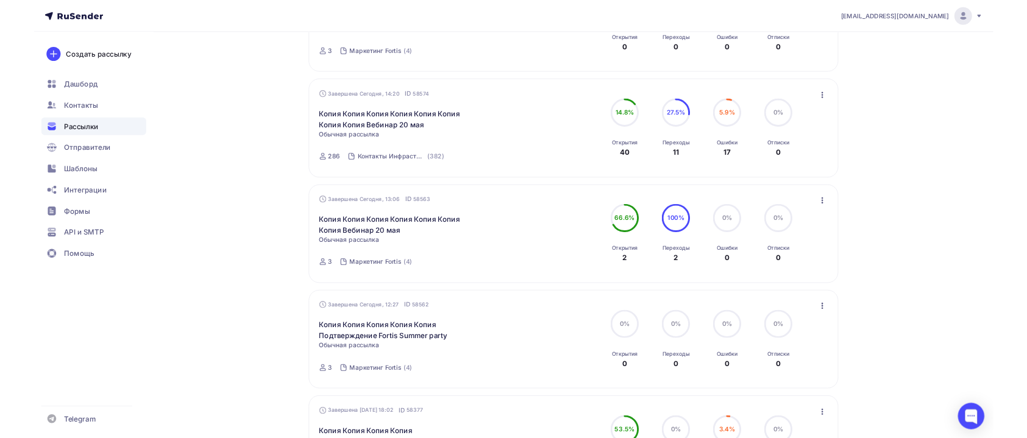
scroll to position [274, 0]
